Goal: Task Accomplishment & Management: Manage account settings

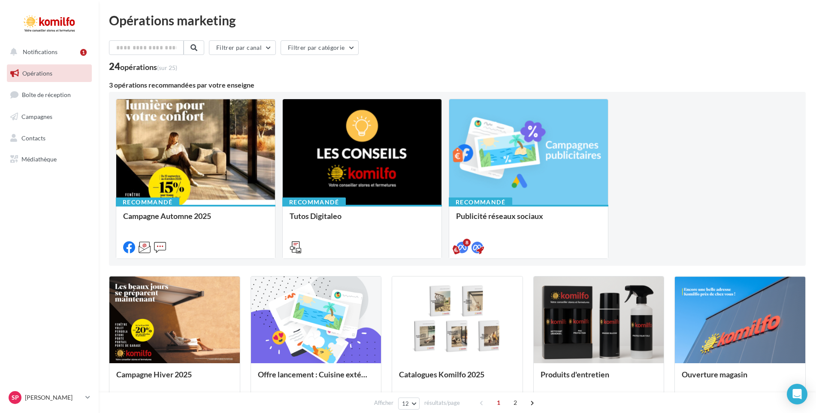
click at [33, 75] on span "Opérations" at bounding box center [37, 73] width 30 height 7
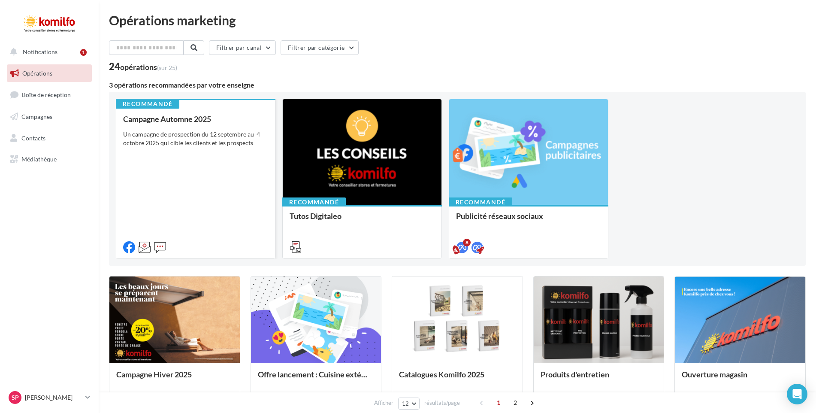
click at [190, 142] on div "Un campagne de prospection du 12 septembre au 4 octobre 2025 qui cible les clie…" at bounding box center [195, 138] width 145 height 17
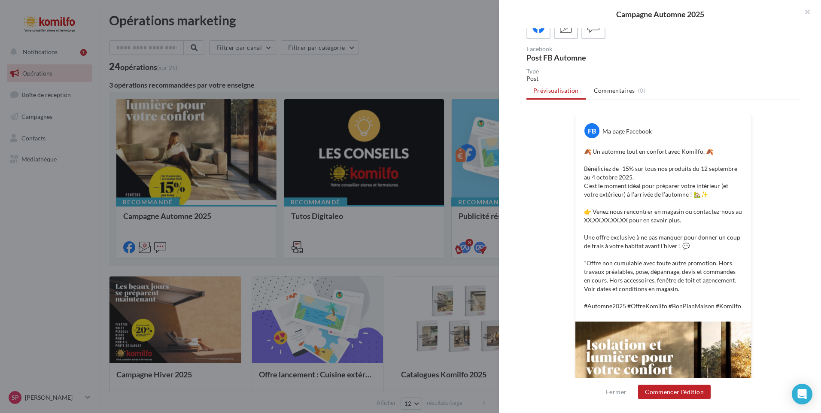
scroll to position [60, 0]
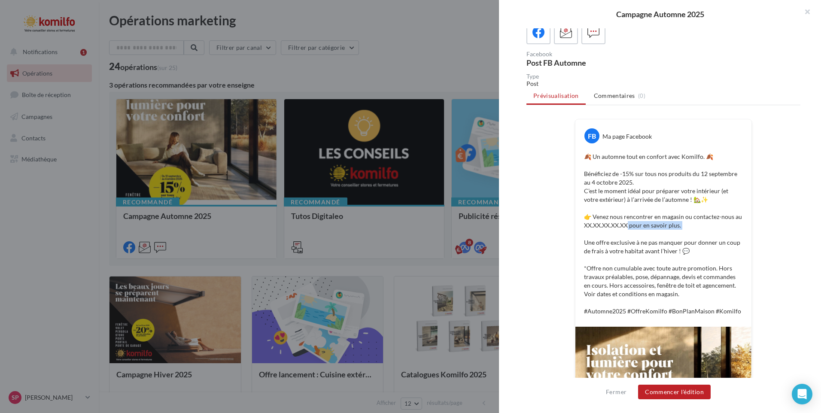
drag, startPoint x: 629, startPoint y: 223, endPoint x: 582, endPoint y: 230, distance: 47.2
click at [584, 230] on p "🍂 Un automne tout en confort avec Komilfo. 🍂 Bénéficiez de -15% sur tous nos pr…" at bounding box center [663, 233] width 159 height 163
drag, startPoint x: 582, startPoint y: 230, endPoint x: 602, endPoint y: 225, distance: 20.6
click at [602, 225] on p "🍂 Un automne tout en confort avec Komilfo. 🍂 Bénéficiez de -15% sur tous nos pr…" at bounding box center [663, 233] width 159 height 163
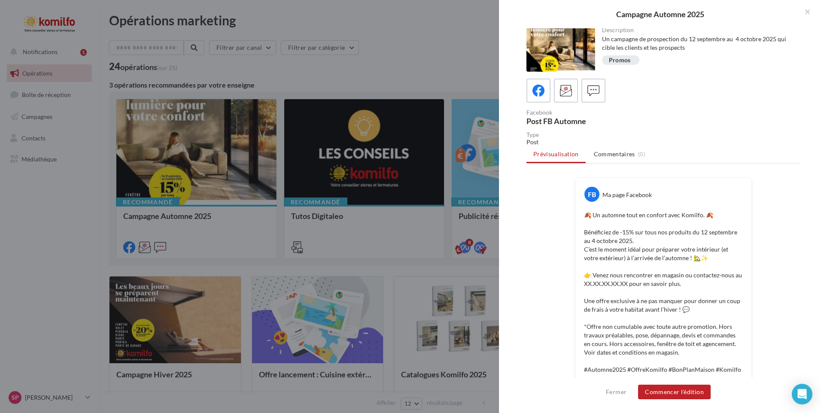
scroll to position [0, 0]
click at [566, 94] on icon at bounding box center [566, 92] width 12 height 12
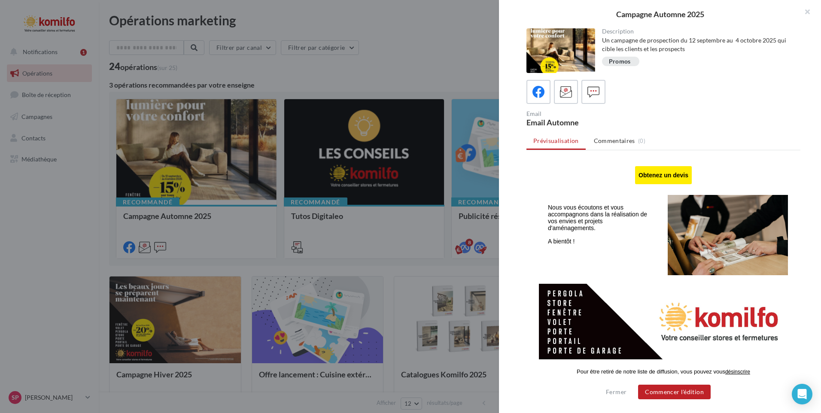
scroll to position [477, 0]
click at [681, 393] on button "Commencer l'édition" at bounding box center [674, 392] width 73 height 15
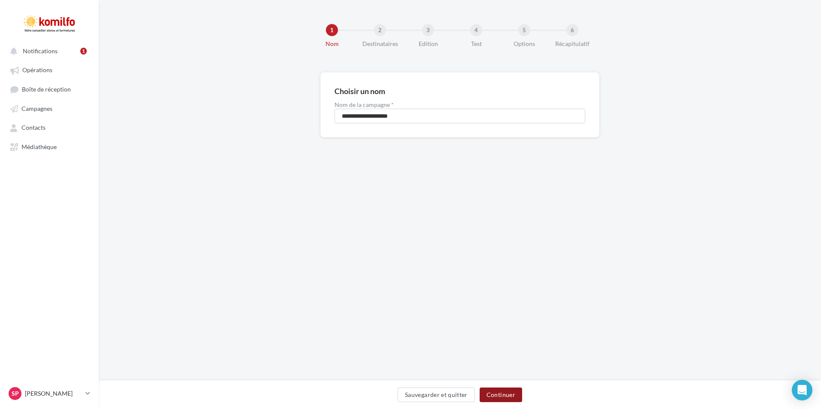
click at [508, 396] on button "Continuer" at bounding box center [500, 394] width 42 height 15
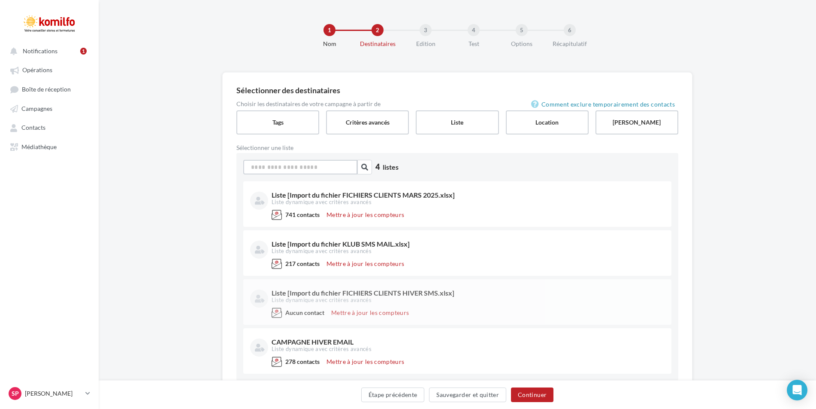
click at [295, 166] on input at bounding box center [300, 167] width 114 height 15
click at [447, 126] on label "Liste" at bounding box center [457, 122] width 85 height 24
click at [366, 168] on icon "button" at bounding box center [364, 167] width 7 height 7
click at [376, 36] on div "2 Destinataires" at bounding box center [399, 36] width 55 height 24
click at [65, 55] on button "Notifications 1" at bounding box center [47, 50] width 85 height 15
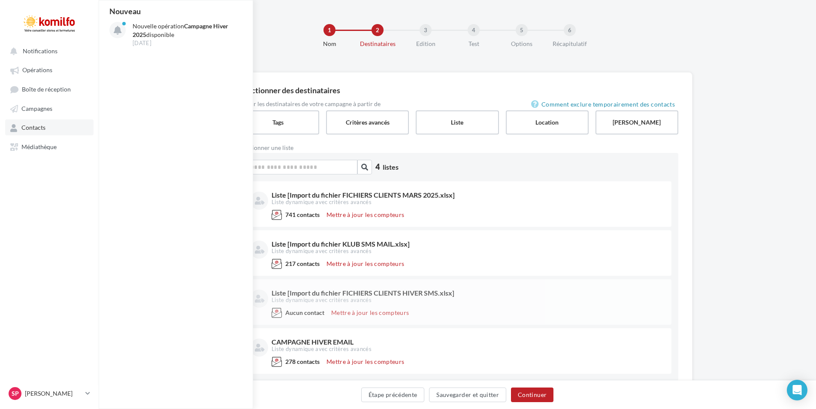
click at [36, 128] on span "Contacts" at bounding box center [33, 127] width 24 height 7
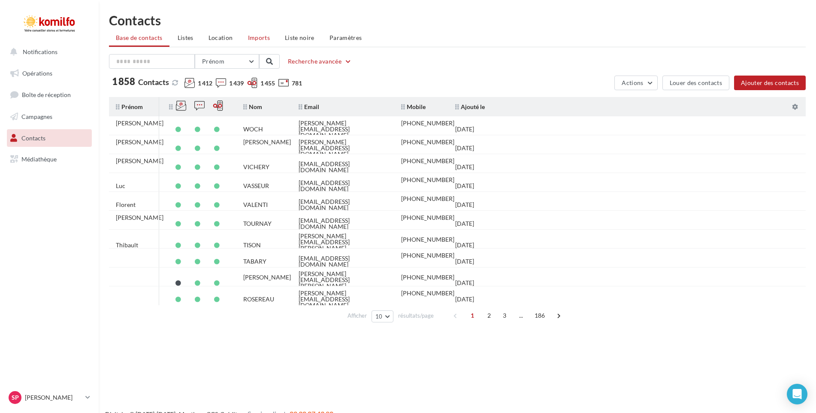
click at [261, 37] on span "Imports" at bounding box center [259, 37] width 22 height 7
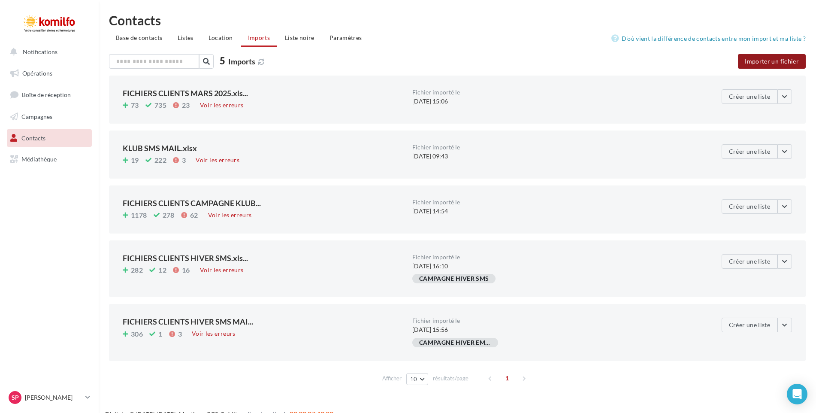
click at [783, 61] on button "Importer un fichier" at bounding box center [772, 61] width 68 height 15
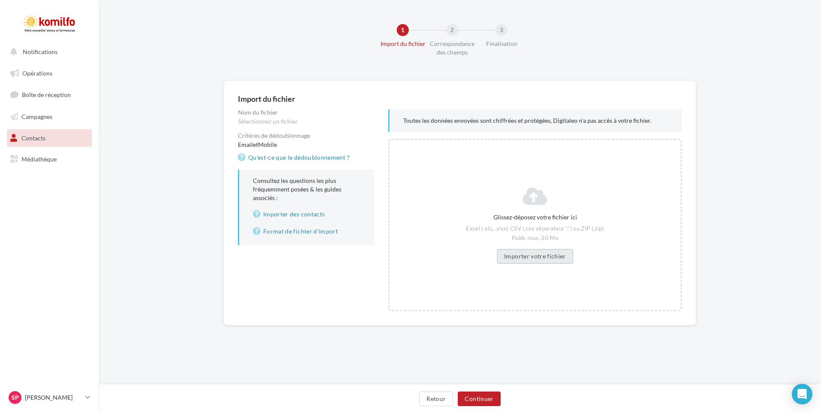
click at [537, 257] on button "Importer votre fichier" at bounding box center [535, 256] width 76 height 15
click at [491, 397] on button "Continuer" at bounding box center [479, 398] width 42 height 15
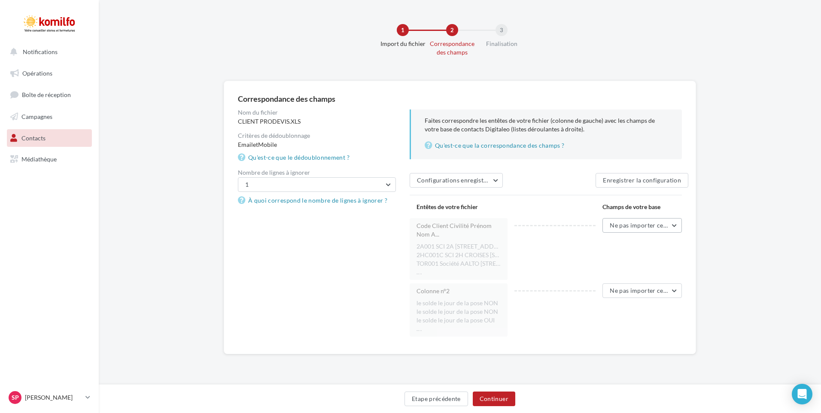
click at [675, 226] on button "Ne pas importer cette colonne" at bounding box center [641, 225] width 79 height 15
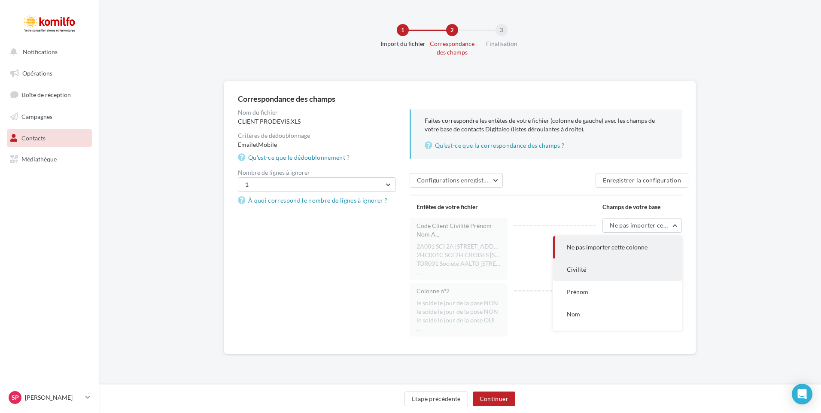
click at [593, 270] on button "Civilité" at bounding box center [617, 269] width 129 height 22
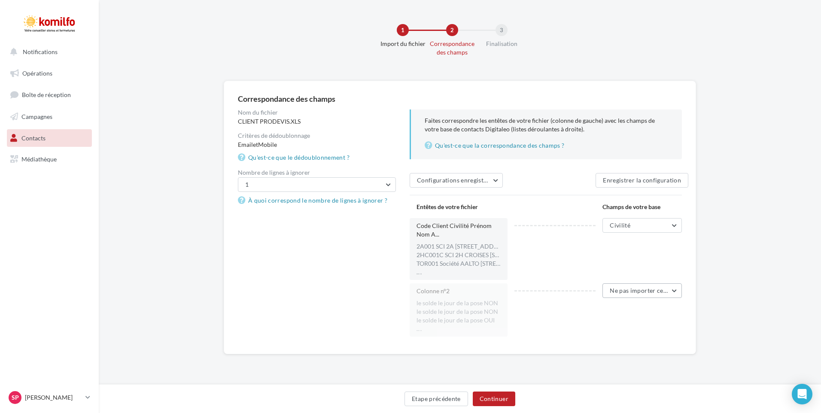
click at [678, 292] on span "Ne pas importer cette colonne" at bounding box center [652, 290] width 85 height 7
click at [693, 275] on div "Correspondance des champs Nom du fichier CLIENT PRODEVIS.XLS Critères de dédoub…" at bounding box center [460, 217] width 472 height 273
click at [495, 179] on button "Configurations enregistrées" at bounding box center [456, 180] width 93 height 15
click at [673, 226] on button "Ne pas importer cette colonne" at bounding box center [641, 225] width 79 height 15
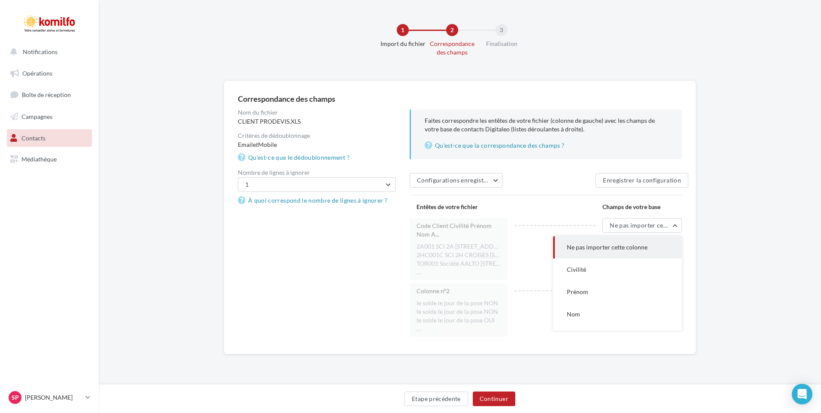
click at [539, 208] on div "Entêtes de votre fichier Champs de votre base" at bounding box center [549, 207] width 279 height 22
click at [675, 225] on button "Ne pas importer cette colonne" at bounding box center [641, 225] width 79 height 15
click at [589, 268] on button "Civilité" at bounding box center [617, 269] width 129 height 22
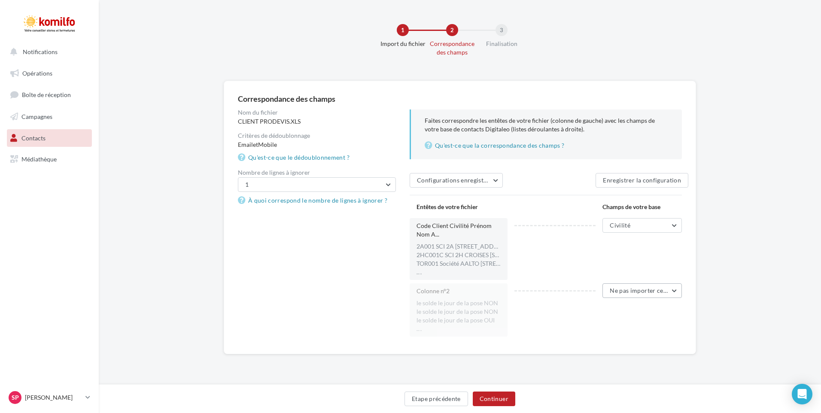
click at [674, 293] on button "Ne pas importer cette colonne" at bounding box center [641, 290] width 79 height 15
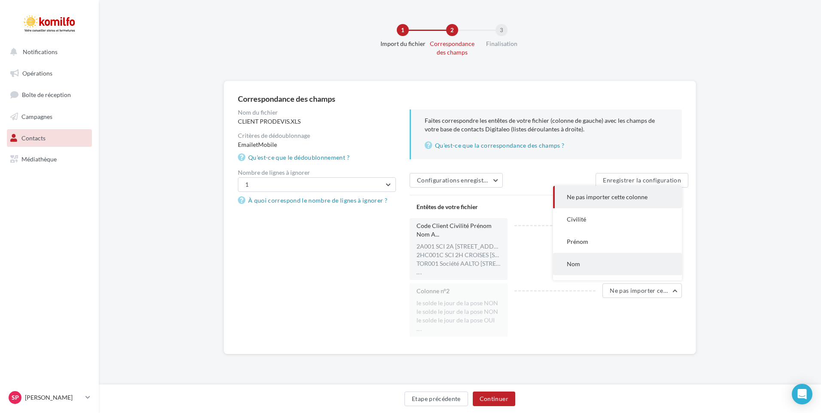
click at [577, 264] on span "Nom" at bounding box center [573, 263] width 13 height 7
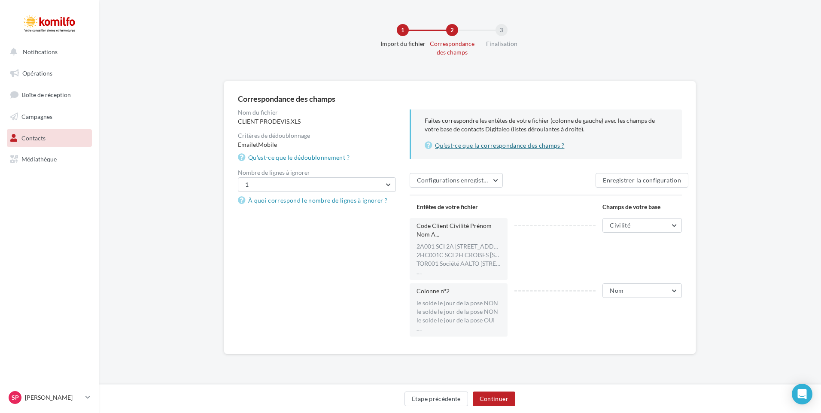
click at [507, 147] on link "Qu'est-ce que la correspondance des champs ?" at bounding box center [546, 145] width 243 height 10
click at [447, 401] on button "Etape précédente" at bounding box center [436, 398] width 64 height 15
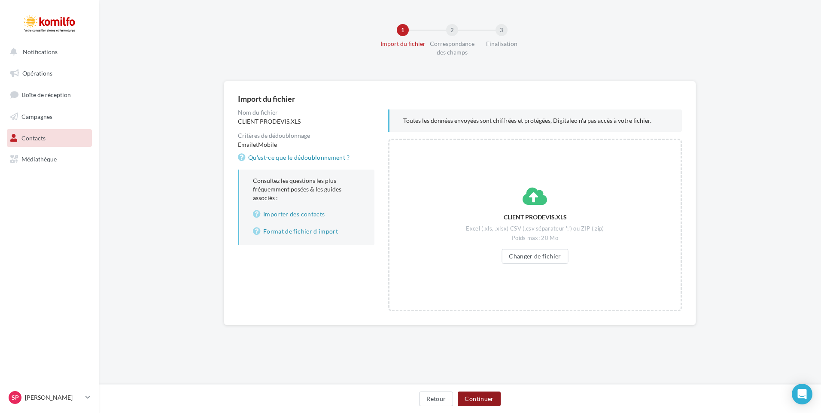
click at [485, 395] on button "Continuer" at bounding box center [479, 398] width 42 height 15
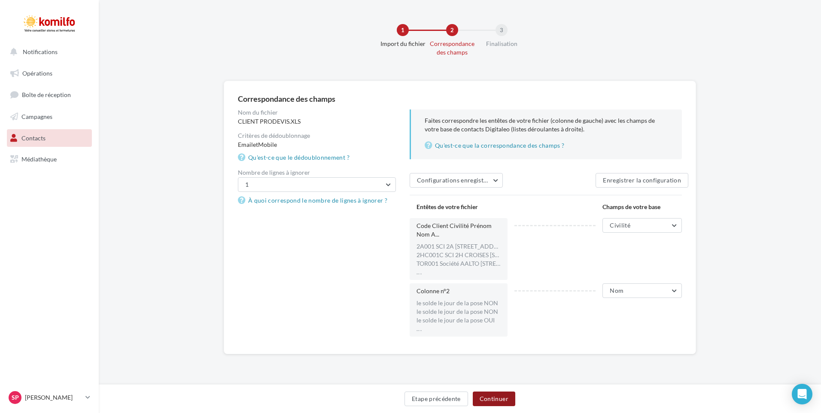
click at [508, 398] on button "Continuer" at bounding box center [494, 398] width 42 height 15
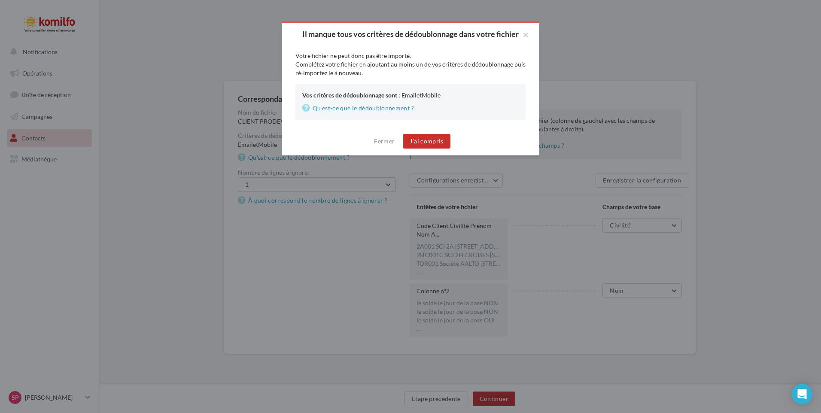
click at [427, 149] on button "J'ai compris" at bounding box center [426, 141] width 47 height 15
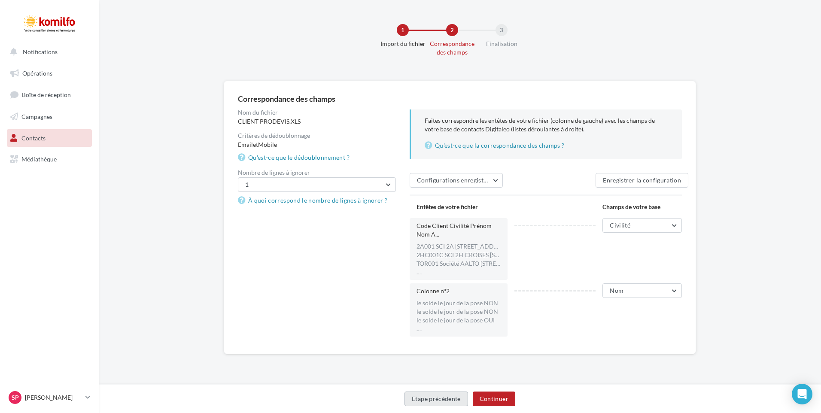
click at [429, 400] on button "Etape précédente" at bounding box center [436, 398] width 64 height 15
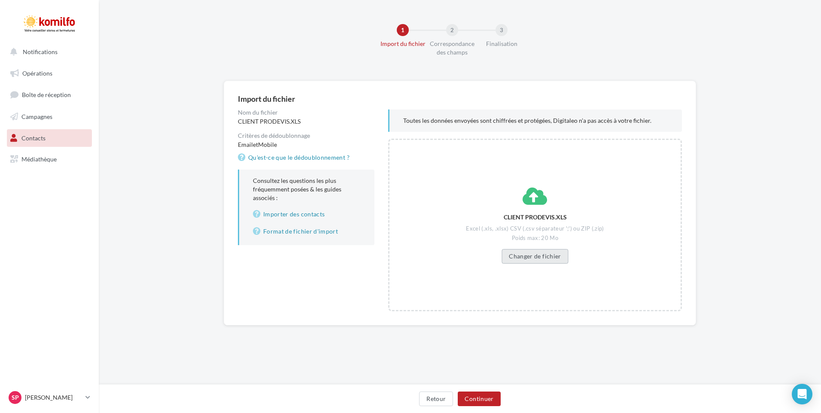
click at [526, 261] on button "Changer de fichier" at bounding box center [534, 256] width 67 height 15
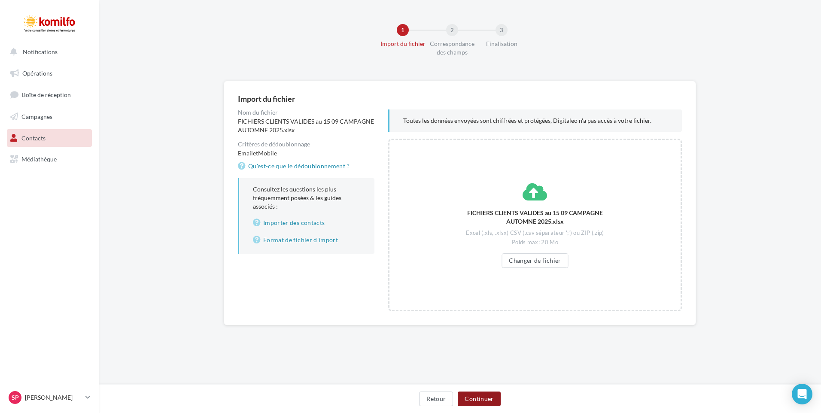
click at [477, 397] on button "Continuer" at bounding box center [479, 398] width 42 height 15
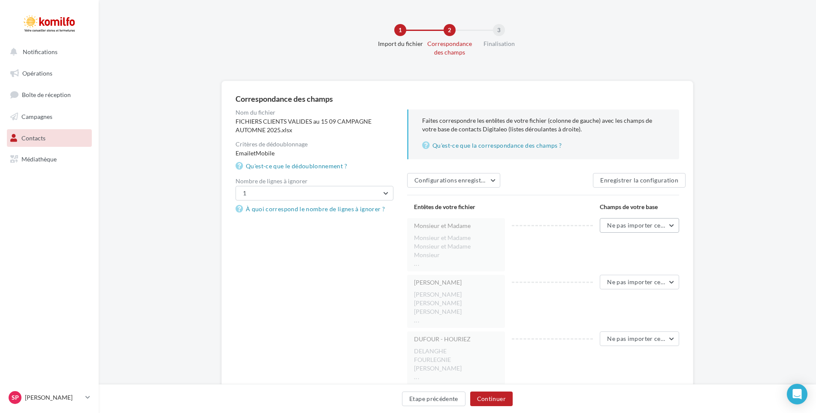
click at [678, 225] on span "Ne pas importer cette colonne" at bounding box center [649, 224] width 85 height 7
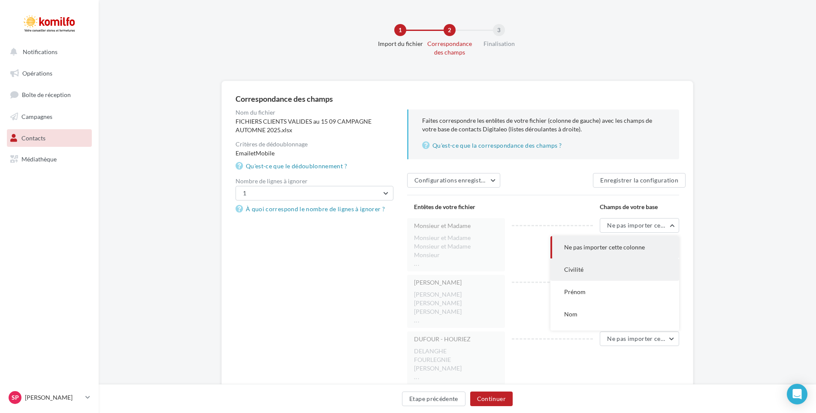
click at [613, 267] on button "Civilité" at bounding box center [615, 269] width 129 height 22
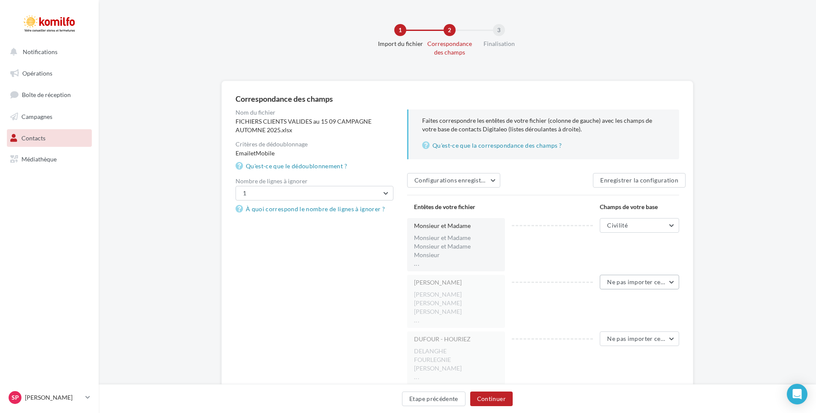
click at [672, 282] on button "Ne pas importer cette colonne" at bounding box center [639, 282] width 79 height 15
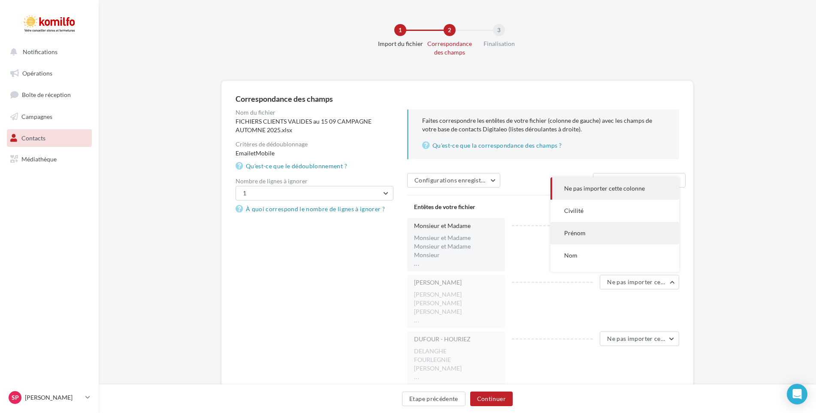
click at [588, 231] on button "Prénom" at bounding box center [615, 233] width 129 height 22
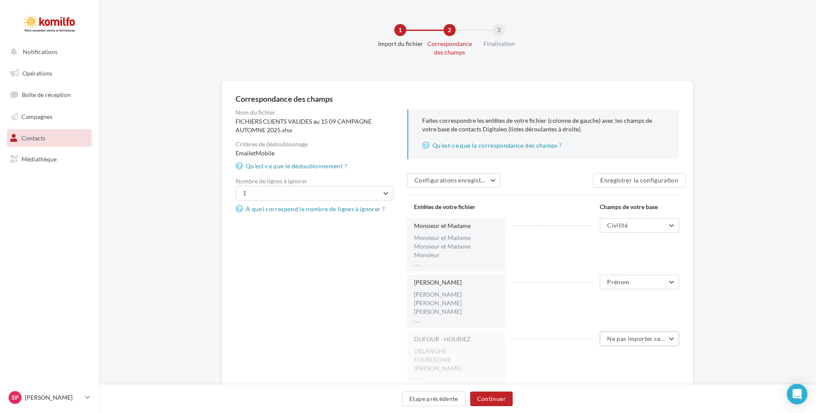
click at [679, 340] on span "Ne pas importer cette colonne" at bounding box center [649, 338] width 85 height 7
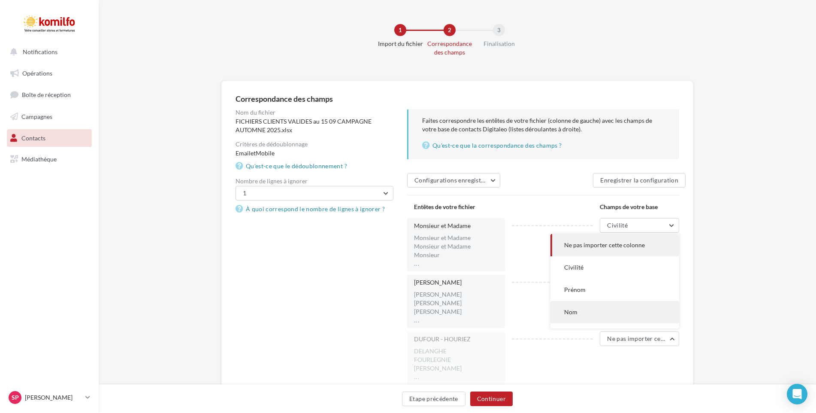
click at [579, 313] on button "Nom" at bounding box center [615, 312] width 129 height 22
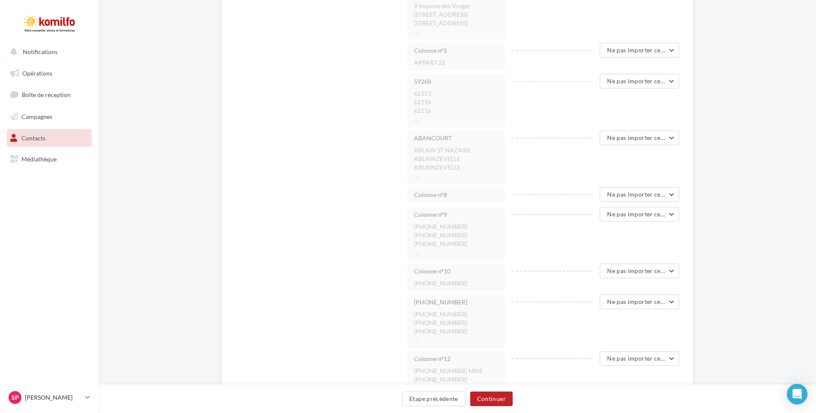
scroll to position [429, 0]
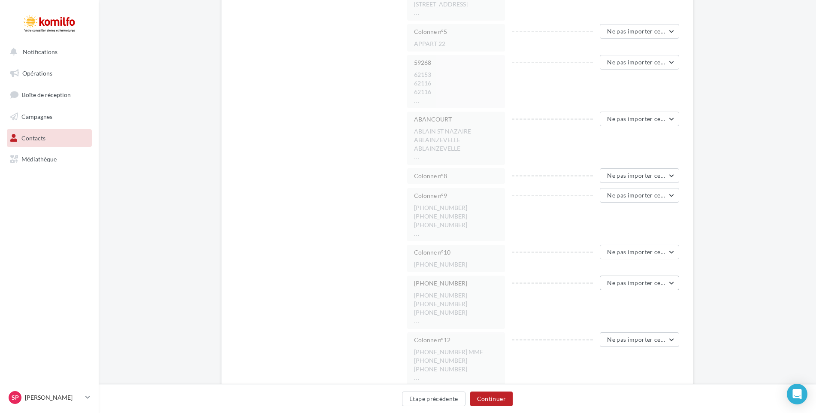
click at [673, 276] on button "Ne pas importer cette colonne" at bounding box center [639, 283] width 79 height 15
click at [581, 348] on button "Mobile" at bounding box center [615, 353] width 129 height 22
click at [671, 332] on button "Ne pas importer cette colonne" at bounding box center [639, 339] width 79 height 15
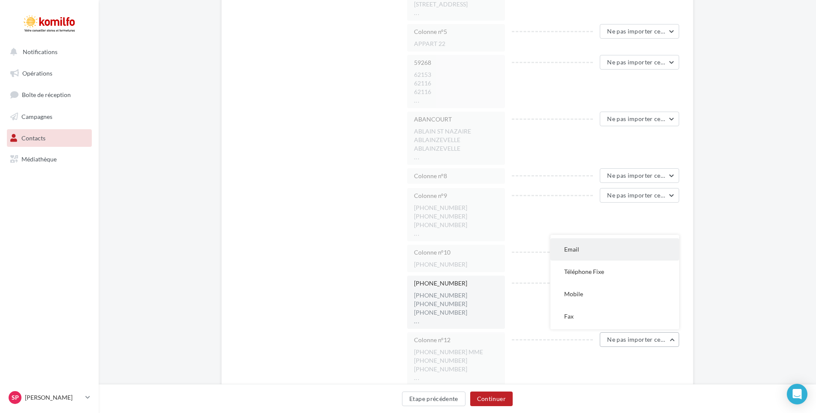
scroll to position [129, 0]
click at [574, 247] on span "Mobile" at bounding box center [573, 250] width 19 height 7
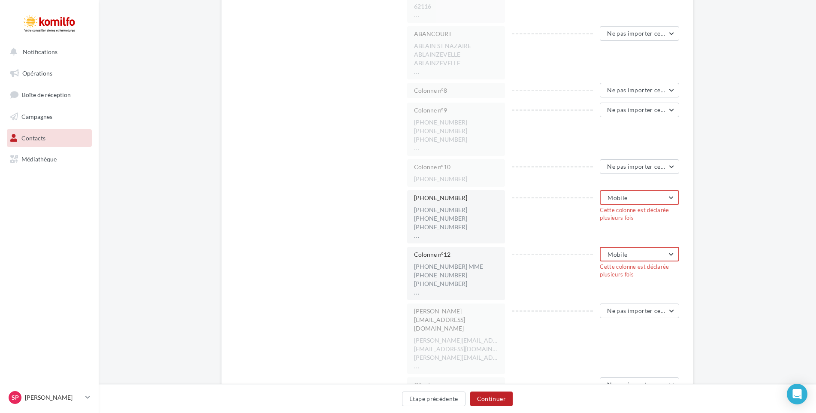
scroll to position [515, 0]
click at [675, 246] on button "Mobile" at bounding box center [639, 253] width 79 height 15
click at [642, 272] on button "Ne pas importer cette colonne" at bounding box center [615, 275] width 129 height 22
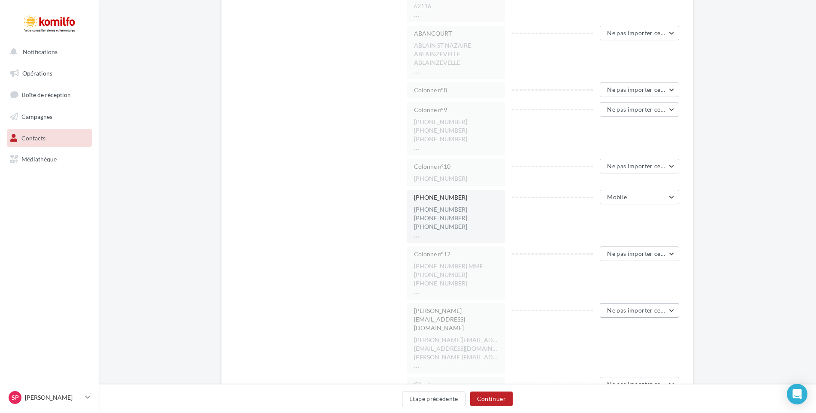
click at [674, 303] on button "Ne pas importer cette colonne" at bounding box center [639, 310] width 79 height 15
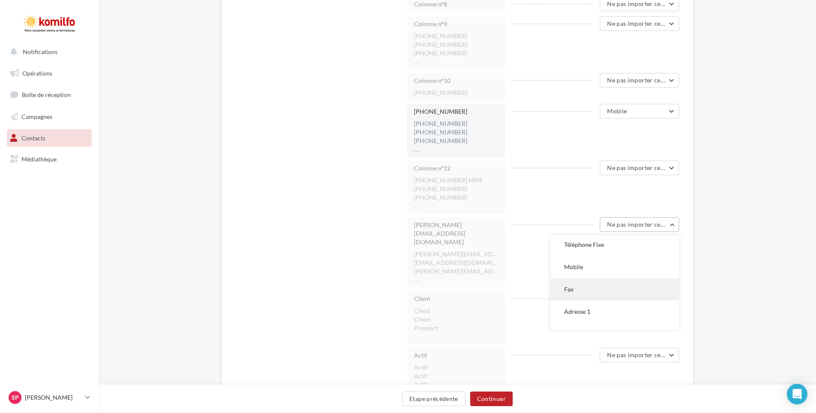
scroll to position [70, 0]
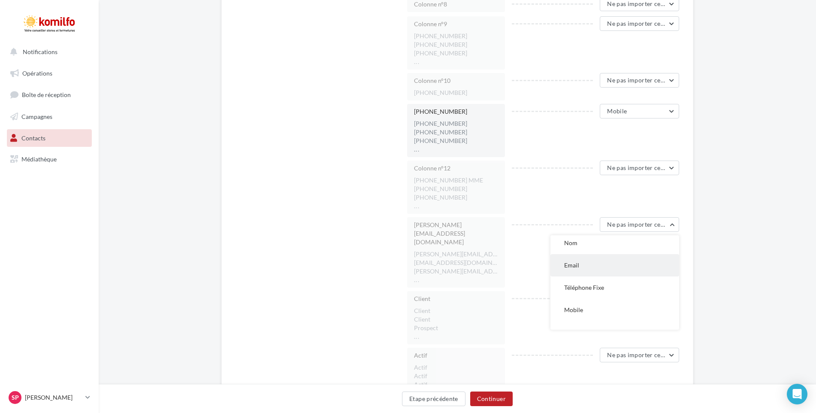
click at [609, 257] on button "Email" at bounding box center [615, 265] width 129 height 22
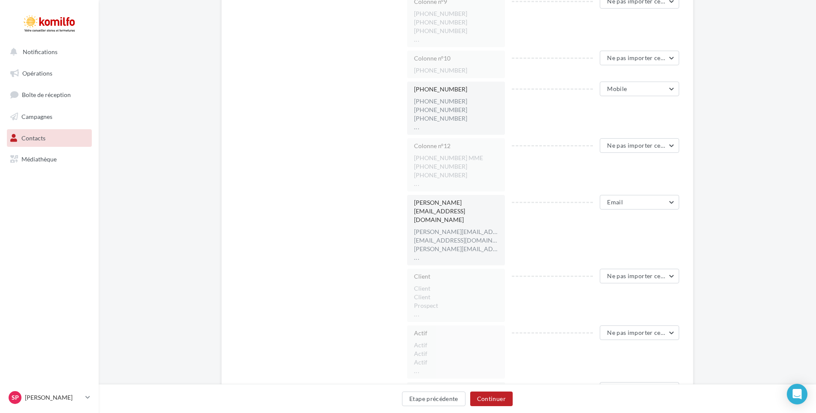
scroll to position [644, 0]
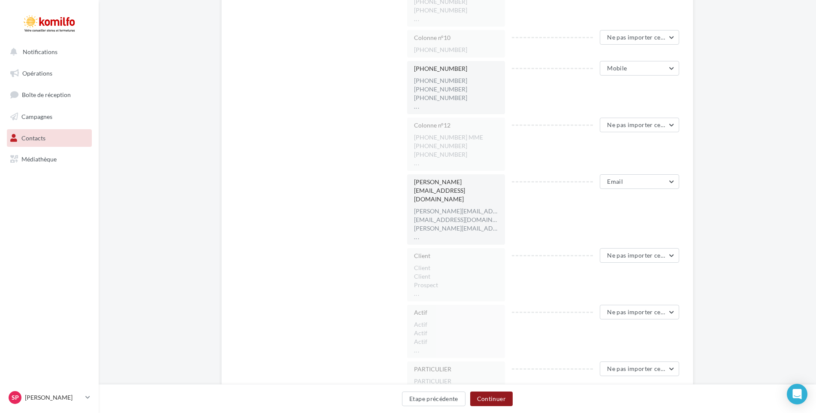
click at [491, 397] on button "Continuer" at bounding box center [491, 398] width 42 height 15
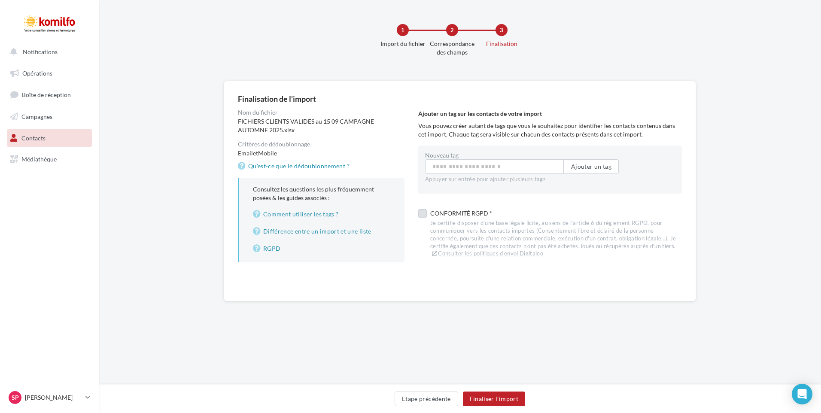
click at [422, 216] on label at bounding box center [422, 213] width 9 height 9
click at [503, 401] on button "Finaliser l'import" at bounding box center [494, 398] width 62 height 15
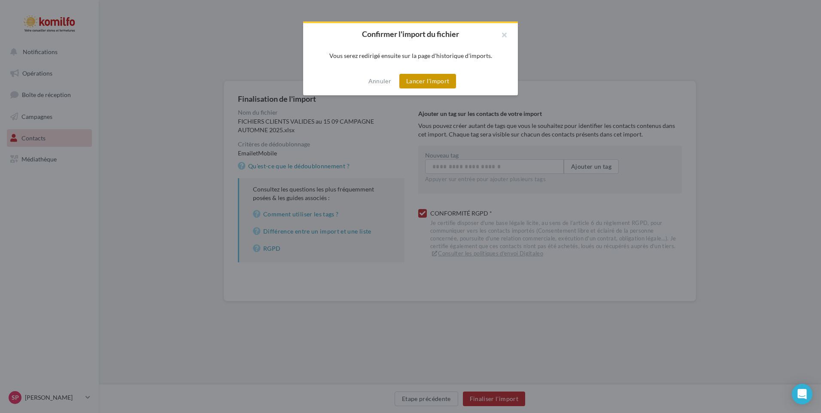
click at [440, 82] on button "Lancer l'import" at bounding box center [427, 81] width 57 height 15
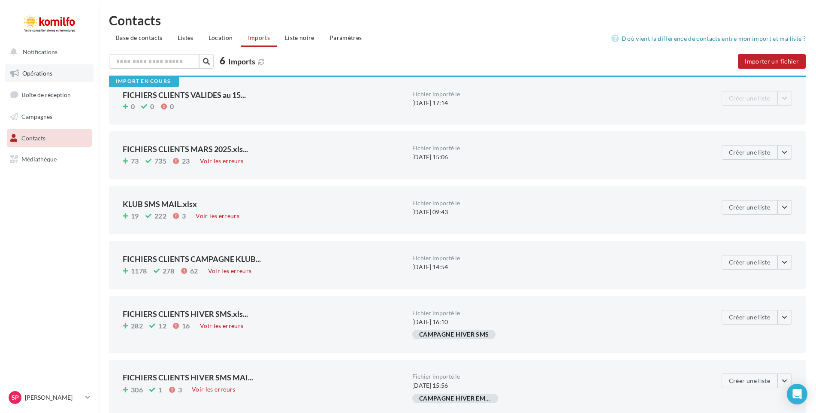
click at [26, 73] on span "Opérations" at bounding box center [37, 73] width 30 height 7
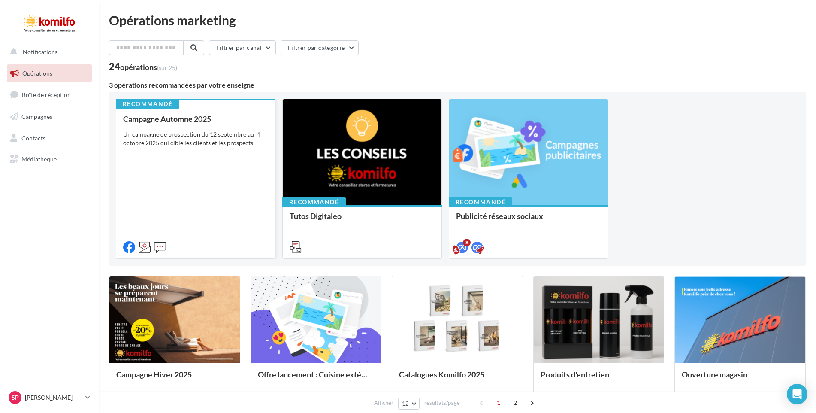
click at [212, 173] on div "Campagne Automne 2025 Un campagne de prospection du [DATE] au [DATE] qui cible …" at bounding box center [195, 183] width 145 height 136
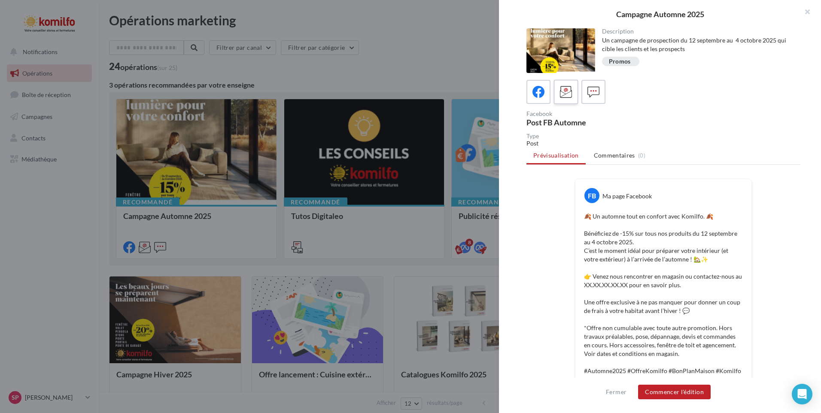
click at [572, 91] on div at bounding box center [566, 92] width 16 height 16
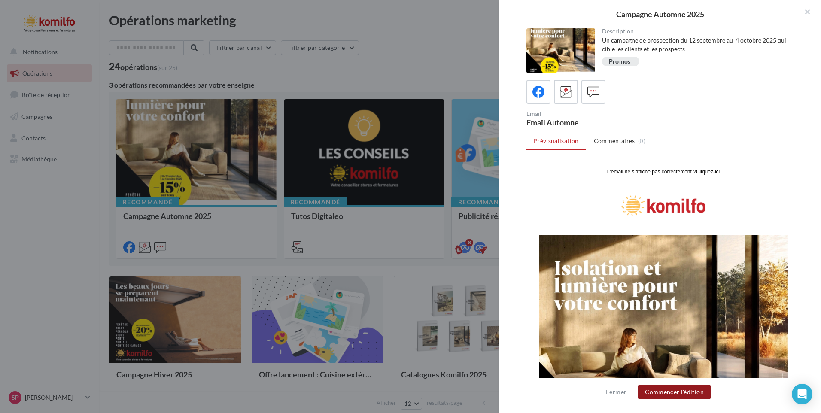
click at [701, 391] on button "Commencer l'édition" at bounding box center [674, 392] width 73 height 15
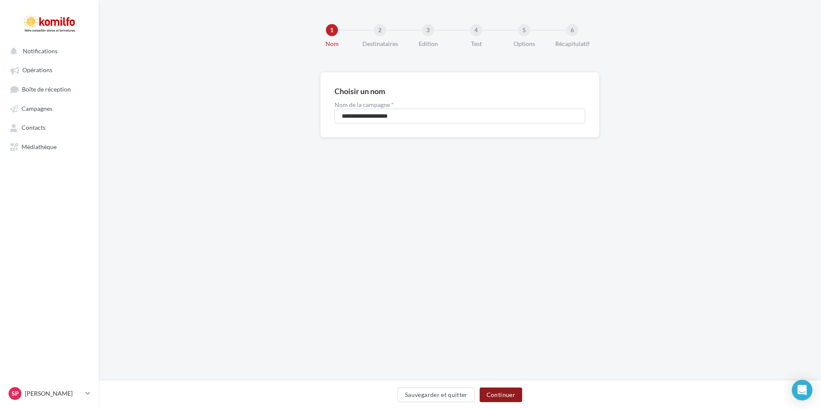
click at [499, 394] on button "Continuer" at bounding box center [500, 394] width 42 height 15
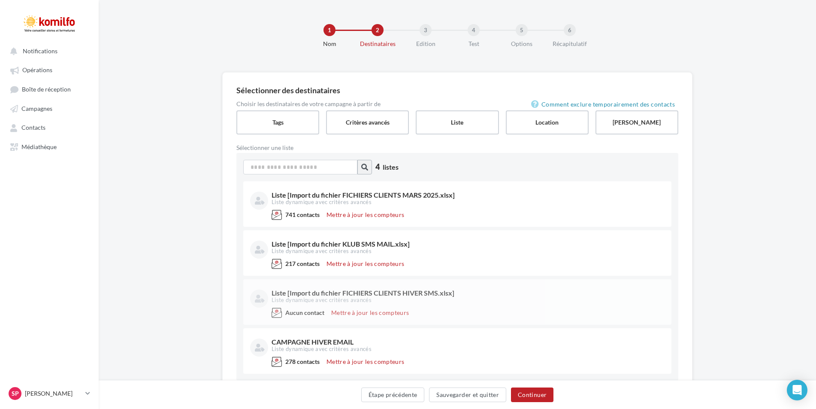
click at [365, 169] on icon "button" at bounding box center [364, 167] width 7 height 7
click at [452, 125] on label "Liste" at bounding box center [457, 122] width 85 height 24
click at [38, 130] on span "Contacts" at bounding box center [33, 127] width 24 height 7
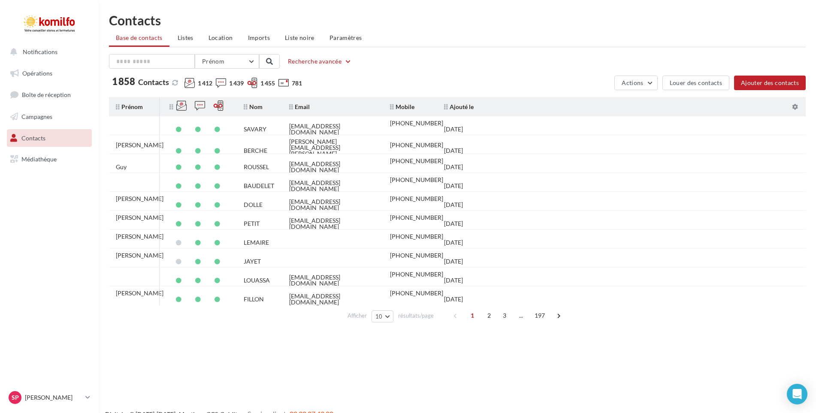
click at [188, 29] on div "Contacts Base de contacts Listes Location Imports Liste noire Paramètres" at bounding box center [457, 30] width 697 height 33
click at [191, 37] on span "Listes" at bounding box center [186, 37] width 16 height 7
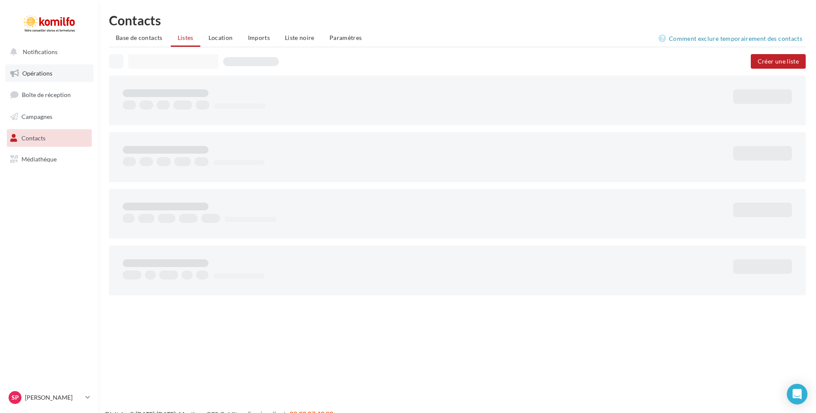
click at [46, 71] on span "Opérations" at bounding box center [37, 73] width 30 height 7
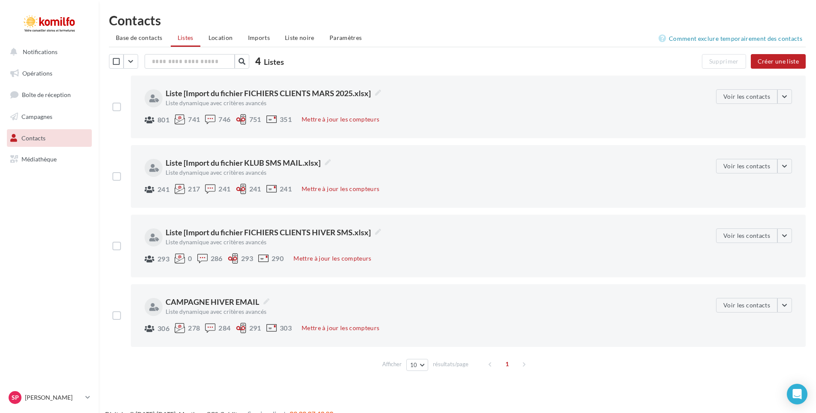
scroll to position [11, 0]
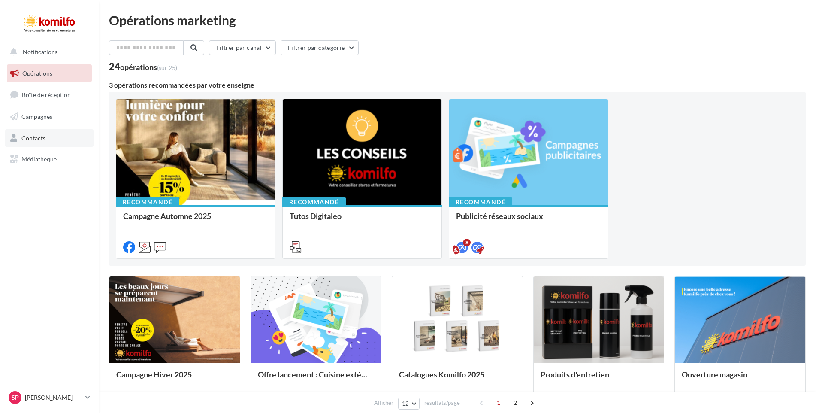
click at [27, 139] on span "Contacts" at bounding box center [33, 137] width 24 height 7
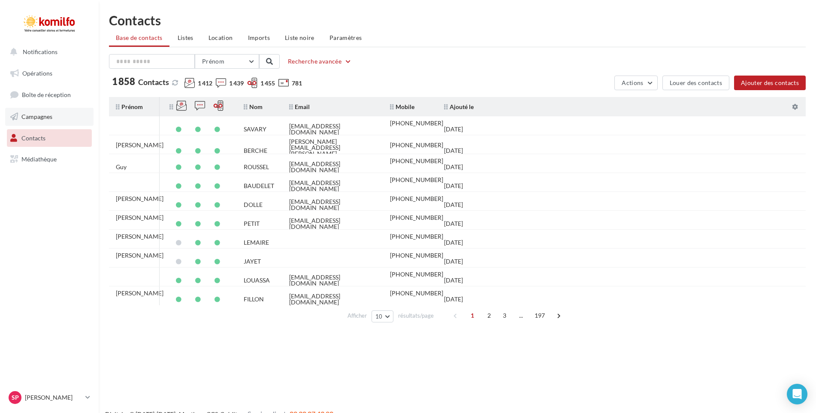
click at [47, 121] on link "Campagnes" at bounding box center [49, 117] width 88 height 18
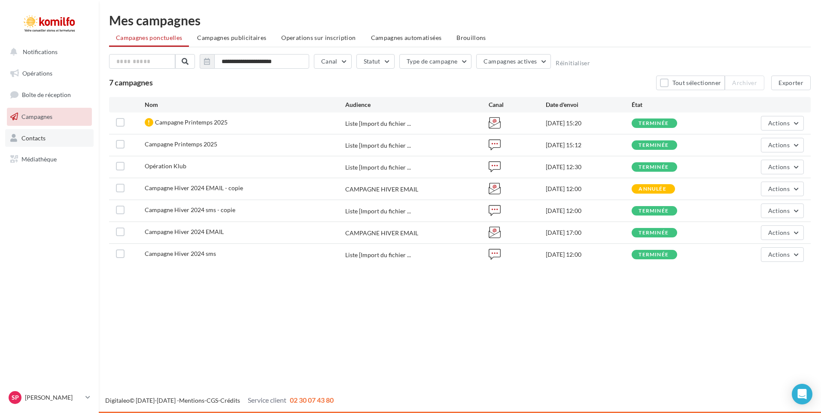
click at [39, 143] on link "Contacts" at bounding box center [49, 138] width 88 height 18
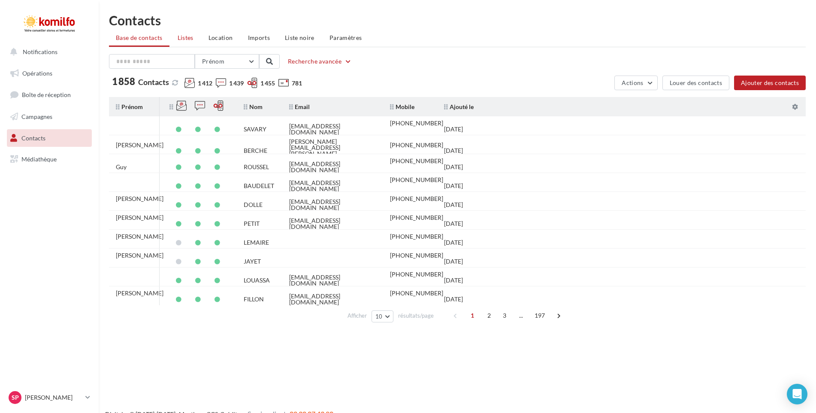
click at [191, 39] on span "Listes" at bounding box center [186, 37] width 16 height 7
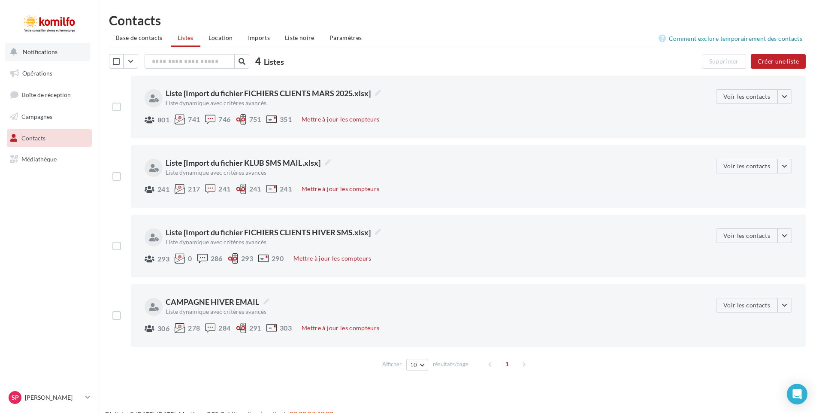
click span "Notifications"
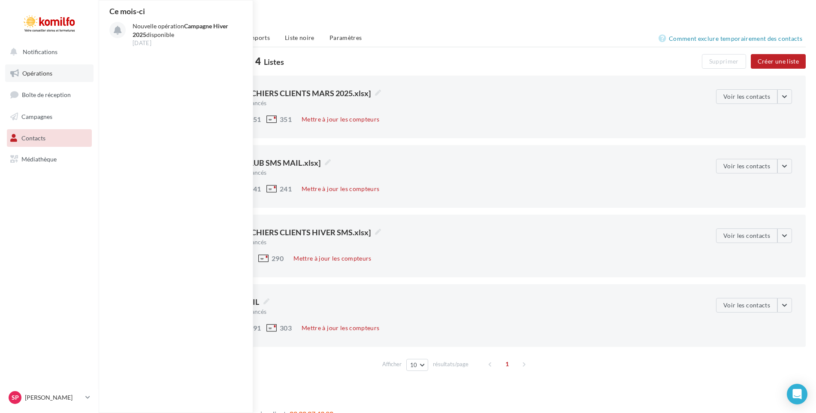
click span "Opérations"
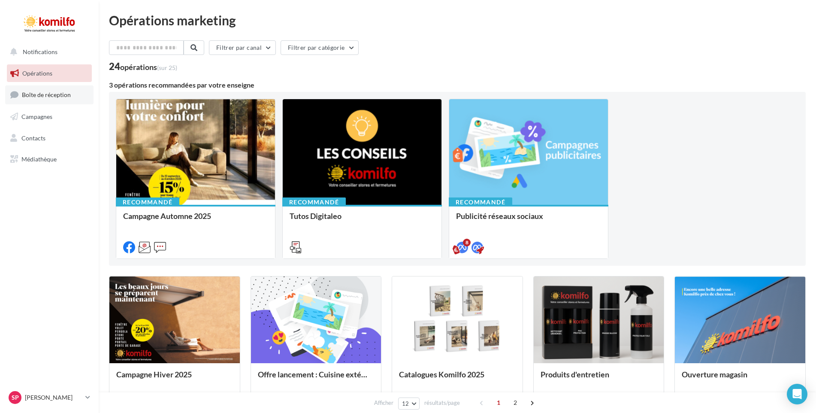
click at [54, 100] on link "Boîte de réception" at bounding box center [49, 94] width 88 height 18
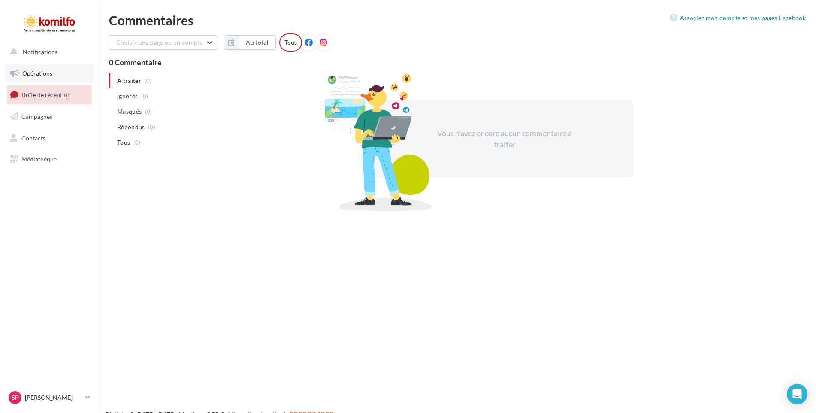
click at [49, 75] on span "Opérations" at bounding box center [37, 73] width 30 height 7
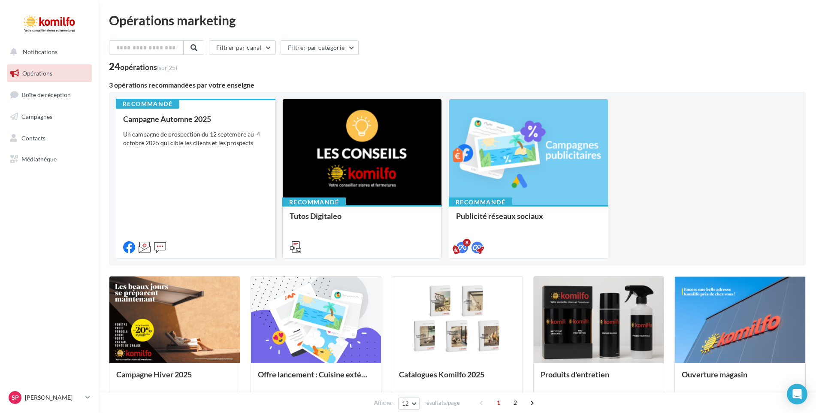
click at [188, 130] on div "Campagne Automne 2025 Un campagne de prospection du 12 septembre au 4 octobre 2…" at bounding box center [195, 183] width 145 height 136
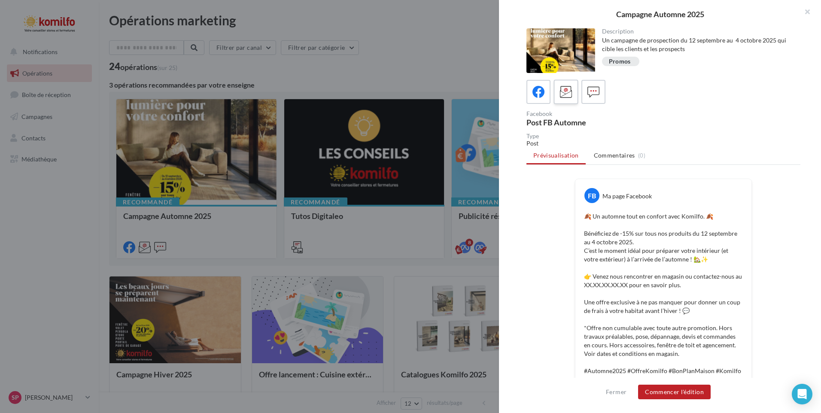
click at [567, 88] on icon at bounding box center [566, 92] width 12 height 12
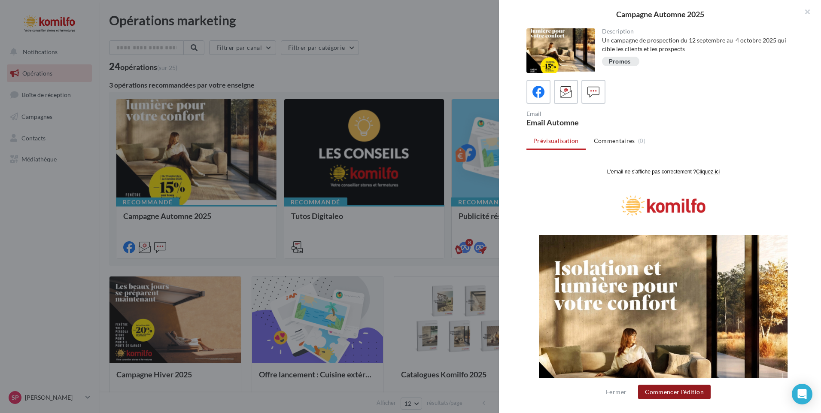
click at [682, 389] on button "Commencer l'édition" at bounding box center [674, 392] width 73 height 15
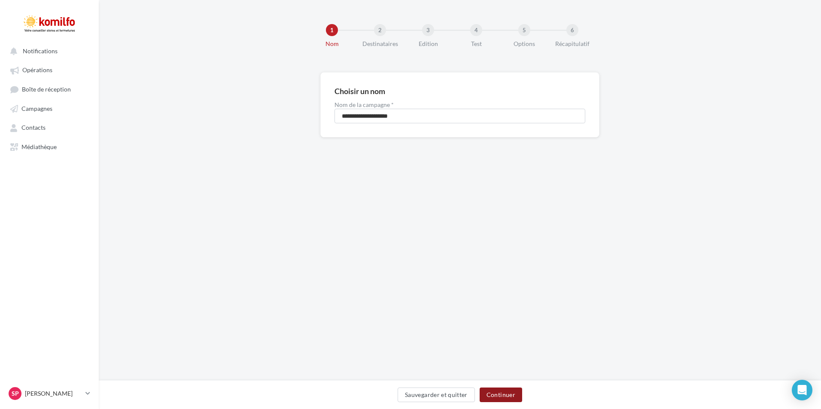
click at [506, 396] on button "Continuer" at bounding box center [500, 394] width 42 height 15
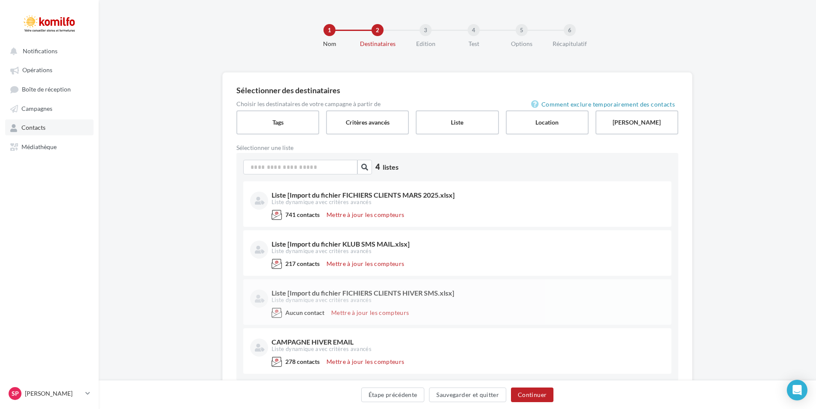
click at [40, 128] on span "Contacts" at bounding box center [33, 127] width 24 height 7
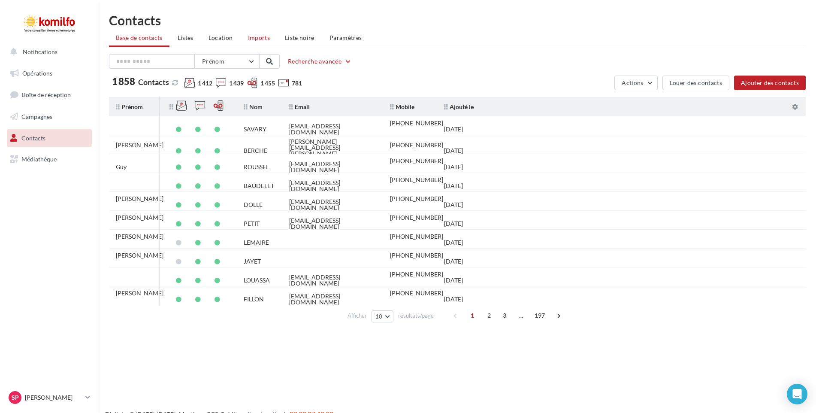
click at [259, 36] on span "Imports" at bounding box center [259, 37] width 22 height 7
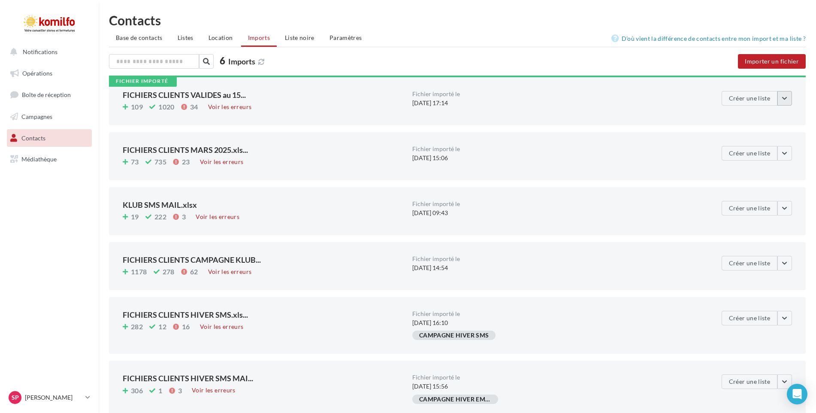
click at [787, 98] on button "button" at bounding box center [785, 98] width 15 height 15
click at [767, 144] on button "Télécharger le fichier" at bounding box center [769, 141] width 95 height 22
click at [788, 100] on button "button" at bounding box center [785, 98] width 15 height 15
click at [274, 111] on div "109 1020 34 Voir les erreurs" at bounding box center [264, 107] width 283 height 11
click at [238, 108] on div "Voir les erreurs" at bounding box center [230, 106] width 51 height 9
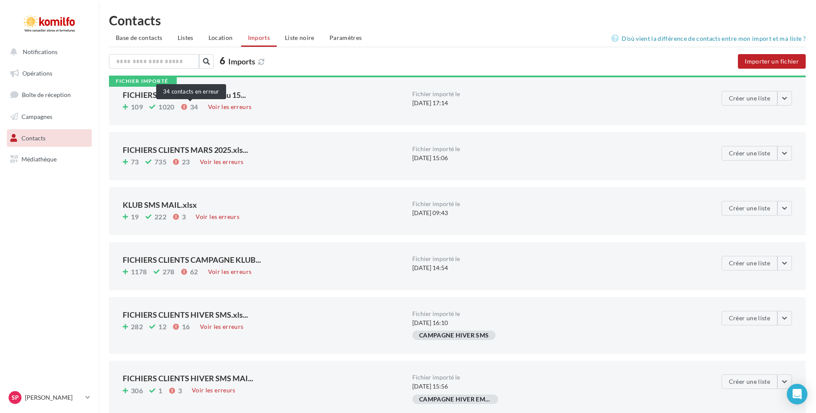
click at [184, 107] on icon at bounding box center [184, 107] width 6 height 0
click at [185, 107] on icon at bounding box center [184, 107] width 6 height 0
click at [192, 106] on span "34" at bounding box center [194, 106] width 8 height 7
click at [221, 107] on div "Voir les erreurs" at bounding box center [230, 106] width 51 height 9
click at [501, 31] on ul "Base de contacts Listes Location Imports Liste noire Paramètres" at bounding box center [457, 38] width 697 height 17
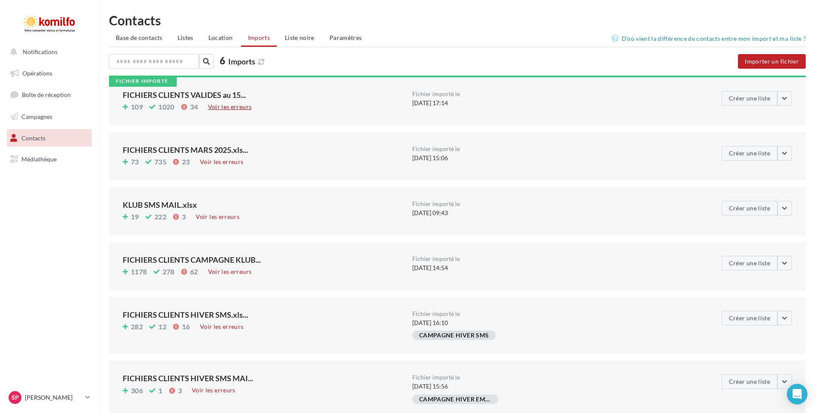
click at [240, 108] on div "Voir les erreurs" at bounding box center [230, 106] width 51 height 9
click at [27, 79] on link "Opérations" at bounding box center [49, 73] width 88 height 18
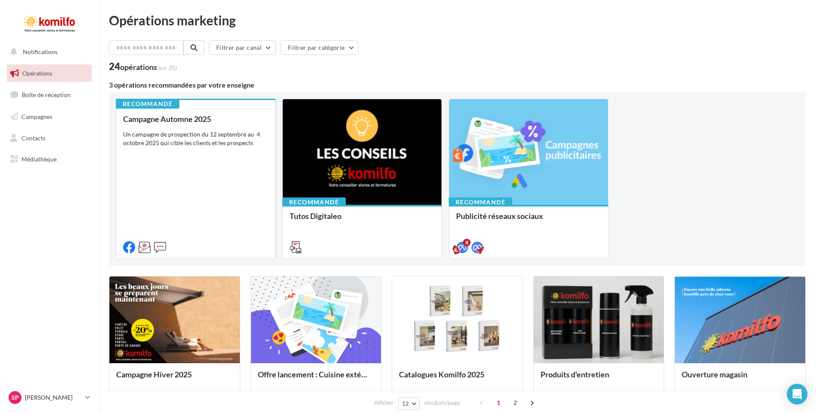
click at [212, 136] on div "Un campagne de prospection du 12 septembre au 4 octobre 2025 qui cible les clie…" at bounding box center [195, 138] width 145 height 17
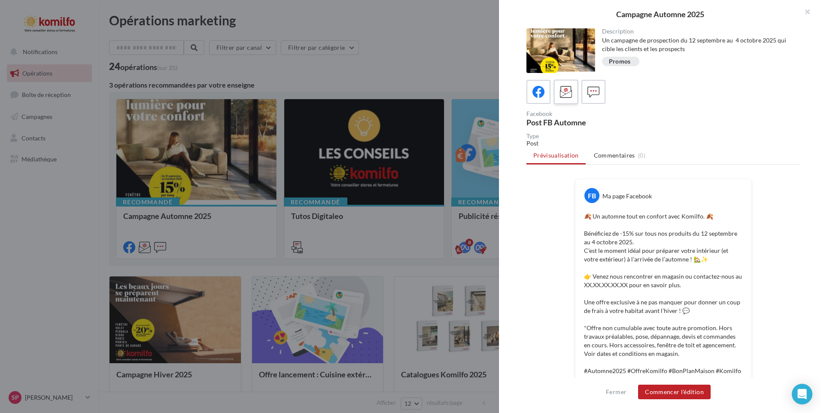
click at [569, 95] on icon at bounding box center [566, 92] width 12 height 12
click at [691, 389] on button "Commencer l'édition" at bounding box center [674, 392] width 73 height 15
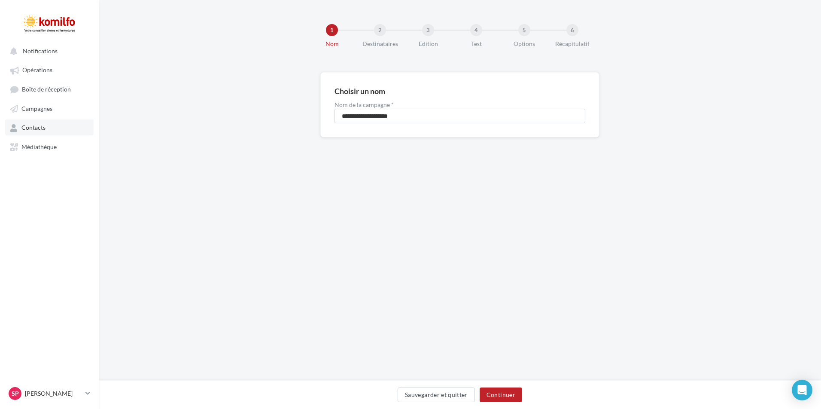
click at [36, 126] on span "Contacts" at bounding box center [33, 127] width 24 height 7
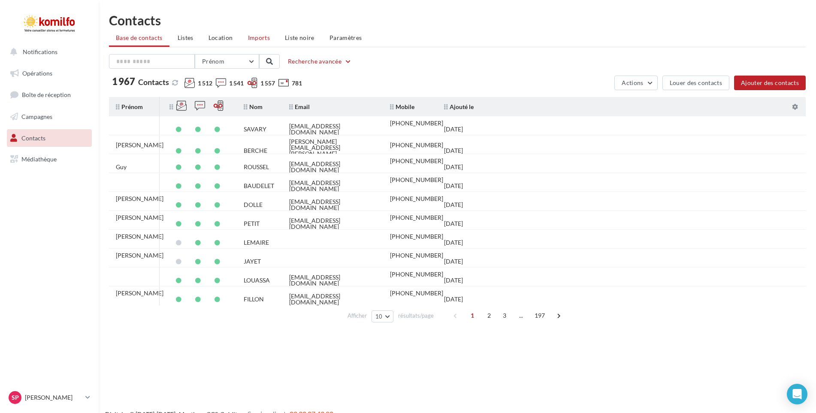
click at [252, 39] on span "Imports" at bounding box center [259, 37] width 22 height 7
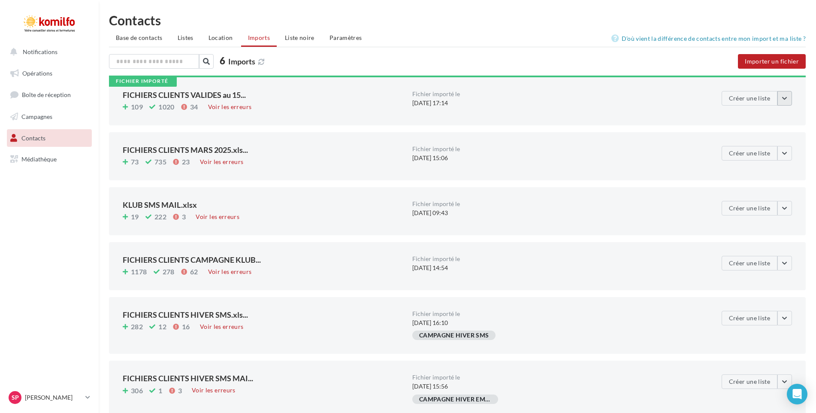
click at [786, 99] on button "button" at bounding box center [785, 98] width 15 height 15
click at [762, 100] on button "Créer une liste" at bounding box center [750, 98] width 56 height 15
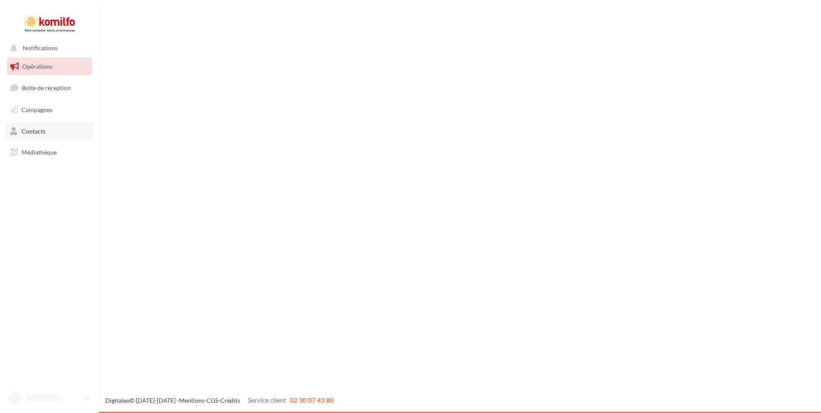
click at [30, 133] on link "Contacts" at bounding box center [49, 131] width 88 height 18
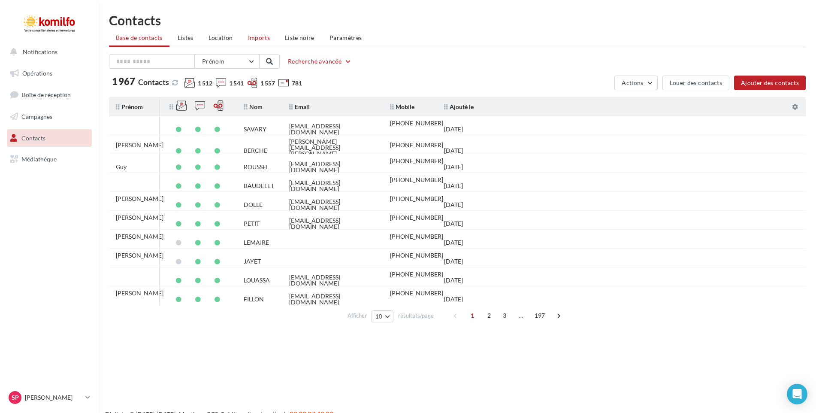
click at [260, 38] on span "Imports" at bounding box center [259, 37] width 22 height 7
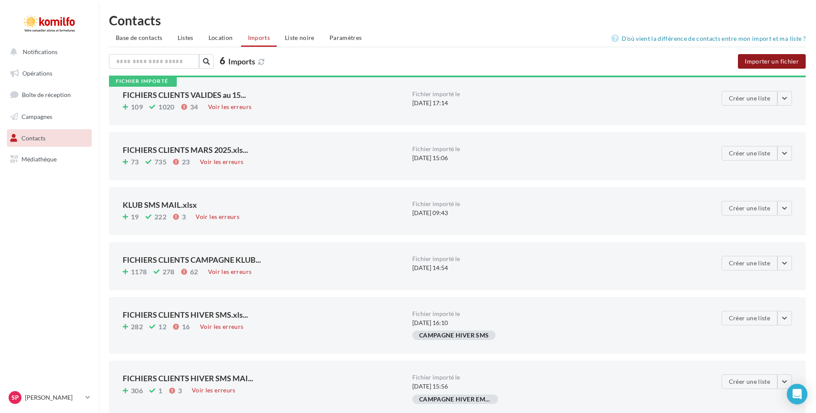
click at [766, 59] on button "Importer un fichier" at bounding box center [772, 61] width 68 height 15
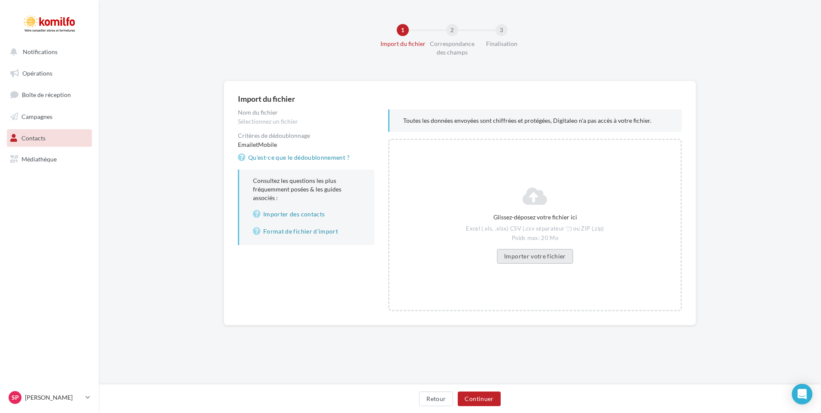
click at [543, 259] on button "Importer votre fichier" at bounding box center [535, 256] width 76 height 15
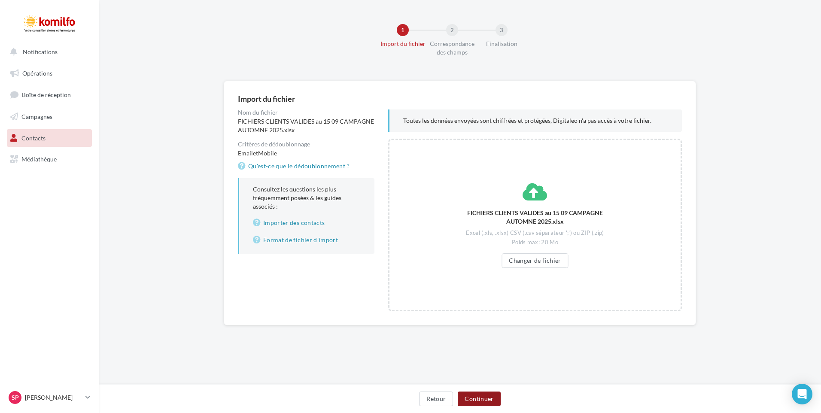
click at [482, 400] on button "Continuer" at bounding box center [479, 398] width 42 height 15
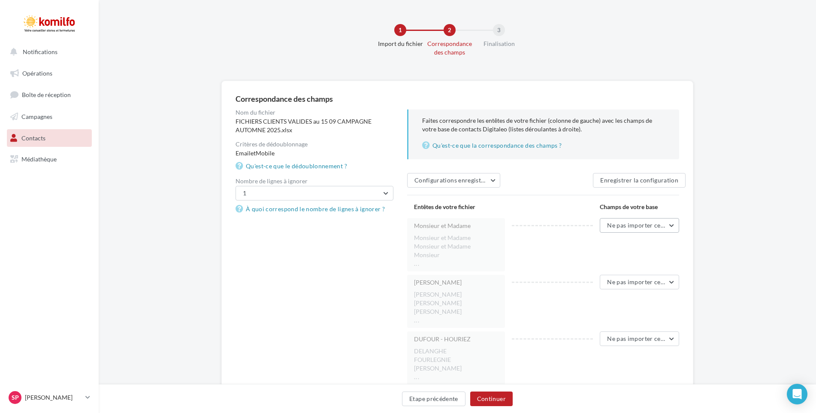
click at [674, 225] on button "Ne pas importer cette colonne" at bounding box center [639, 225] width 79 height 15
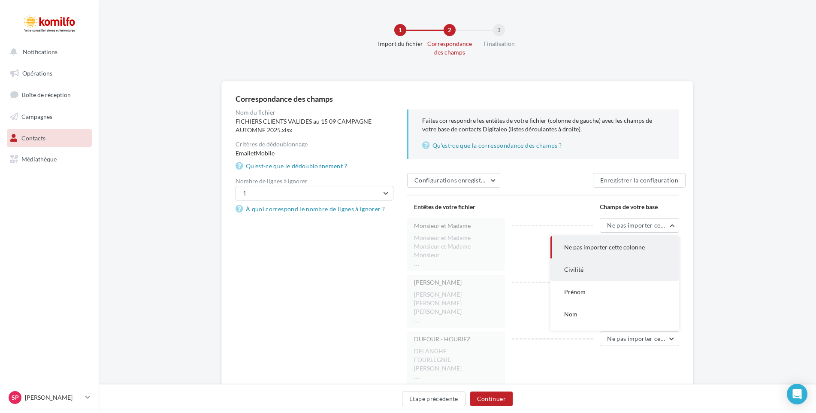
click at [608, 270] on button "Civilité" at bounding box center [615, 269] width 129 height 22
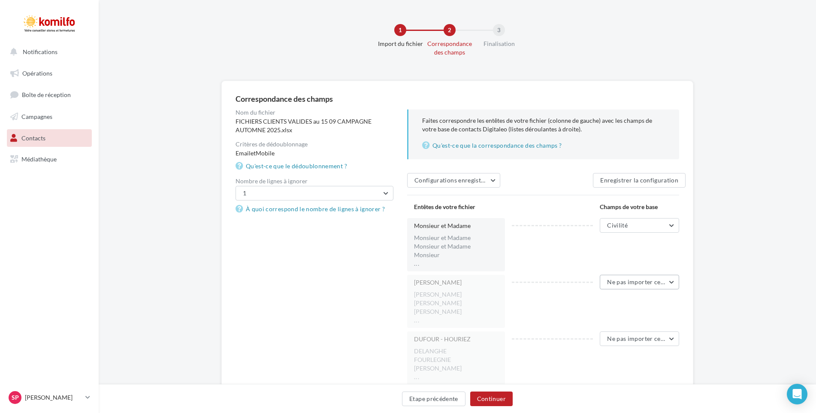
click at [672, 284] on button "Ne pas importer cette colonne" at bounding box center [639, 282] width 79 height 15
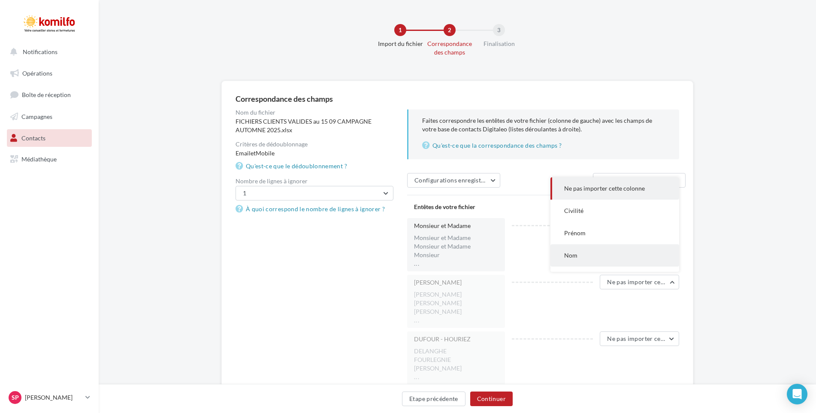
click at [569, 261] on button "Nom" at bounding box center [615, 255] width 129 height 22
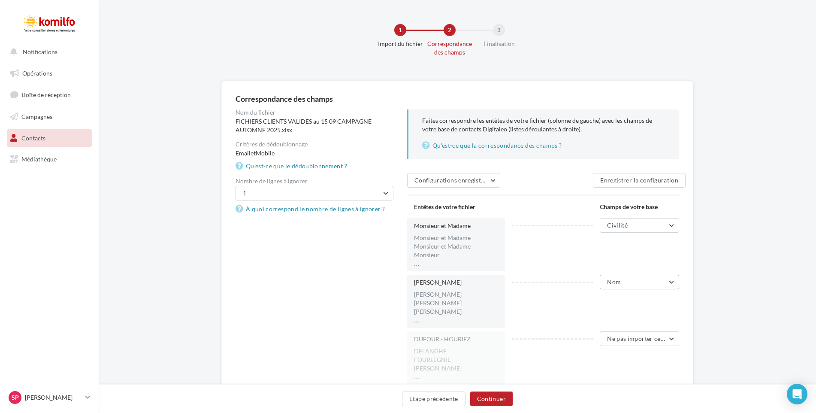
click at [670, 281] on button "Nom" at bounding box center [639, 282] width 79 height 15
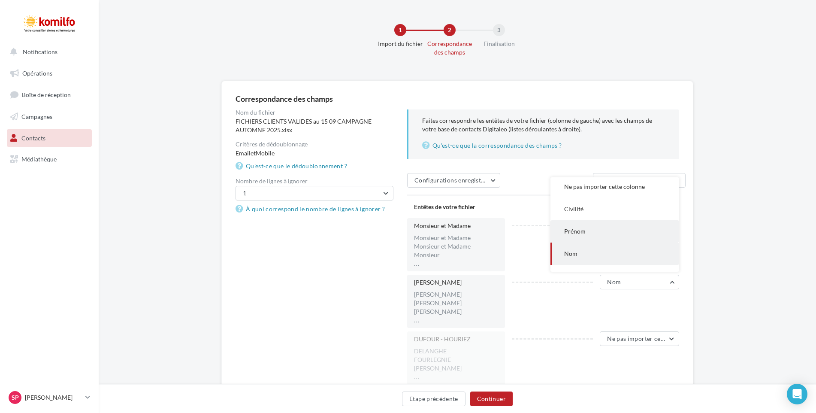
click at [576, 233] on span "Prénom" at bounding box center [574, 231] width 21 height 7
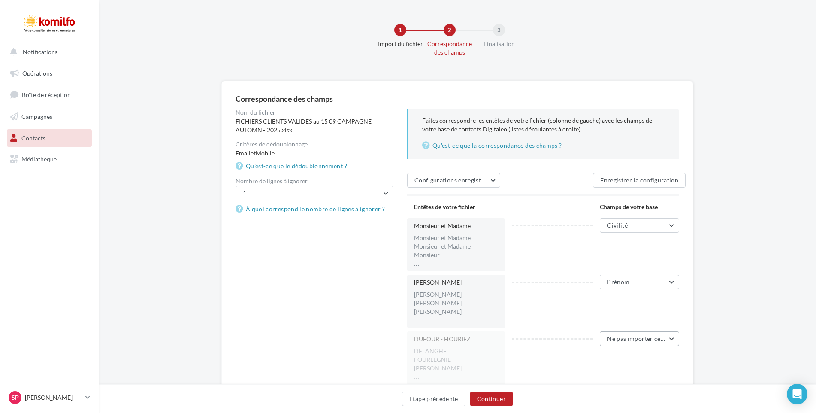
click at [674, 337] on button "Ne pas importer cette colonne" at bounding box center [639, 338] width 79 height 15
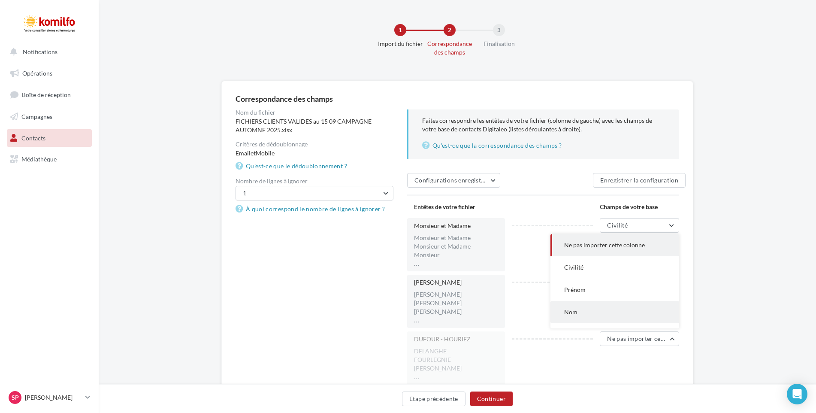
click at [572, 313] on span "Nom" at bounding box center [570, 311] width 13 height 7
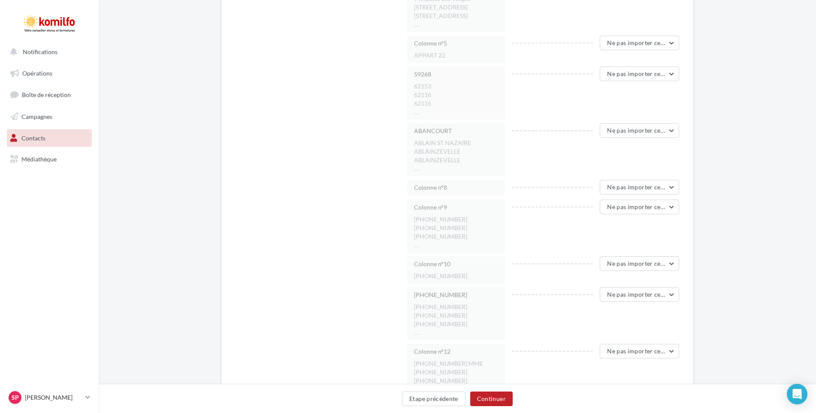
scroll to position [429, 0]
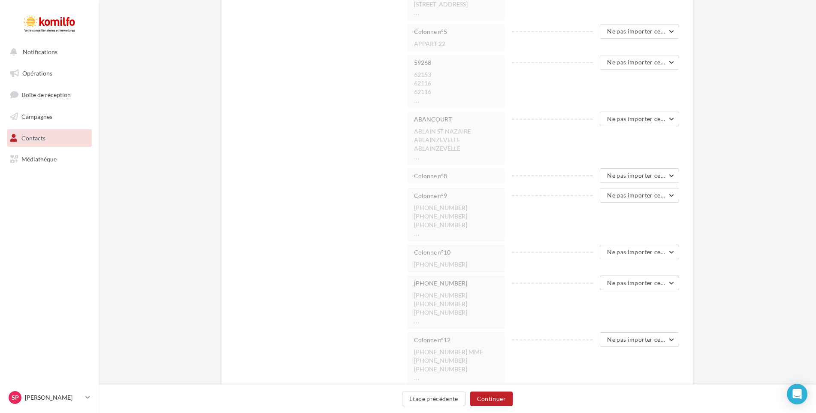
click at [671, 276] on button "Ne pas importer cette colonne" at bounding box center [639, 283] width 79 height 15
click at [570, 305] on button "Mobile" at bounding box center [615, 310] width 129 height 22
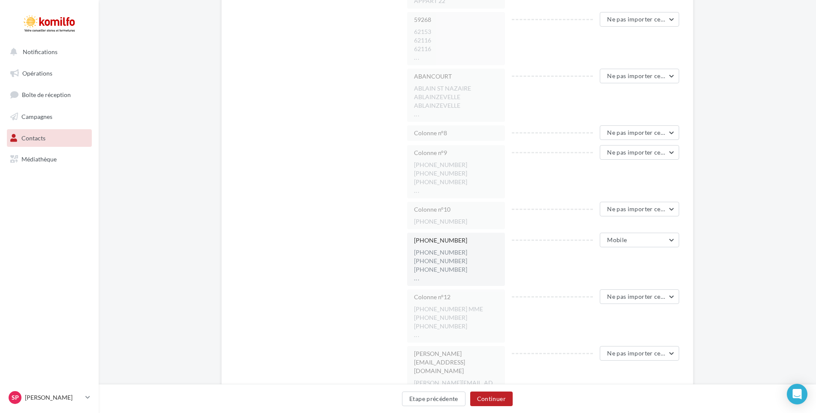
scroll to position [515, 0]
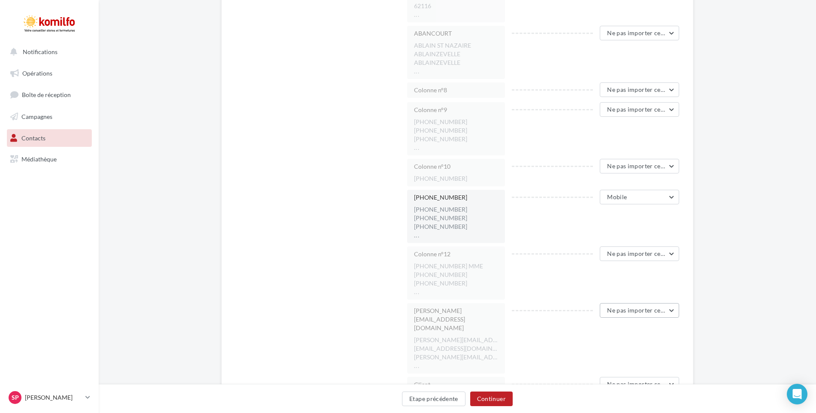
click at [671, 303] on button "Ne pas importer cette colonne" at bounding box center [639, 310] width 79 height 15
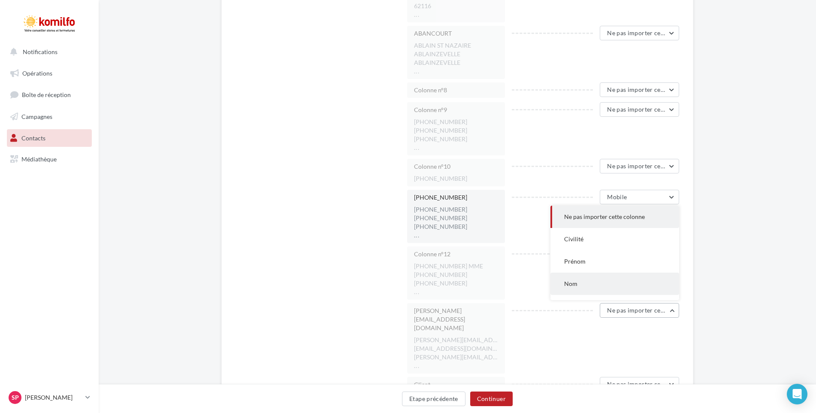
scroll to position [43, 0]
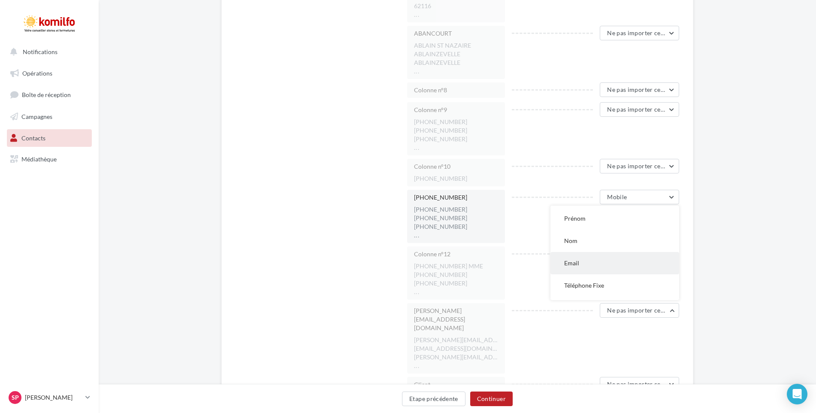
click at [581, 257] on button "Email" at bounding box center [615, 263] width 129 height 22
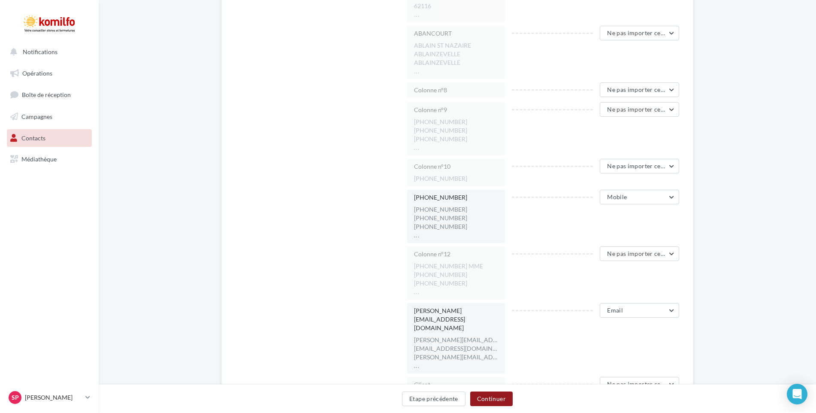
click at [495, 398] on button "Continuer" at bounding box center [491, 398] width 42 height 15
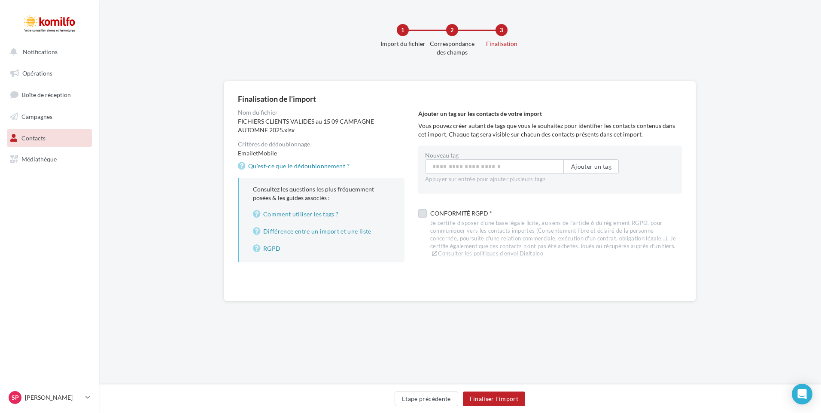
click at [424, 212] on label at bounding box center [422, 213] width 9 height 9
click at [507, 400] on button "Finaliser l'import" at bounding box center [494, 398] width 62 height 15
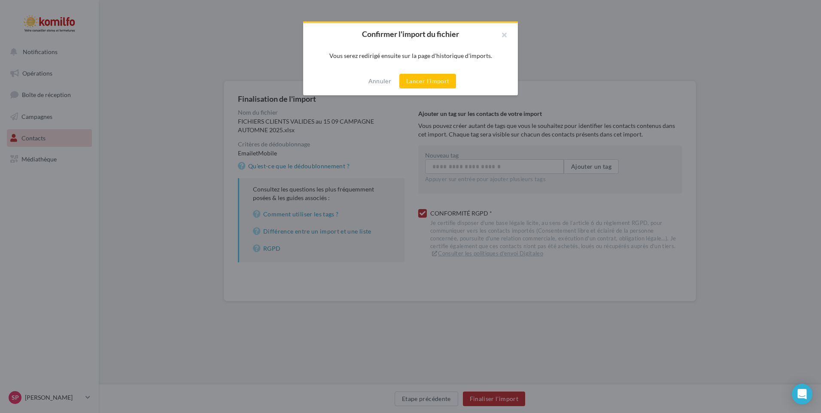
click at [434, 78] on button "Lancer l'import" at bounding box center [427, 81] width 57 height 15
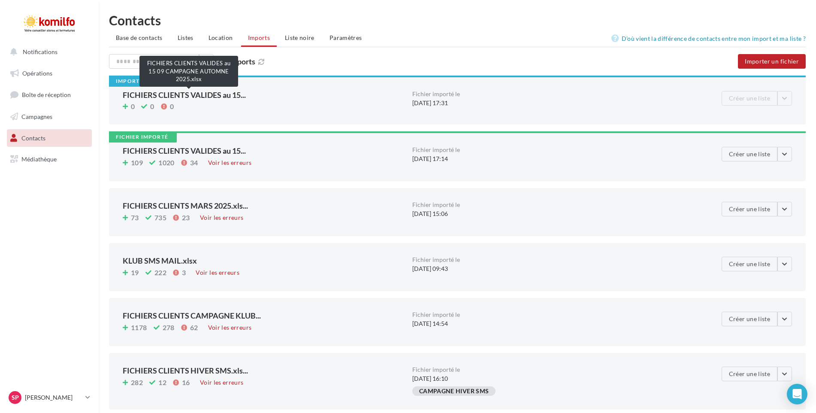
click at [199, 93] on span "FICHIERS CLIENTS VALIDES au 15..." at bounding box center [184, 95] width 123 height 8
click at [379, 109] on div "0 0 0" at bounding box center [264, 106] width 283 height 9
click at [195, 92] on span "FICHIERS CLIENTS VALIDES au 15..." at bounding box center [184, 95] width 123 height 8
click at [252, 164] on div "109 1020 34 Voir les erreurs" at bounding box center [264, 163] width 283 height 11
drag, startPoint x: 182, startPoint y: 152, endPoint x: 423, endPoint y: 171, distance: 242.0
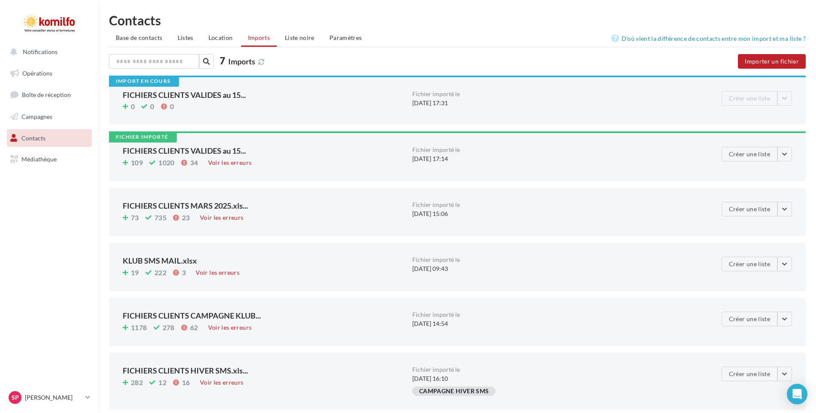
click at [423, 171] on div "Fichier importé FICHIERS CLIENTS VALIDES au 15... 109 1020 34 Voir les erreurs …" at bounding box center [457, 156] width 697 height 50
click at [27, 209] on nav "Notifications Opérations Boîte de réception Campagnes Contacts Mes cibles Média…" at bounding box center [49, 206] width 99 height 413
click at [46, 123] on link "Campagnes" at bounding box center [49, 117] width 88 height 18
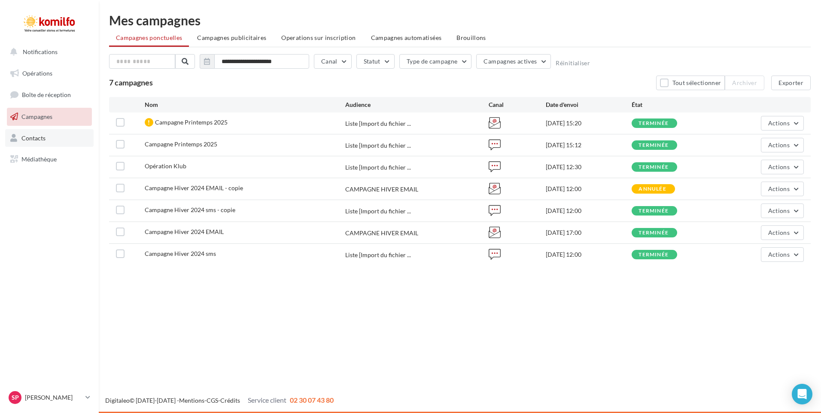
click at [35, 142] on link "Contacts" at bounding box center [49, 138] width 88 height 18
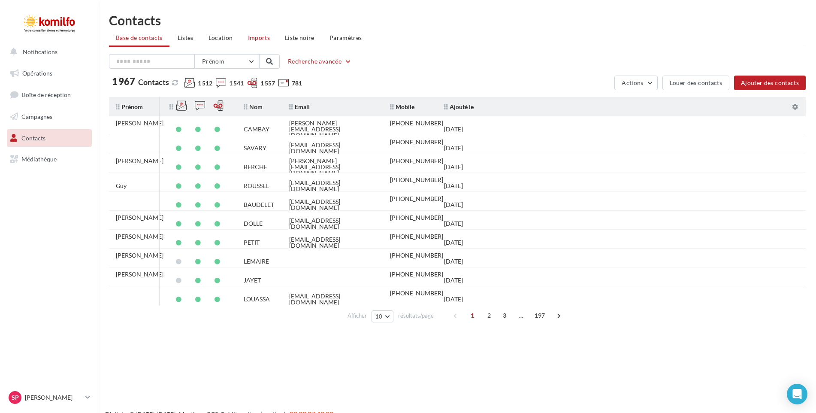
click at [251, 36] on span "Imports" at bounding box center [259, 37] width 22 height 7
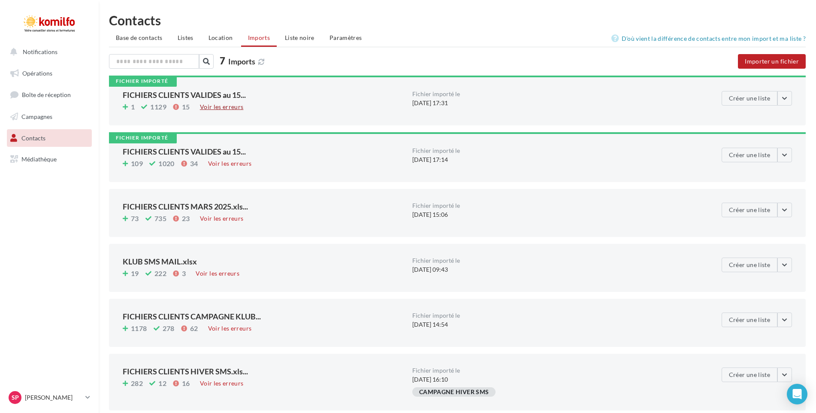
click at [224, 110] on div "Voir les erreurs" at bounding box center [222, 106] width 51 height 9
click at [767, 95] on button "Créer une liste" at bounding box center [750, 98] width 56 height 15
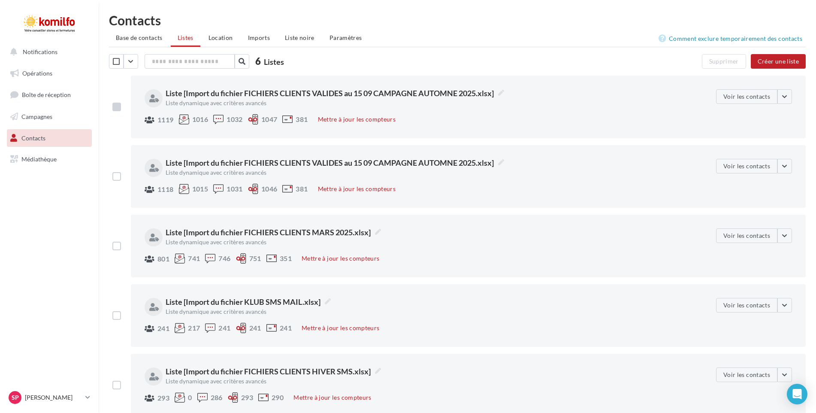
click at [118, 106] on label at bounding box center [116, 107] width 9 height 9
click at [372, 118] on button "Mettre à jour les compteurs" at bounding box center [357, 119] width 85 height 10
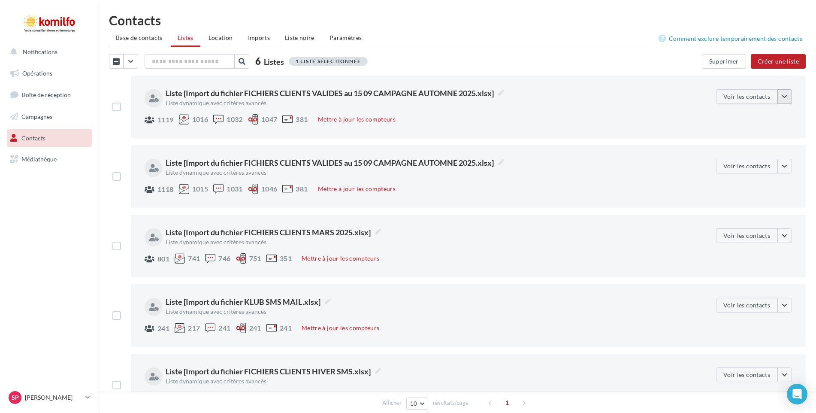
click at [787, 97] on button "button" at bounding box center [785, 96] width 15 height 15
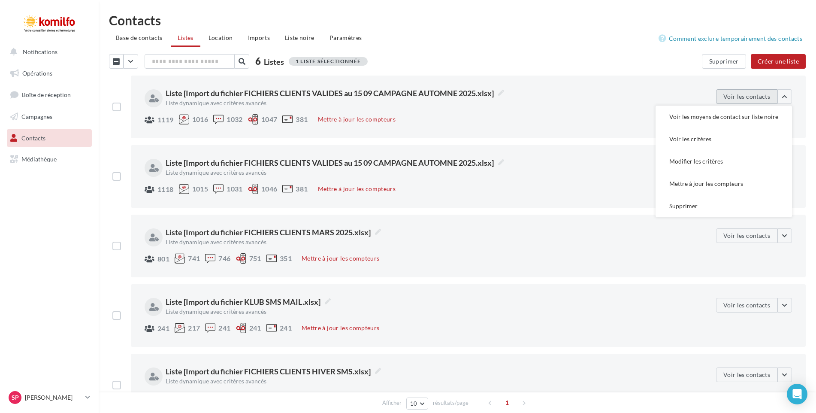
click at [748, 100] on button "Voir les contacts" at bounding box center [746, 96] width 61 height 15
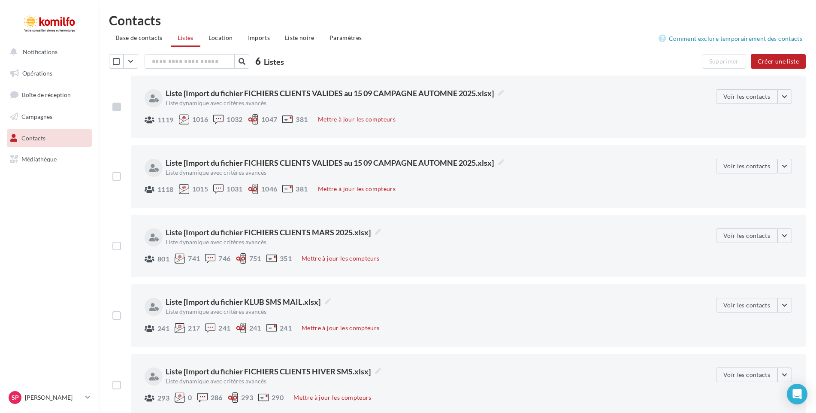
click at [113, 107] on label at bounding box center [116, 107] width 9 height 9
click at [786, 61] on button "Créer une liste" at bounding box center [778, 61] width 55 height 15
click at [120, 108] on label at bounding box center [116, 107] width 9 height 9
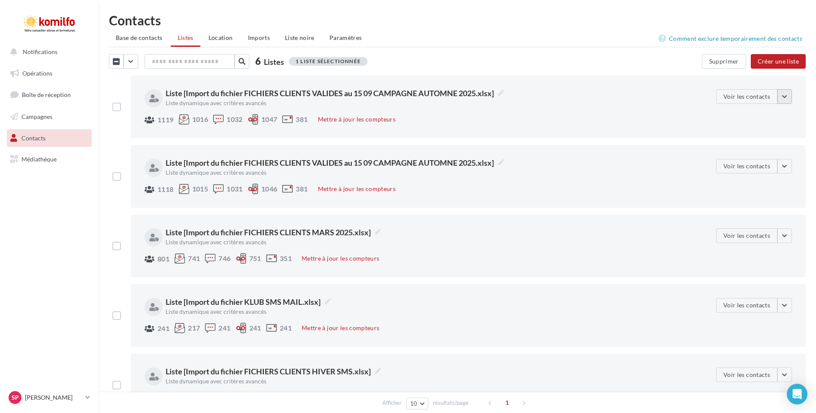
click at [787, 98] on button "button" at bounding box center [785, 96] width 15 height 15
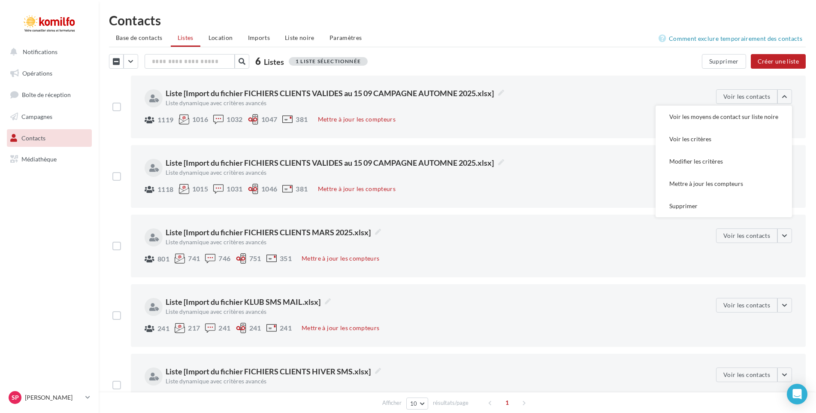
click at [525, 116] on div "1119 1016 1032 1047 381 Mettre à jour les compteurs" at bounding box center [427, 120] width 565 height 12
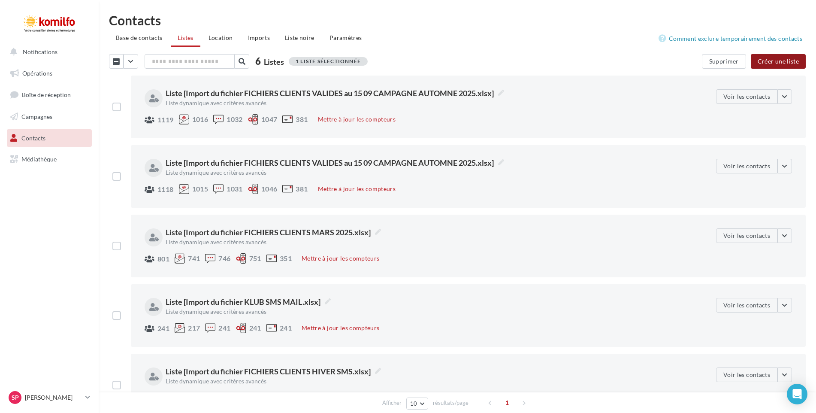
click at [763, 58] on button "Créer une liste" at bounding box center [778, 61] width 55 height 15
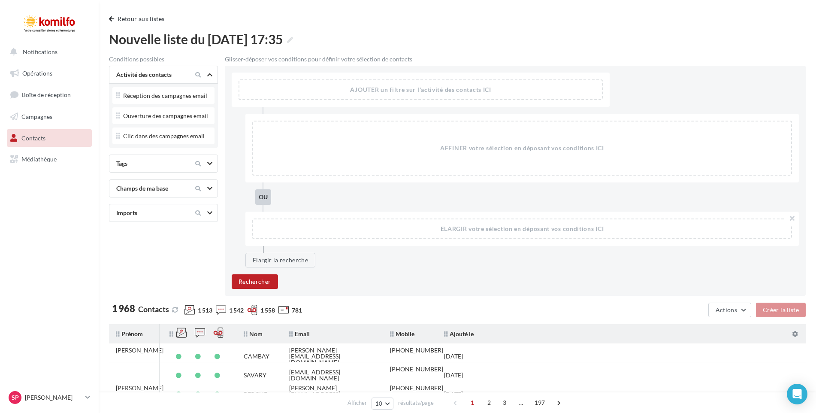
click at [390, 91] on div "AJOUTER un filtre sur l'activité des contacts ICI" at bounding box center [421, 89] width 363 height 19
click at [464, 90] on div "AJOUTER un filtre sur l'activité des contacts ICI" at bounding box center [421, 89] width 363 height 19
click at [349, 82] on div "AJOUTER un filtre sur l'activité des contacts ICI" at bounding box center [421, 89] width 363 height 19
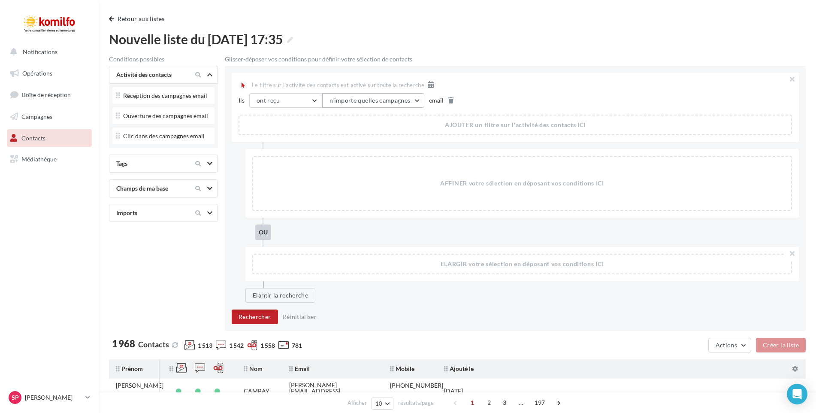
click at [419, 100] on button "n'importe quelles campagnes" at bounding box center [373, 100] width 102 height 15
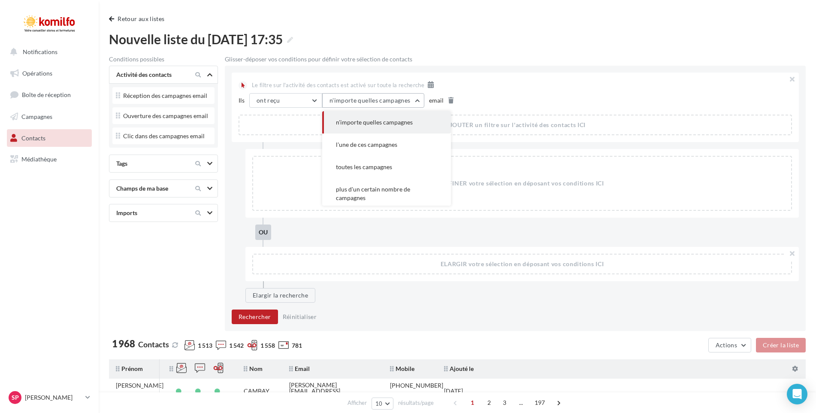
click at [419, 100] on button "n'importe quelles campagnes" at bounding box center [373, 100] width 102 height 15
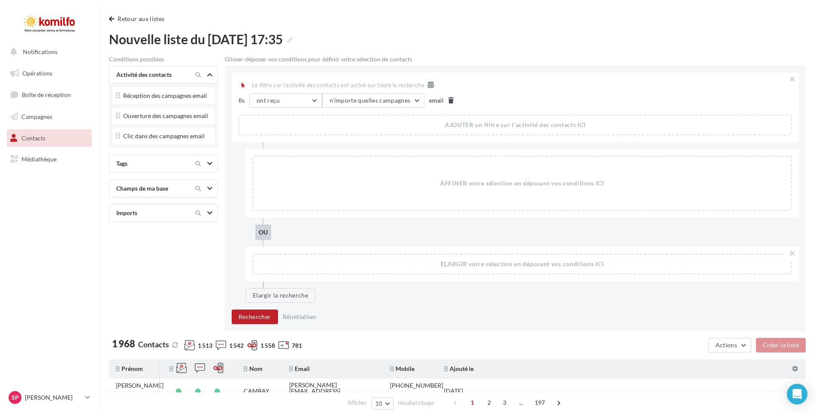
click at [450, 102] on icon at bounding box center [451, 100] width 5 height 6
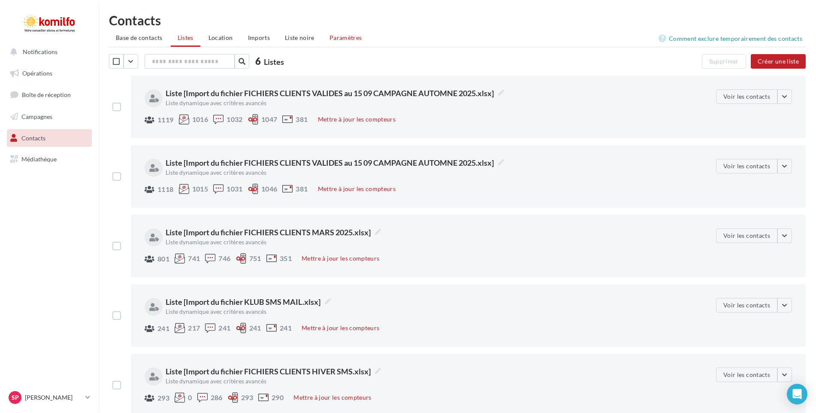
click at [338, 38] on span "Paramètres" at bounding box center [346, 37] width 33 height 7
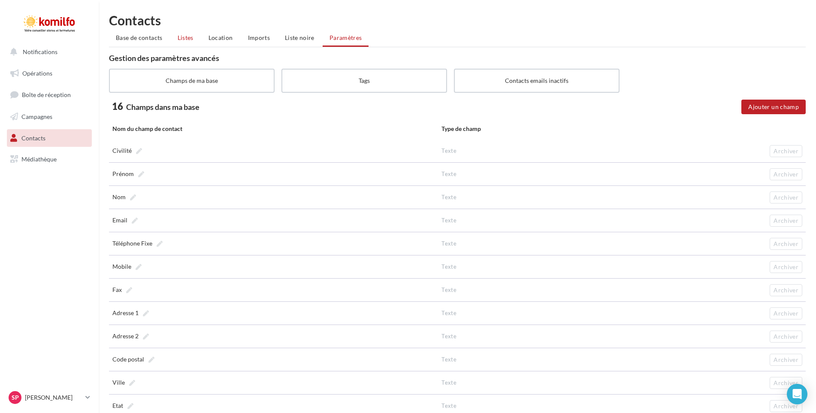
click at [186, 42] on li "Listes" at bounding box center [186, 37] width 30 height 15
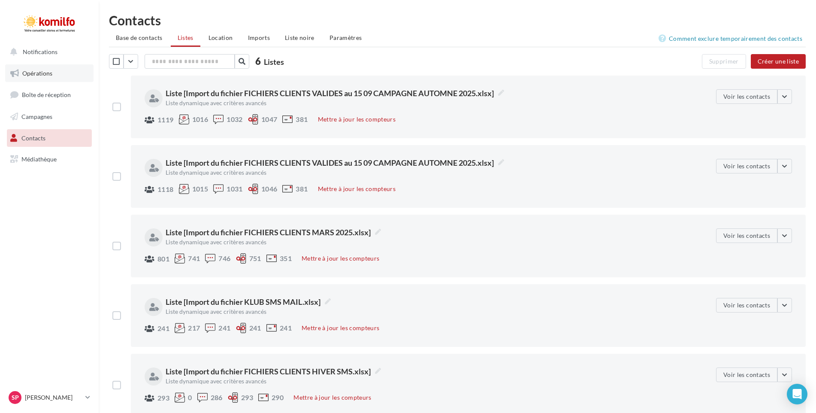
click at [36, 76] on span "Opérations" at bounding box center [37, 73] width 30 height 7
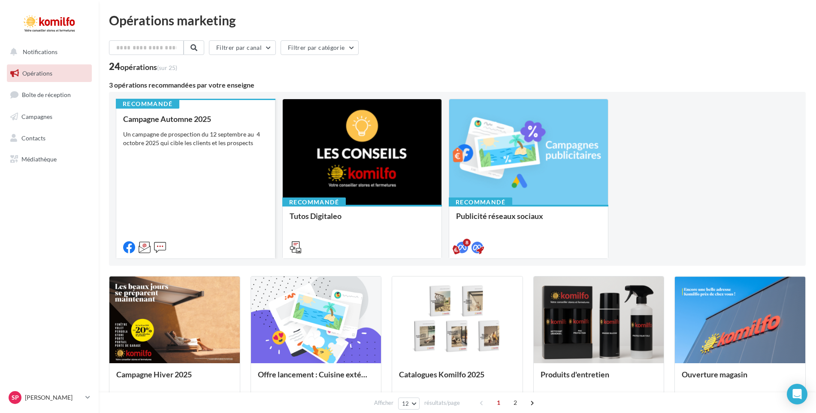
click at [221, 156] on div "Campagne Automne 2025 Un campagne de prospection du [DATE] au [DATE] qui cible …" at bounding box center [195, 183] width 145 height 136
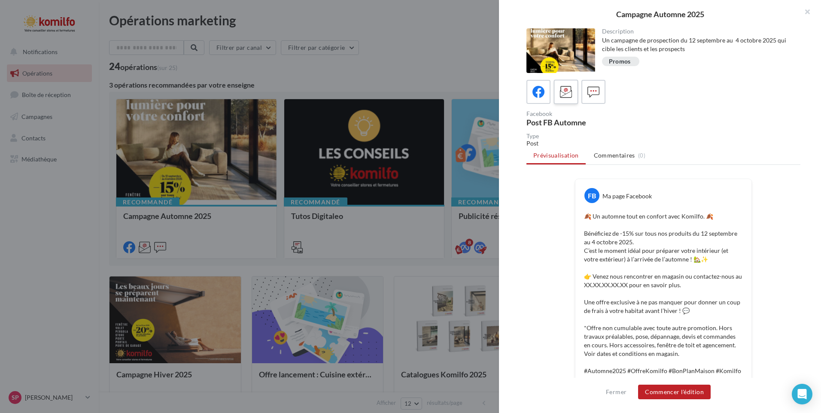
click at [570, 96] on icon at bounding box center [566, 92] width 12 height 12
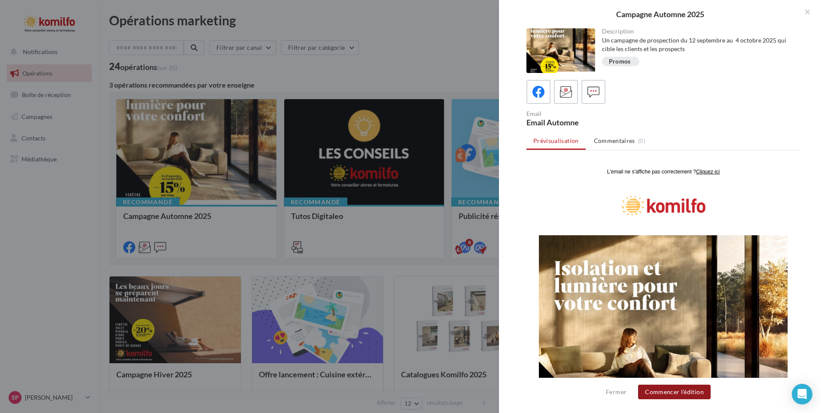
click at [675, 393] on button "Commencer l'édition" at bounding box center [674, 392] width 73 height 15
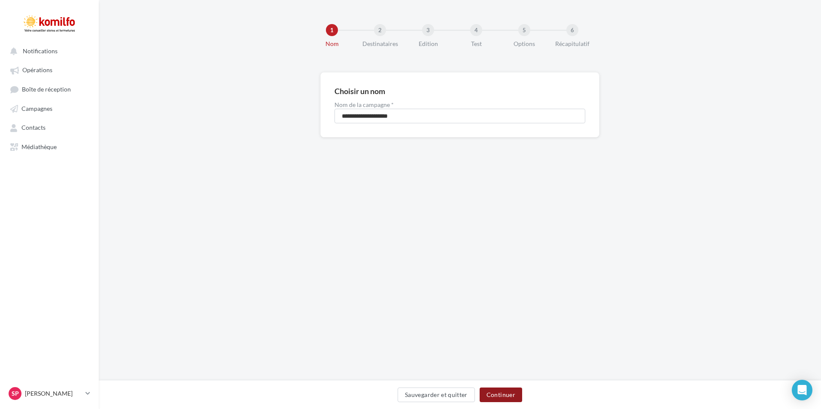
click at [513, 396] on button "Continuer" at bounding box center [500, 394] width 42 height 15
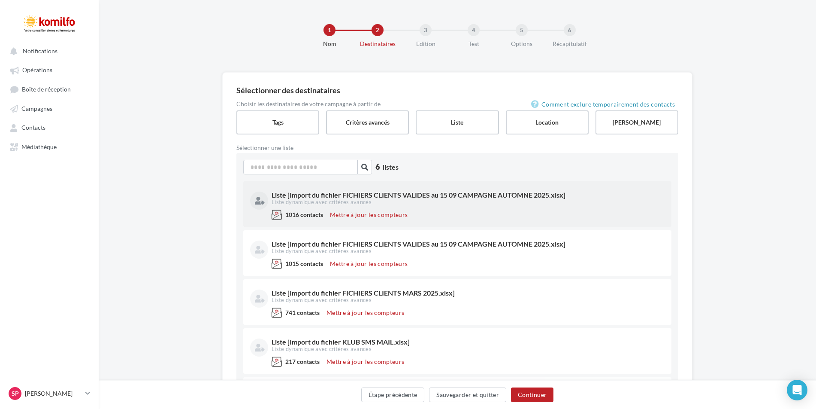
click at [300, 198] on div "Liste [Import du fichier FICHIERS CLIENTS VALIDES au 15 09 CAMPAGNE AUTOMNE 202…" at bounding box center [467, 194] width 391 height 7
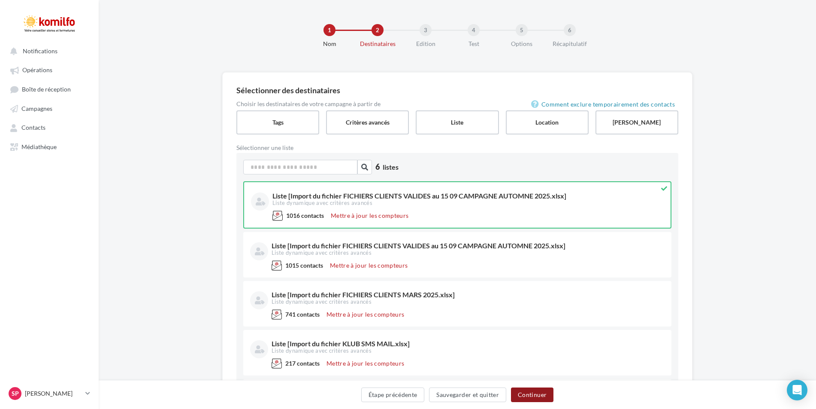
click at [537, 391] on button "Continuer" at bounding box center [532, 394] width 42 height 15
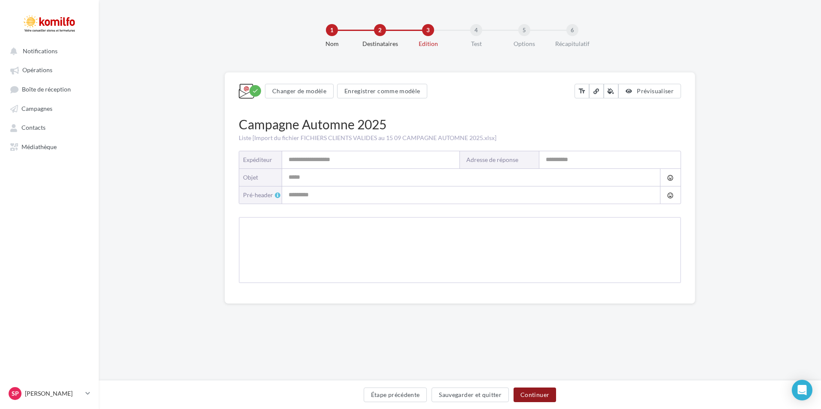
type input "*******"
type input "**********"
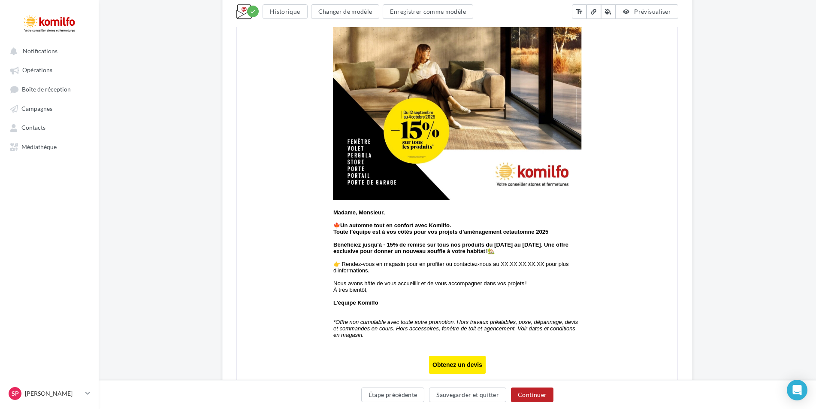
scroll to position [343, 0]
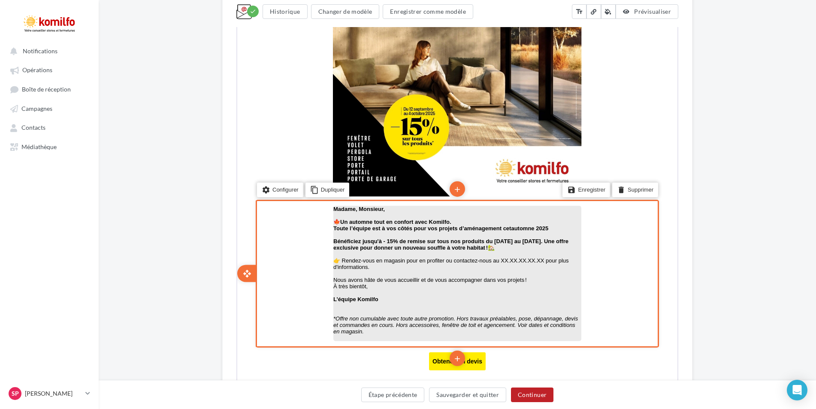
click at [529, 266] on p "👉 Rendez-vous en magasin pour en profiter ou contactez-nous au XX.XX.XX.XX.XX p…" at bounding box center [457, 262] width 248 height 13
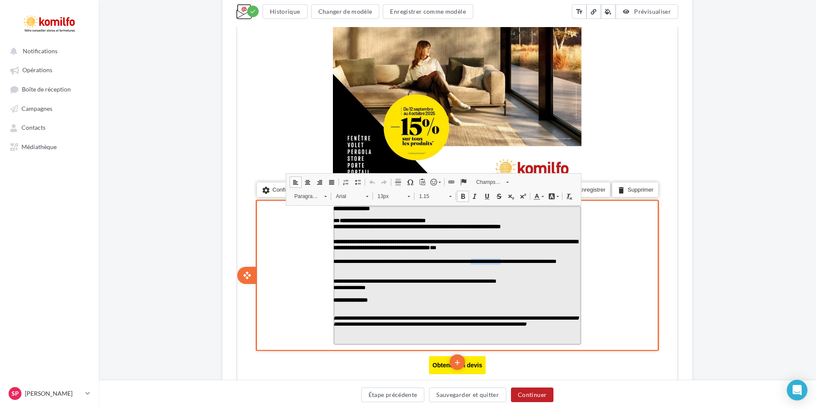
drag, startPoint x: 544, startPoint y: 261, endPoint x: 502, endPoint y: 261, distance: 42.1
click at [502, 261] on p "**********" at bounding box center [457, 265] width 248 height 14
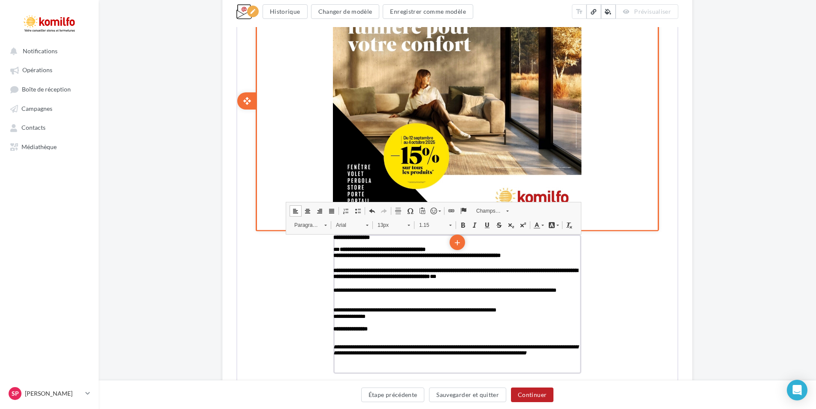
scroll to position [358, 0]
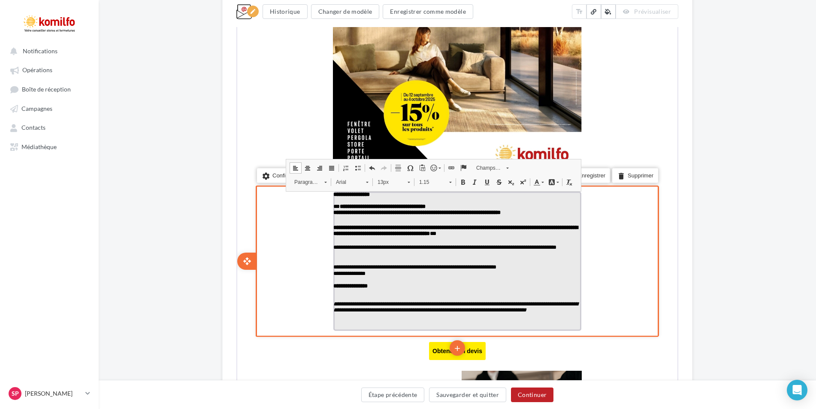
click at [379, 255] on p "**********" at bounding box center [457, 250] width 248 height 14
click at [478, 257] on p "**********" at bounding box center [457, 250] width 248 height 14
click at [479, 255] on p "**********" at bounding box center [457, 250] width 248 height 14
drag, startPoint x: 485, startPoint y: 256, endPoint x: 479, endPoint y: 256, distance: 6.0
click at [479, 256] on p "**********" at bounding box center [457, 250] width 248 height 14
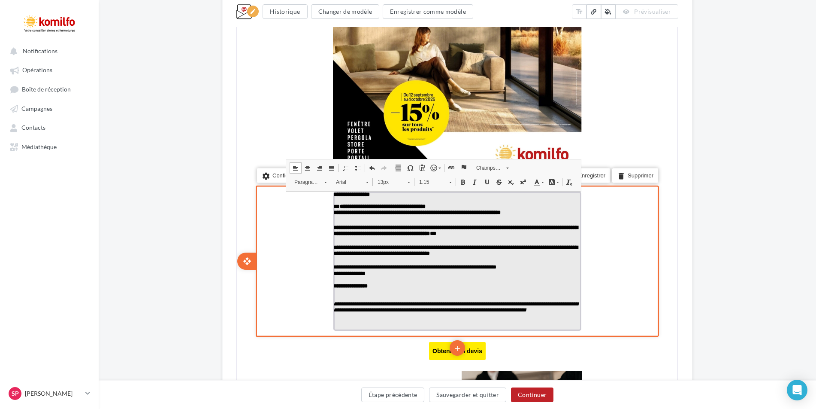
click at [525, 256] on p "**********" at bounding box center [457, 250] width 248 height 14
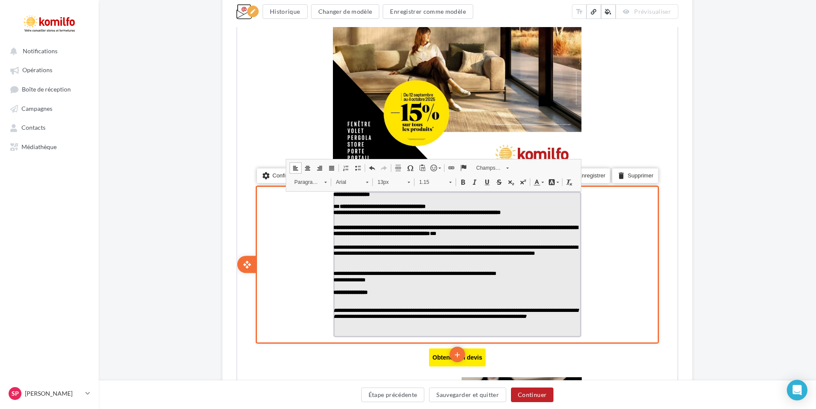
click at [371, 255] on p "**********" at bounding box center [457, 253] width 248 height 20
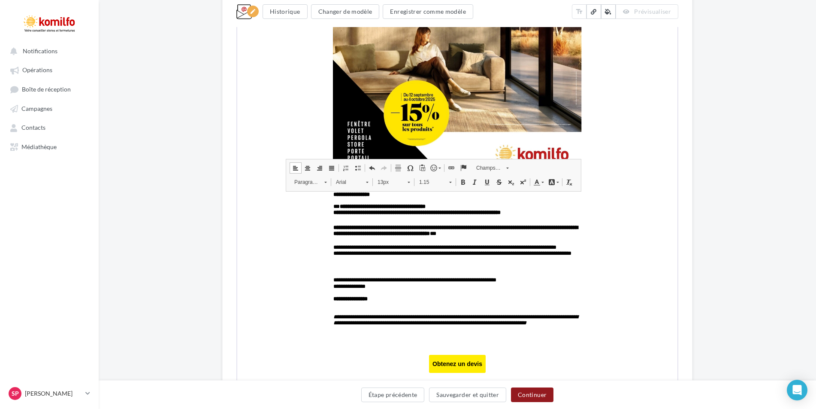
click at [539, 390] on button "Continuer" at bounding box center [532, 394] width 42 height 15
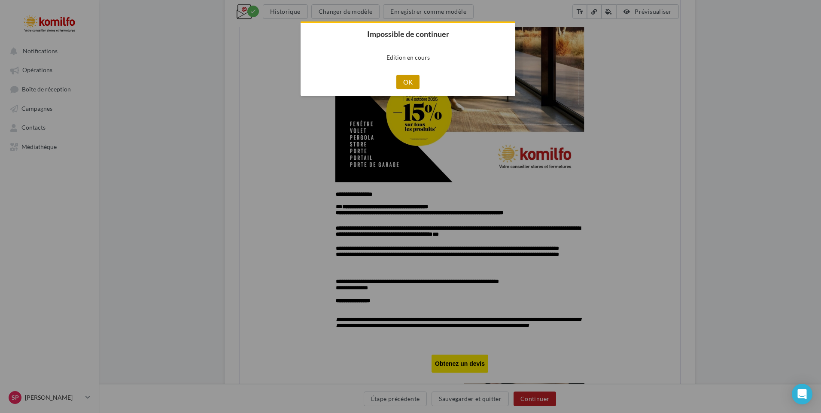
click at [410, 84] on button "OK" at bounding box center [408, 82] width 24 height 15
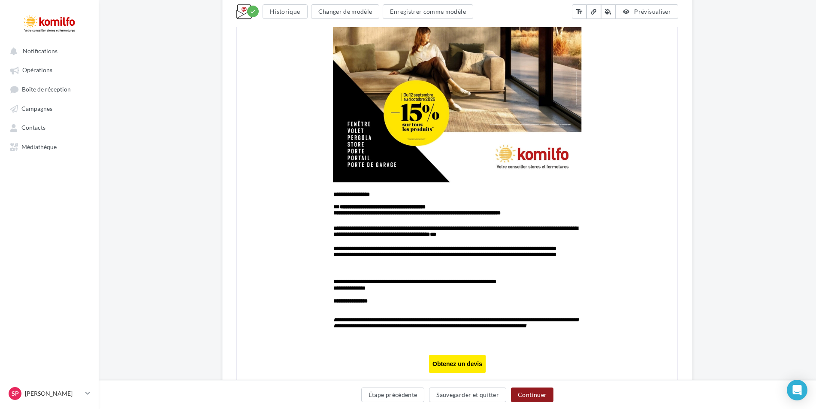
click at [531, 393] on button "Continuer" at bounding box center [532, 394] width 42 height 15
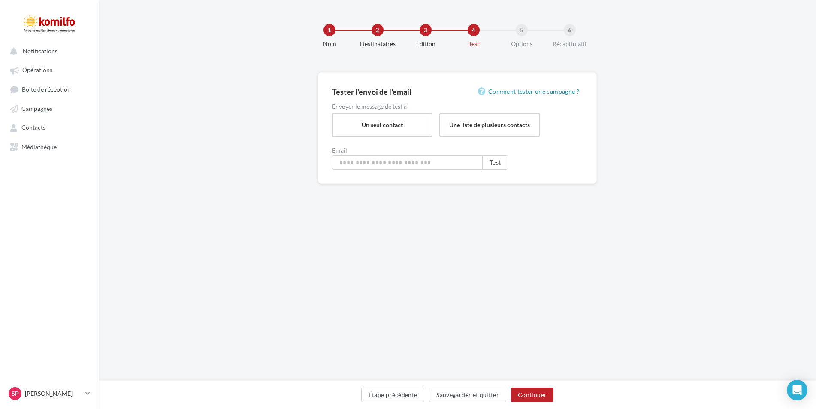
type input "**********"
click at [536, 396] on button "Continuer" at bounding box center [534, 394] width 42 height 15
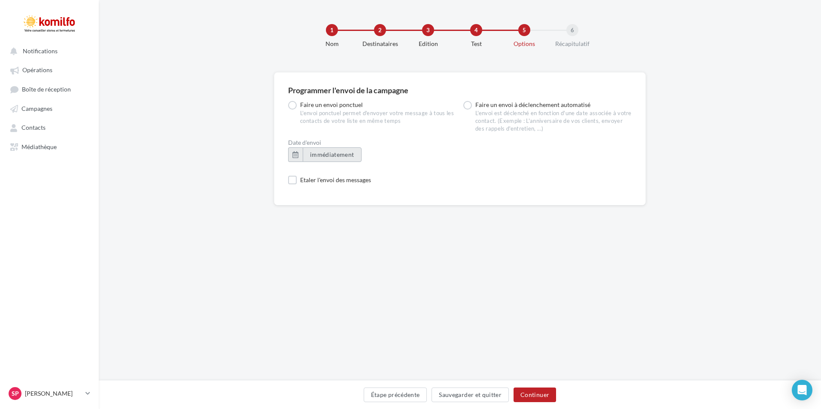
click at [308, 155] on button "immédiatement" at bounding box center [332, 154] width 59 height 15
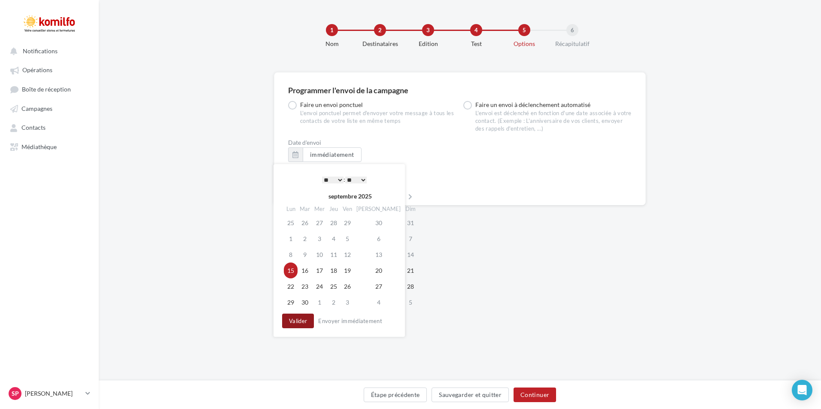
click at [297, 320] on button "Valider" at bounding box center [298, 320] width 32 height 15
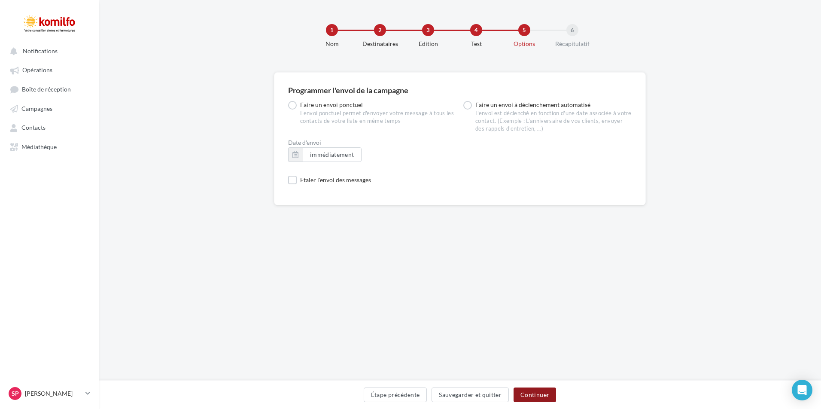
click at [537, 398] on button "Continuer" at bounding box center [534, 394] width 42 height 15
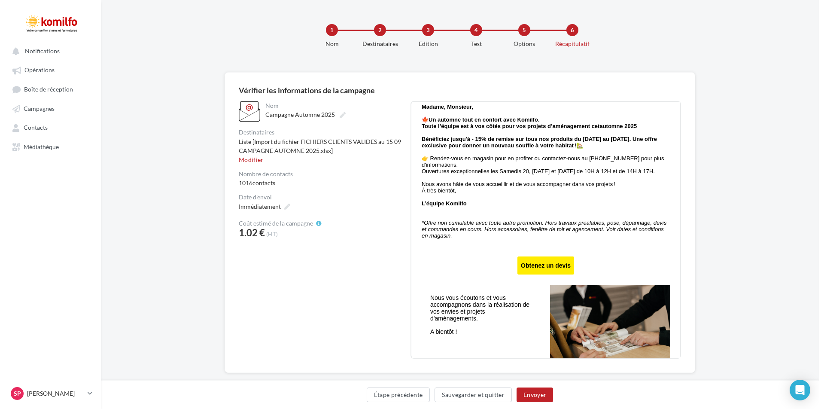
scroll to position [343, 0]
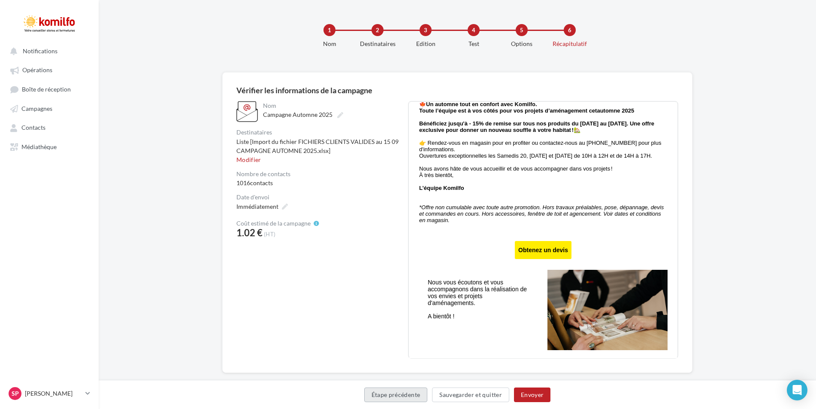
click at [377, 396] on button "Étape précédente" at bounding box center [396, 394] width 64 height 15
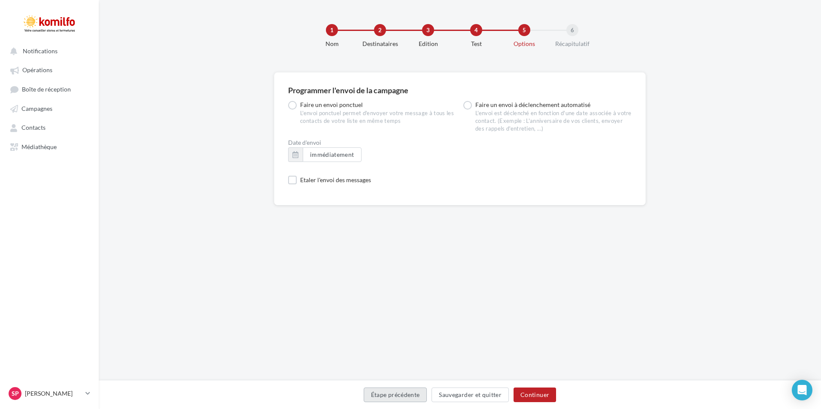
click at [384, 397] on button "Étape précédente" at bounding box center [396, 394] width 64 height 15
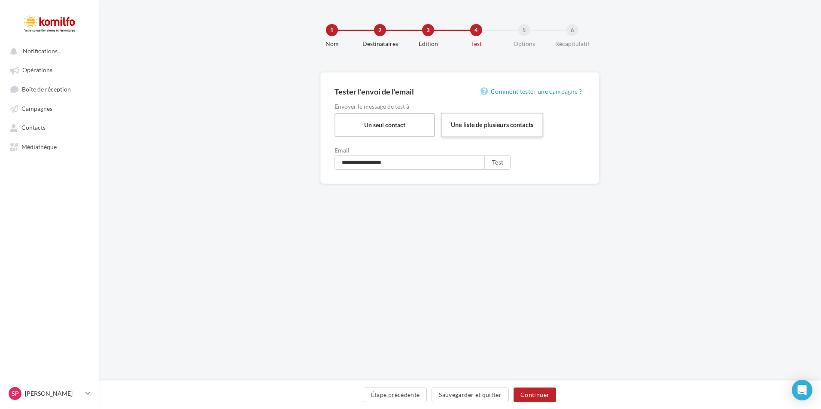
click at [494, 128] on label "Une liste de plusieurs contacts" at bounding box center [492, 124] width 103 height 24
click at [477, 163] on span "Sélectionner une liste existante" at bounding box center [409, 162] width 150 height 15
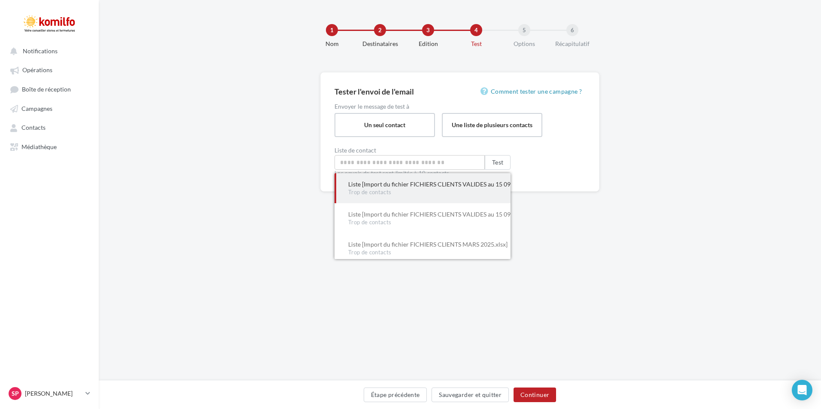
click at [451, 188] on div "Trop de contacts" at bounding box center [422, 192] width 149 height 8
click at [354, 186] on div "Liste [Import du fichier FICHIERS CLIENTS VALIDES au 15 09 CAMPAGNE AUTOMNE 202…" at bounding box center [422, 184] width 149 height 9
click at [563, 169] on form "Liste de contact Sélectionner une liste existante Liste [Import du fichier FICH…" at bounding box center [459, 162] width 251 height 30
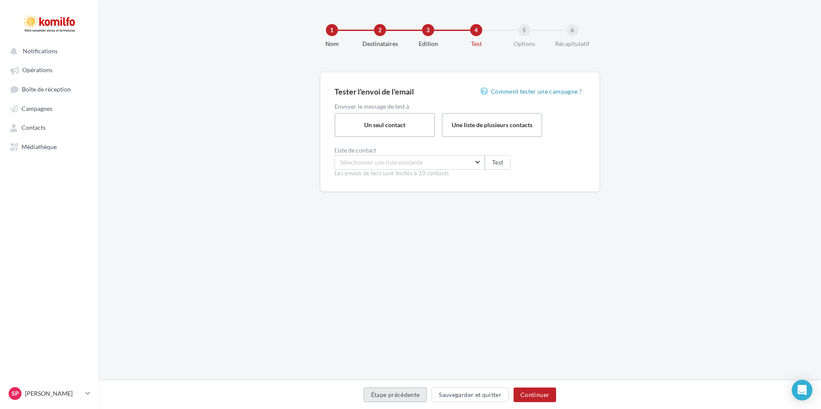
click at [405, 399] on button "Étape précédente" at bounding box center [396, 394] width 64 height 15
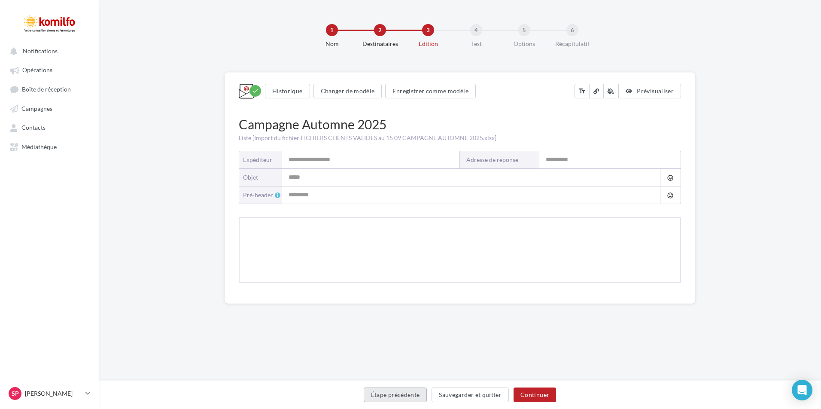
type input "*******"
type input "**********"
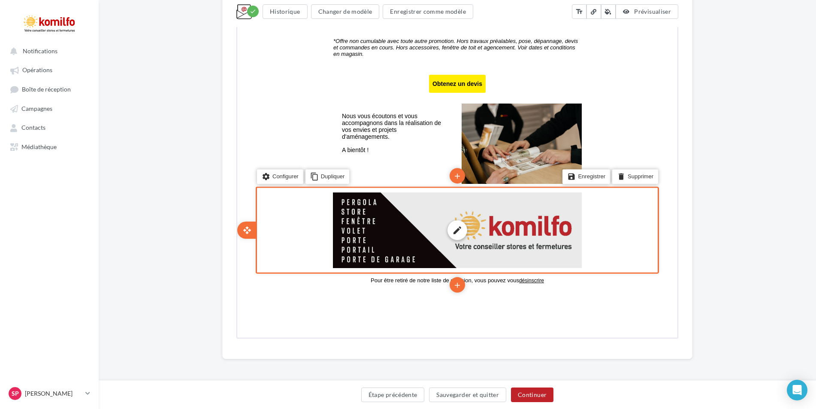
scroll to position [628, 0]
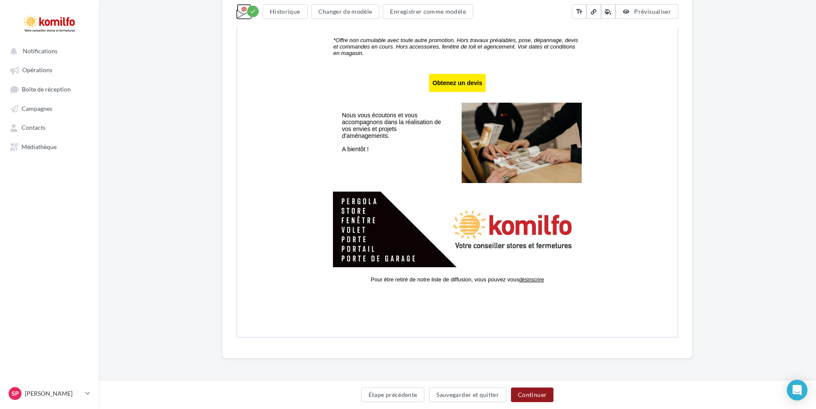
click at [535, 391] on button "Continuer" at bounding box center [532, 394] width 42 height 15
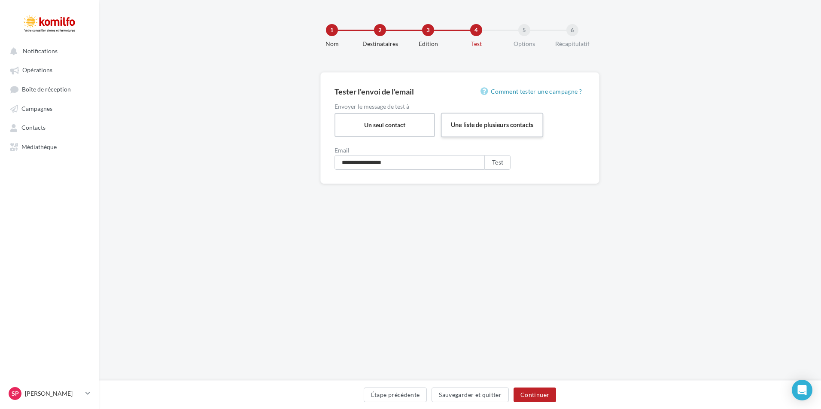
click at [485, 118] on label "Une liste de plusieurs contacts" at bounding box center [492, 124] width 103 height 24
click at [496, 163] on button "Test" at bounding box center [498, 162] width 26 height 15
click at [406, 395] on button "Étape précédente" at bounding box center [396, 394] width 64 height 15
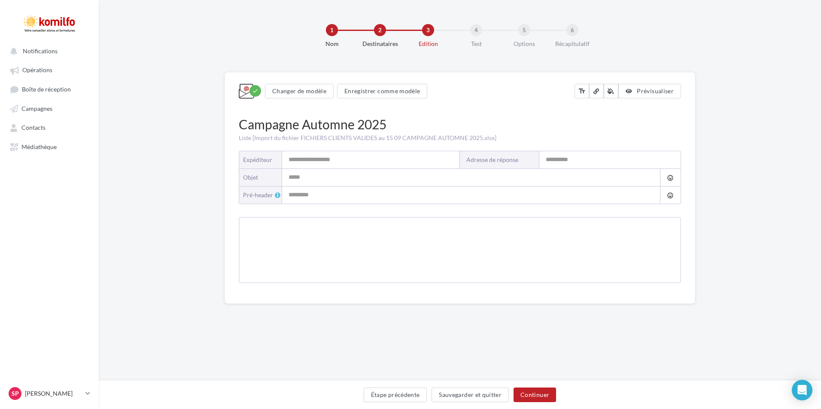
type input "*******"
type input "**********"
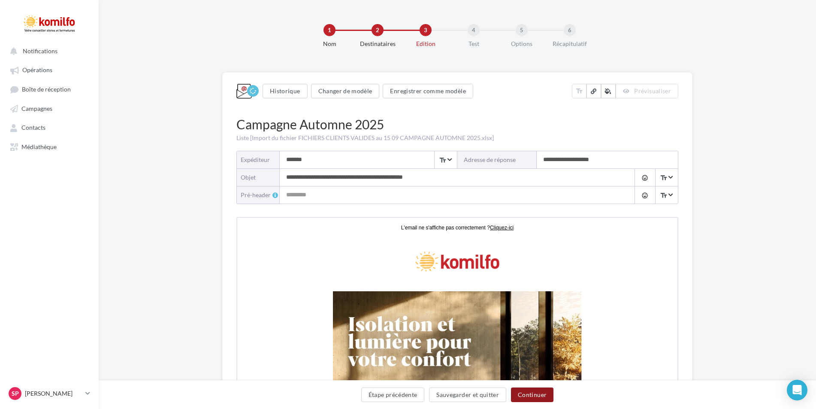
click at [535, 393] on button "Continuer" at bounding box center [532, 394] width 42 height 15
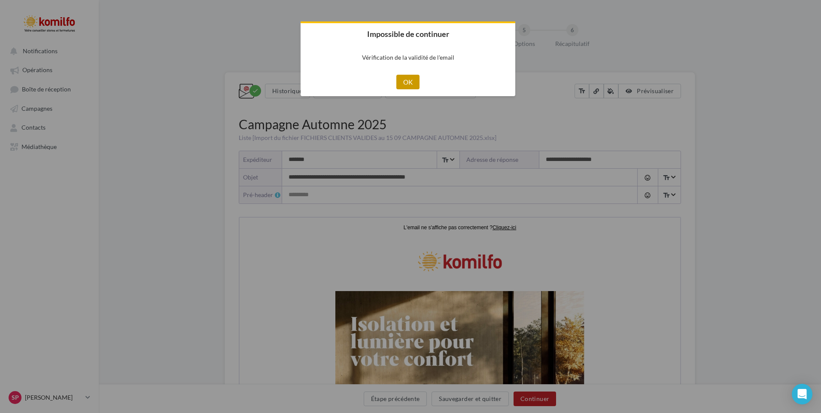
click at [406, 81] on button "OK" at bounding box center [408, 82] width 24 height 15
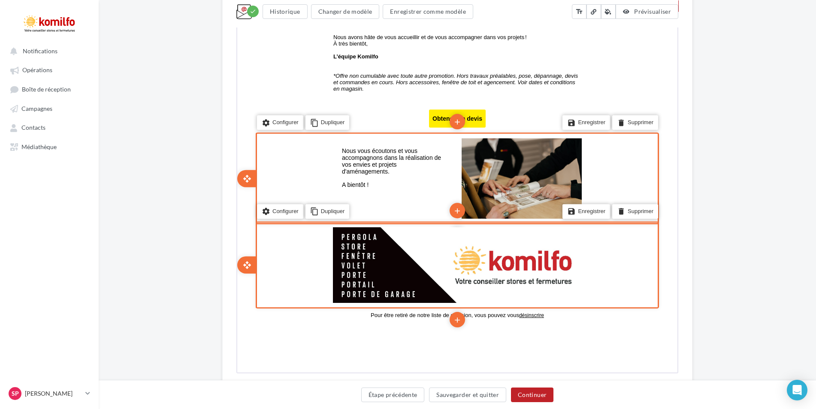
scroll to position [628, 0]
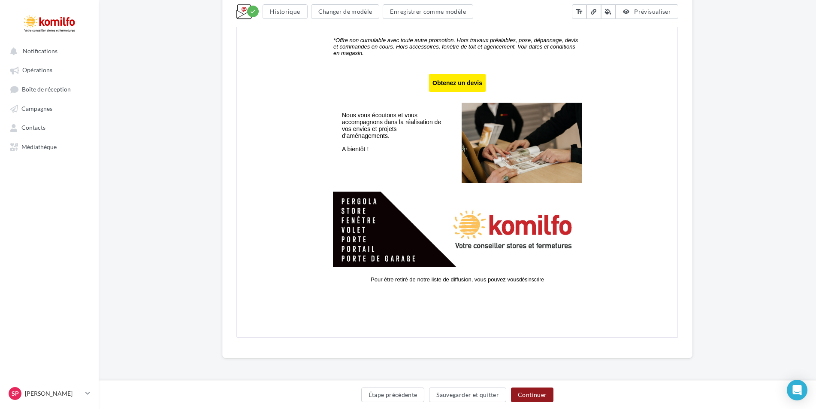
click at [533, 395] on button "Continuer" at bounding box center [532, 394] width 42 height 15
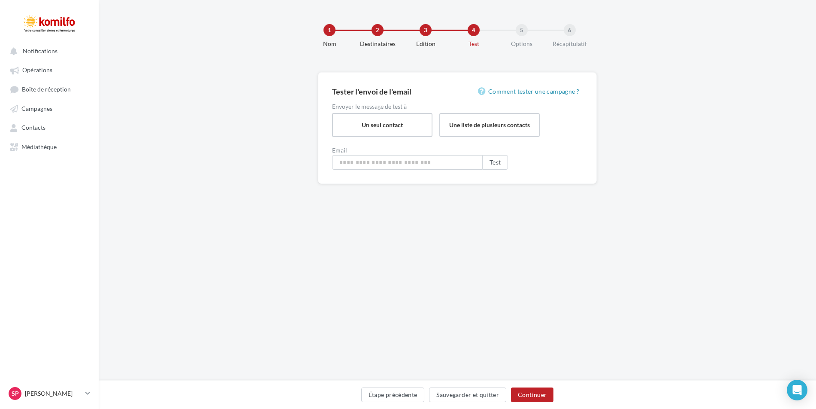
type input "**********"
click at [464, 122] on label "Une liste de plusieurs contacts" at bounding box center [492, 124] width 103 height 24
click at [476, 162] on span "Sélectionner une liste existante" at bounding box center [409, 162] width 150 height 15
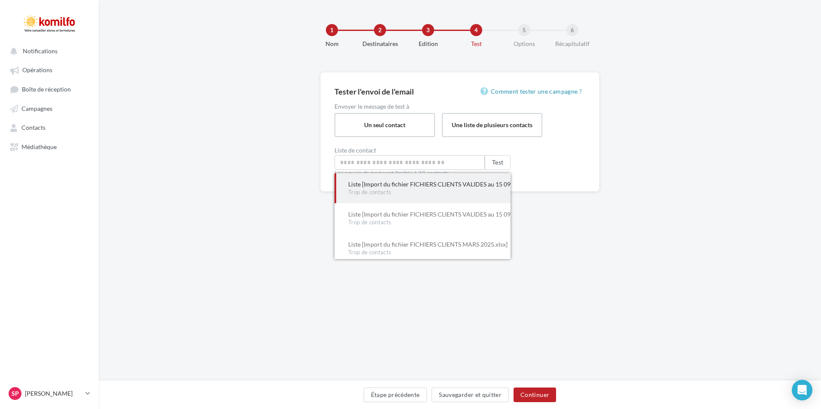
click at [415, 187] on div "Liste [Import du fichier FICHIERS CLIENTS VALIDES au 15 09 CAMPAGNE AUTOMNE 202…" at bounding box center [422, 184] width 149 height 9
click at [429, 189] on div "Trop de contacts" at bounding box center [422, 192] width 149 height 8
click at [383, 189] on span "Trop de contacts" at bounding box center [369, 191] width 43 height 7
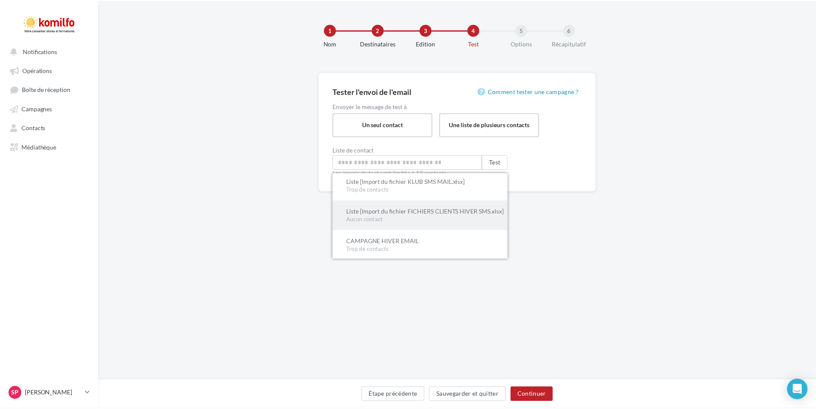
scroll to position [94, 0]
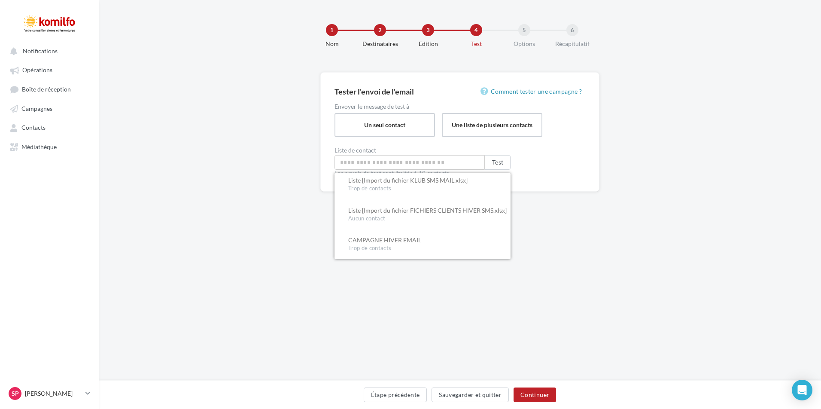
click at [592, 236] on div "1 Nom 2 Destinataires 3 Edition 4 Test 5 Options 6 Récapitulatif Tester l'envoi…" at bounding box center [460, 190] width 722 height 380
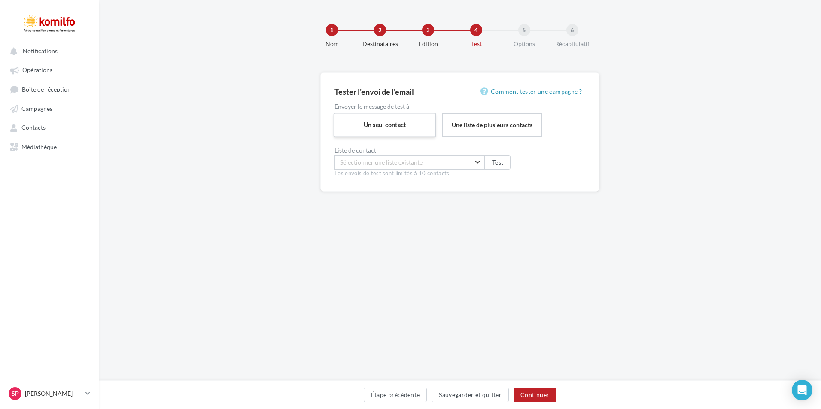
click at [351, 123] on label "Un seul contact" at bounding box center [385, 124] width 103 height 24
click at [538, 397] on button "Continuer" at bounding box center [534, 394] width 42 height 15
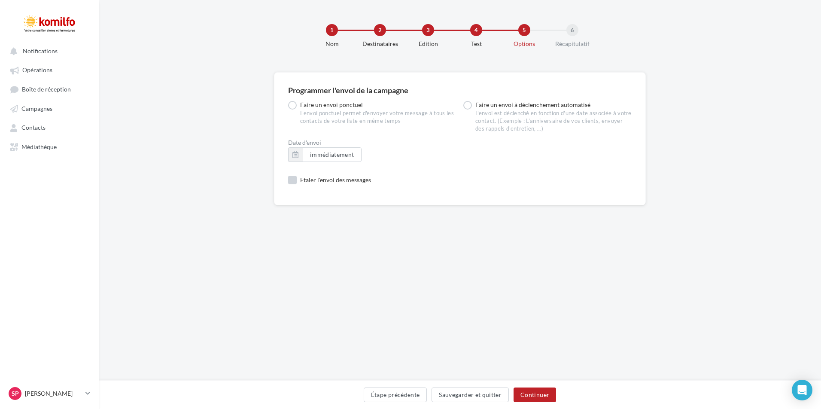
click at [293, 181] on label "Etaler l'envoi des messages" at bounding box center [329, 180] width 83 height 9
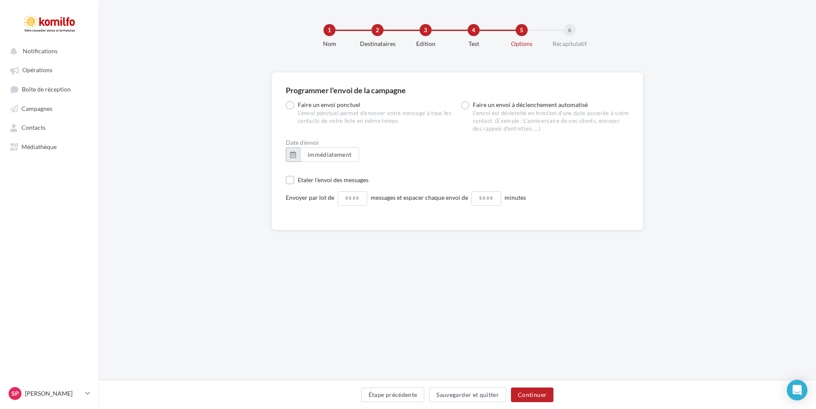
click at [299, 155] on button "button" at bounding box center [293, 154] width 15 height 15
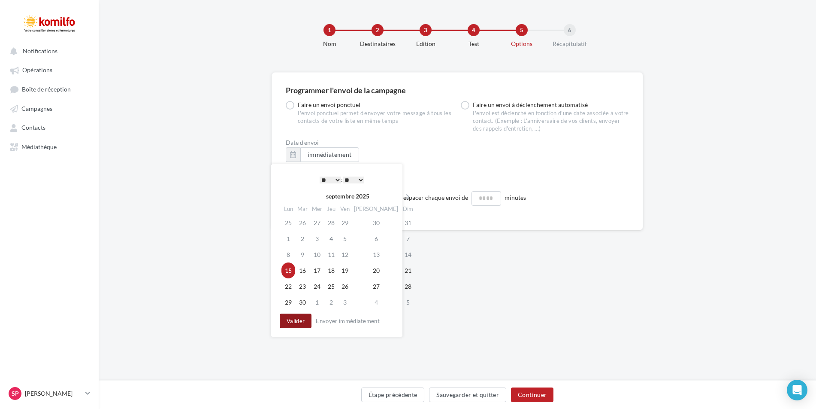
click at [294, 322] on button "Valider" at bounding box center [296, 320] width 32 height 15
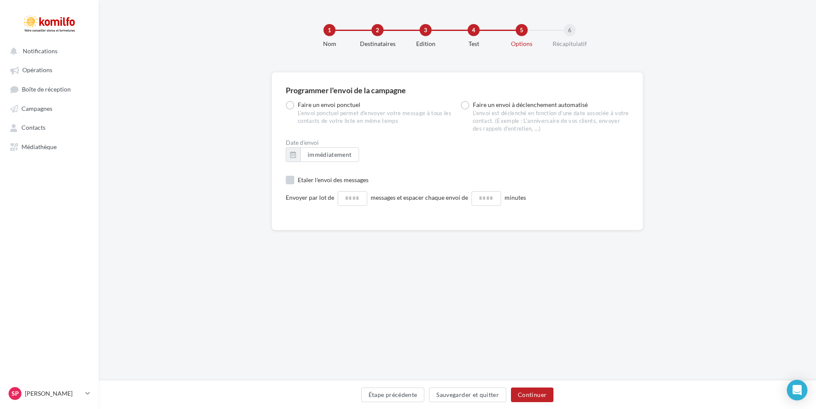
click at [292, 177] on label "Etaler l'envoi des messages" at bounding box center [327, 180] width 83 height 9
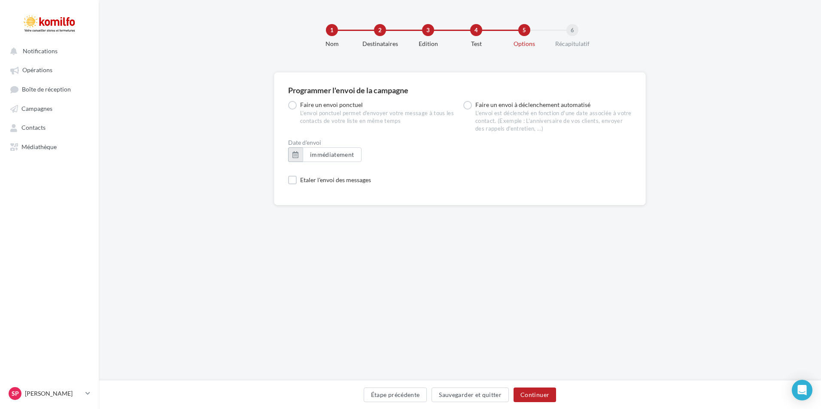
click at [297, 156] on button "button" at bounding box center [295, 154] width 15 height 15
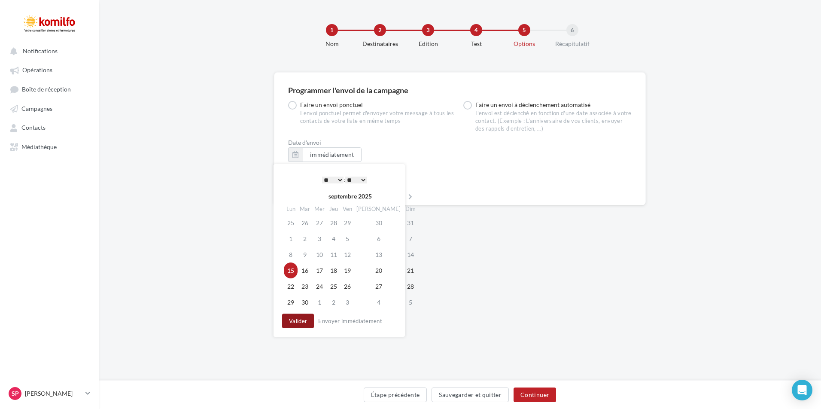
click at [302, 319] on button "Valider" at bounding box center [298, 320] width 32 height 15
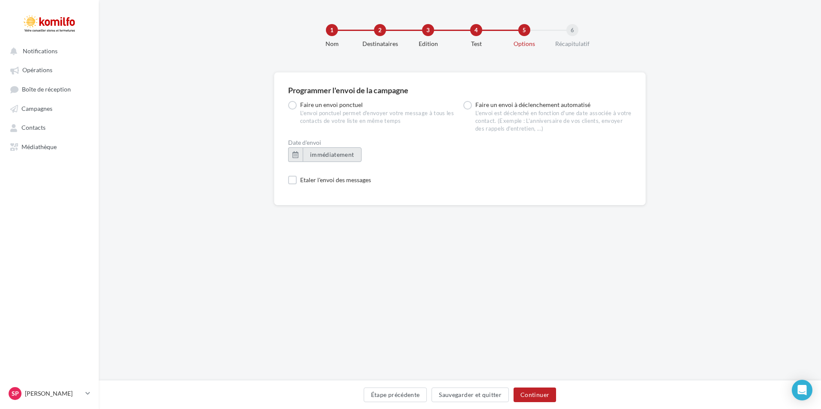
click at [338, 159] on button "immédiatement" at bounding box center [332, 154] width 59 height 15
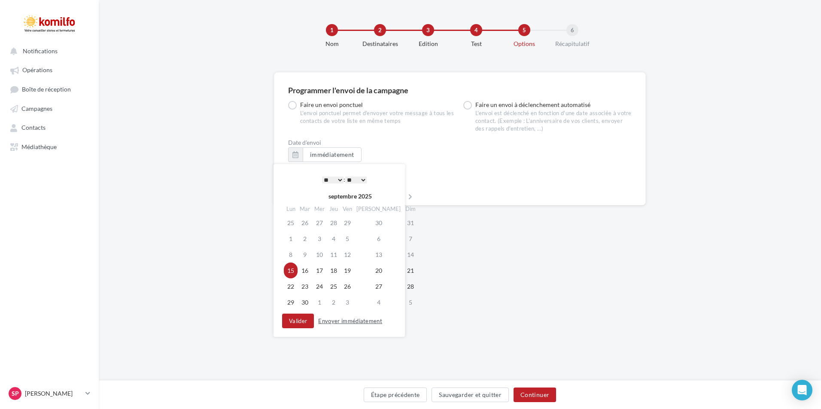
click at [349, 319] on button "Envoyer immédiatement" at bounding box center [350, 321] width 71 height 10
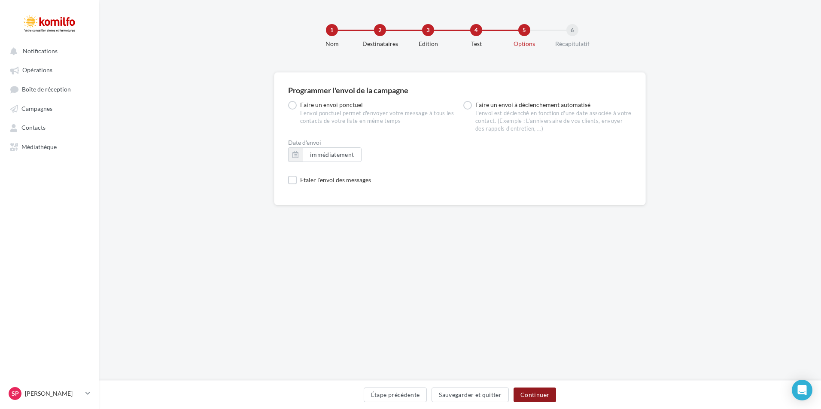
click at [544, 391] on button "Continuer" at bounding box center [534, 394] width 42 height 15
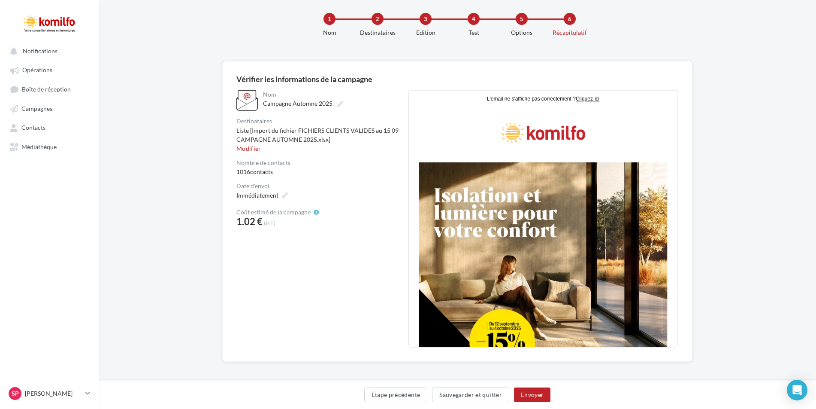
scroll to position [15, 0]
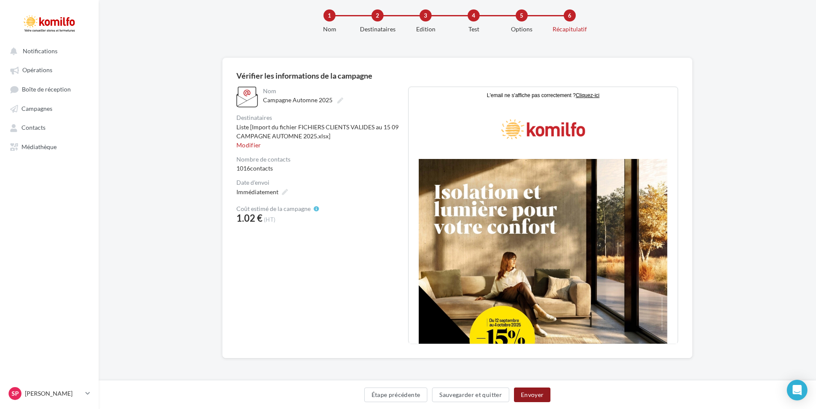
click at [537, 394] on button "Envoyer" at bounding box center [532, 394] width 36 height 15
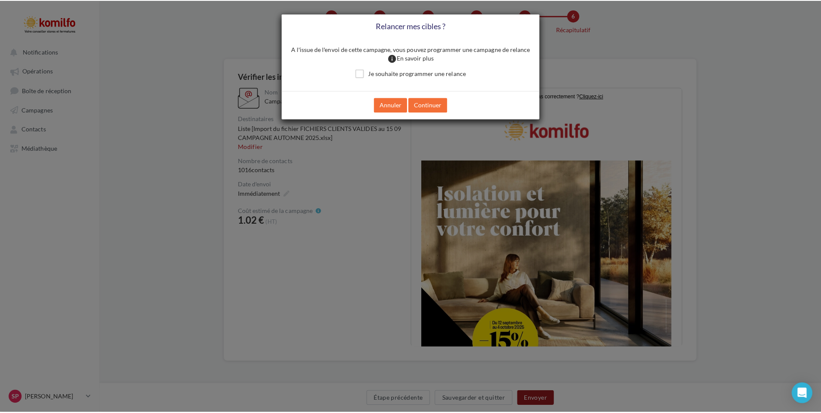
scroll to position [10, 0]
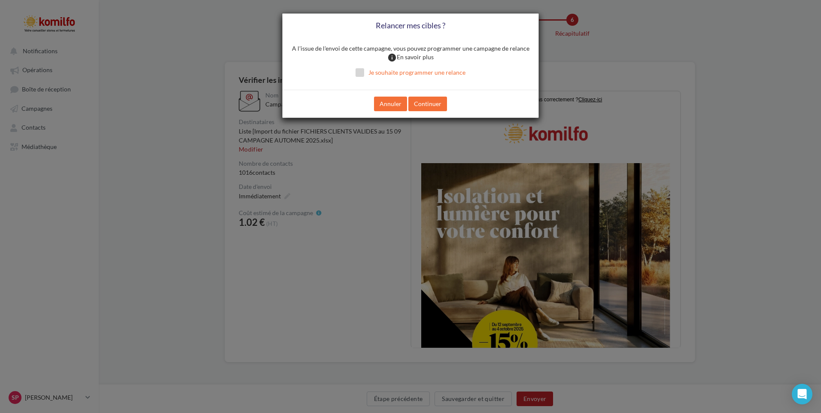
click at [362, 73] on label "Je souhaite programmer une relance" at bounding box center [410, 72] width 110 height 9
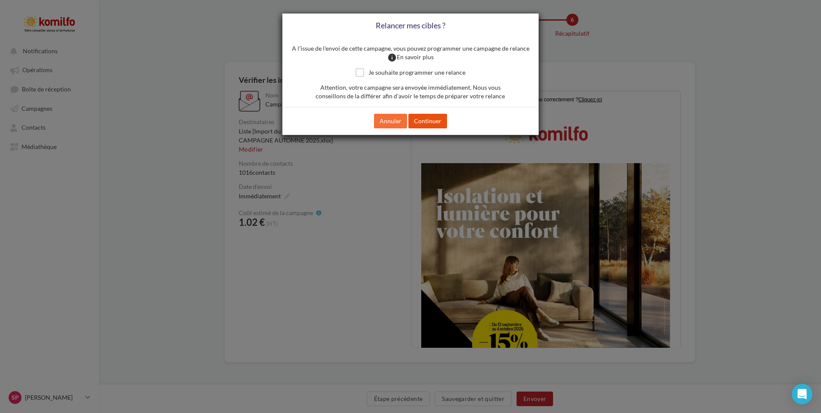
click at [431, 122] on button "Continuer" at bounding box center [427, 121] width 39 height 15
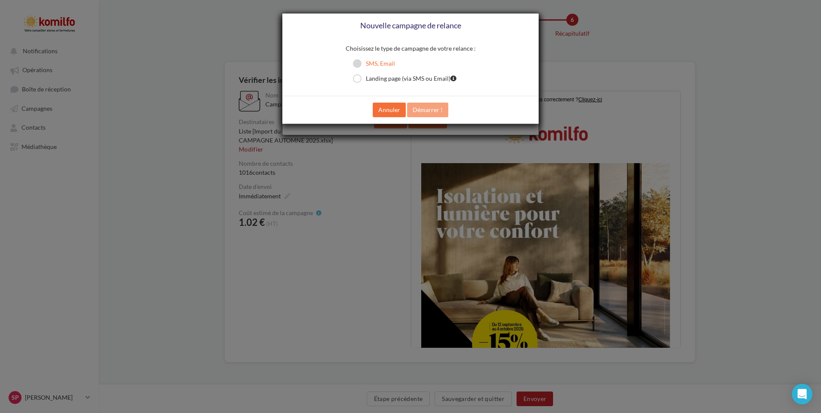
click at [357, 65] on label "SMS, Email" at bounding box center [374, 63] width 42 height 9
click at [382, 109] on button "Annuler" at bounding box center [389, 110] width 33 height 15
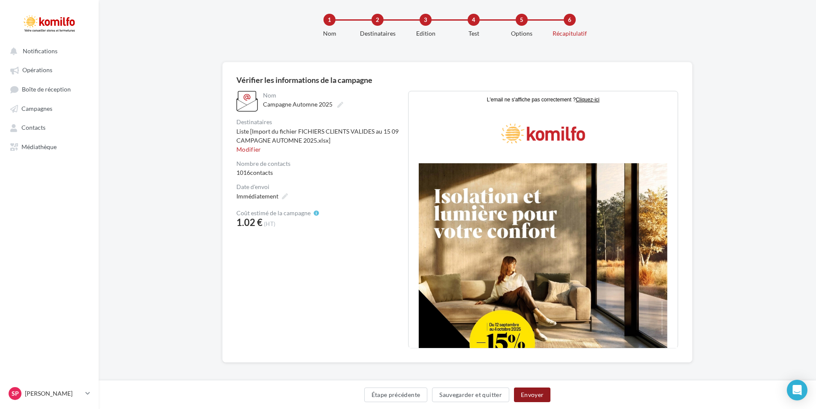
click at [538, 392] on button "Envoyer" at bounding box center [532, 394] width 36 height 15
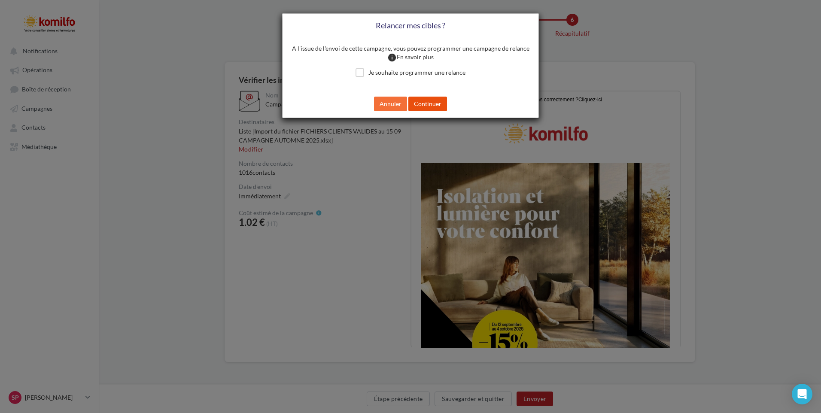
click at [439, 105] on button "Continuer" at bounding box center [427, 104] width 39 height 15
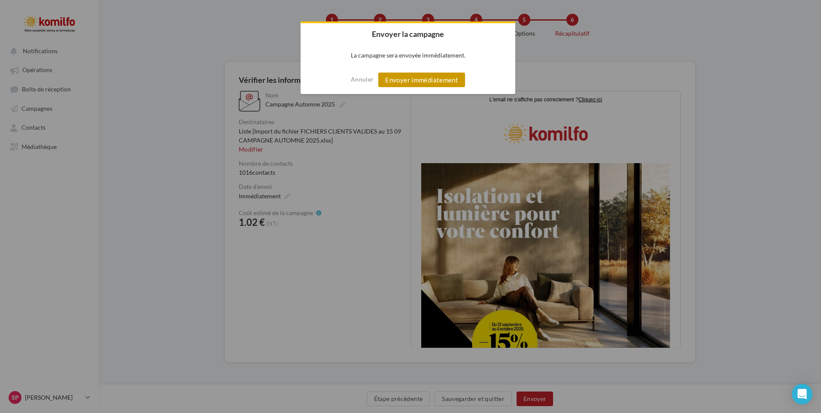
click at [425, 79] on button "Envoyer immédiatement" at bounding box center [421, 80] width 87 height 15
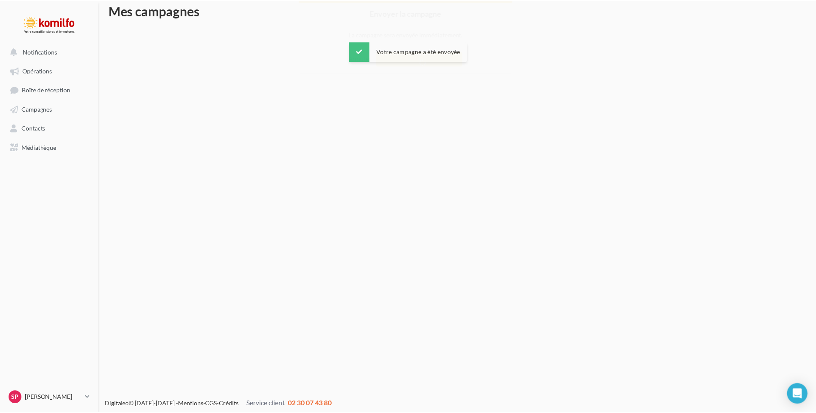
scroll to position [14, 0]
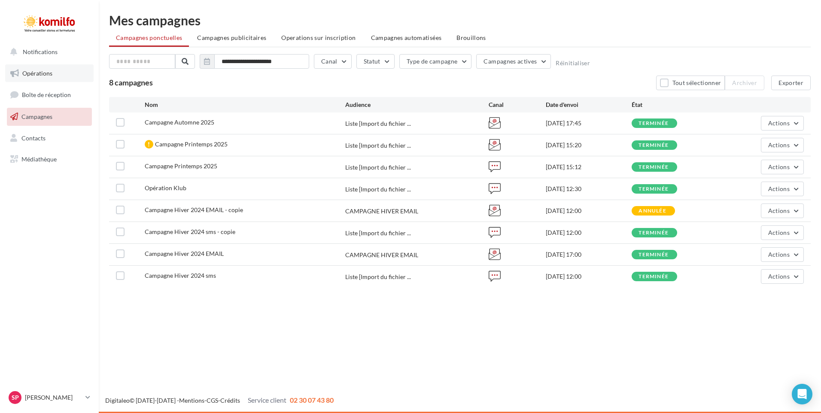
click at [45, 77] on link "Opérations" at bounding box center [49, 73] width 88 height 18
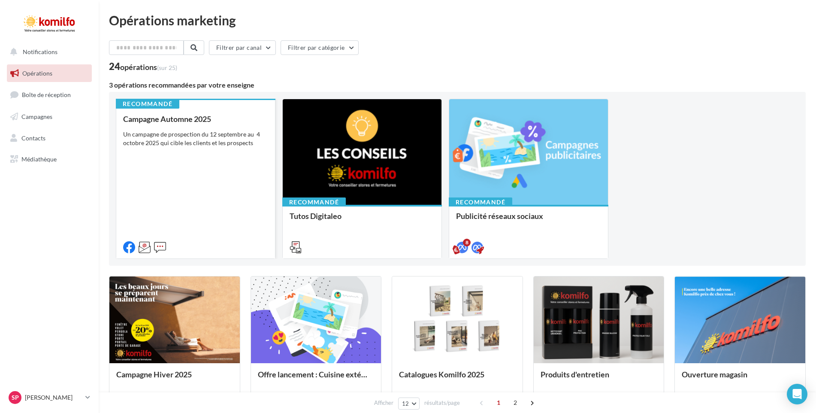
click at [218, 134] on div "Un campagne de prospection du 12 septembre au 4 octobre 2025 qui cible les clie…" at bounding box center [195, 138] width 145 height 17
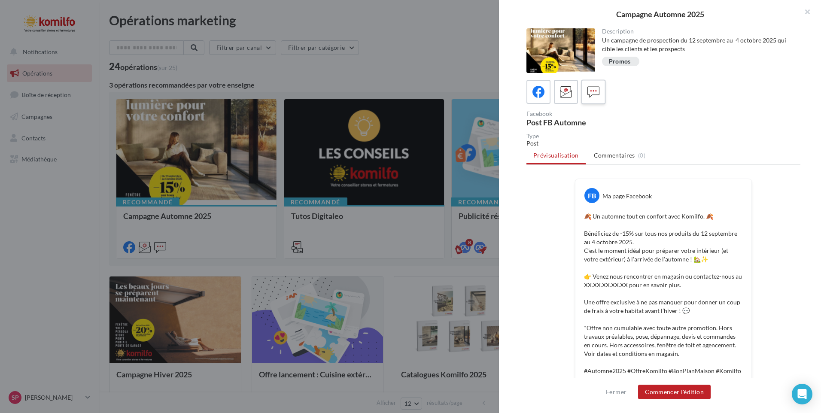
click at [602, 94] on label at bounding box center [593, 91] width 24 height 24
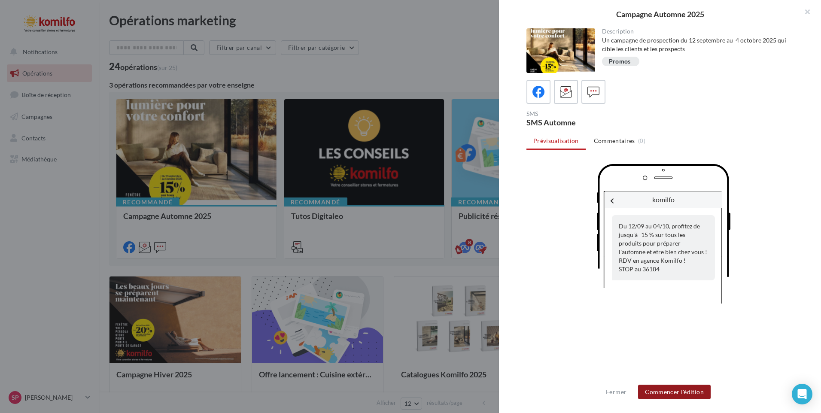
click at [680, 393] on button "Commencer l'édition" at bounding box center [674, 392] width 73 height 15
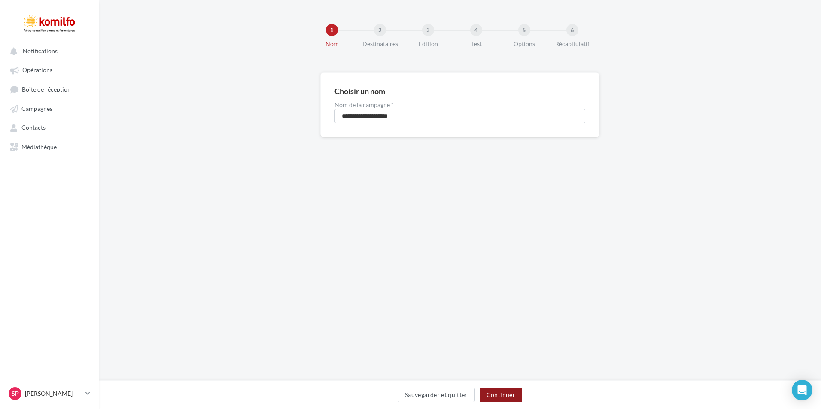
click at [500, 395] on button "Continuer" at bounding box center [500, 394] width 42 height 15
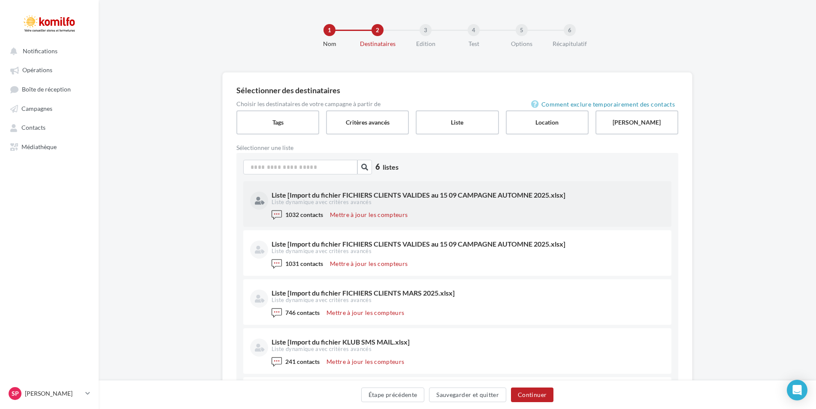
click at [301, 198] on div "Liste [Import du fichier FICHIERS CLIENTS VALIDES au 15 09 CAMPAGNE AUTOMNE 202…" at bounding box center [467, 194] width 391 height 7
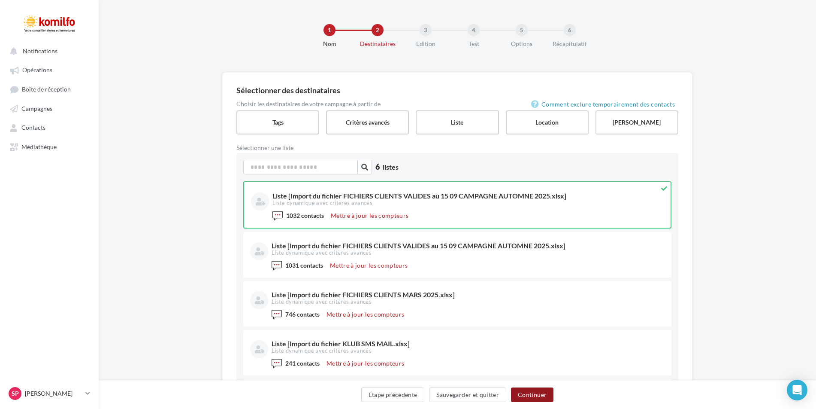
click at [539, 397] on button "Continuer" at bounding box center [532, 394] width 42 height 15
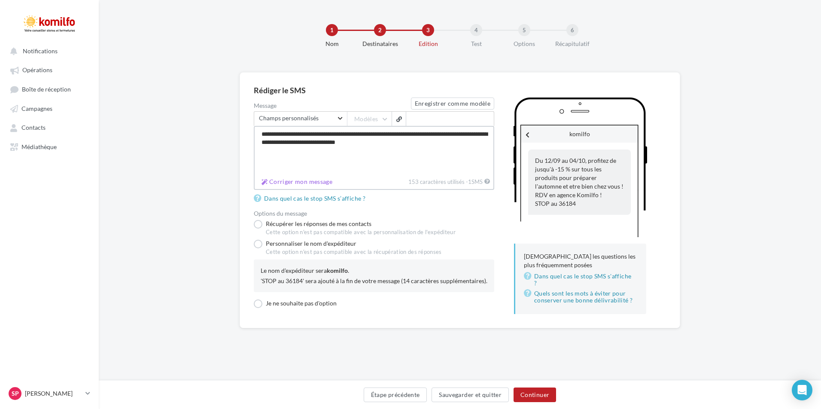
click at [419, 141] on textarea "**********" at bounding box center [374, 150] width 240 height 49
click at [297, 145] on textarea "**********" at bounding box center [374, 150] width 240 height 49
click at [417, 144] on textarea "**********" at bounding box center [374, 150] width 240 height 49
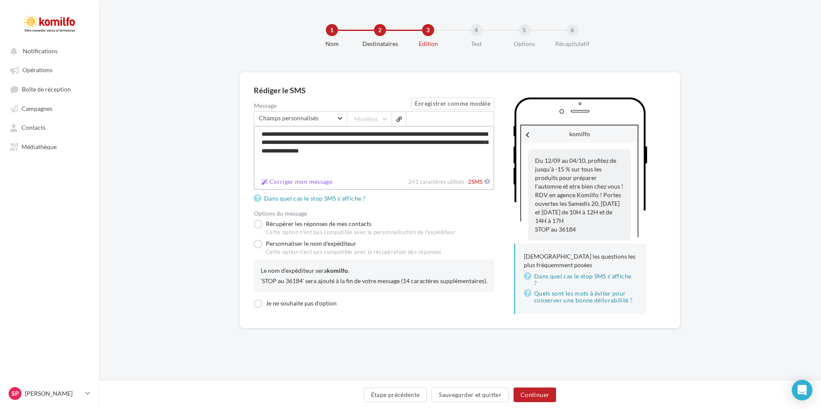
click at [372, 152] on textarea "**********" at bounding box center [374, 150] width 240 height 49
click at [465, 152] on textarea "**********" at bounding box center [374, 150] width 240 height 49
type textarea "**********"
click at [533, 392] on button "Continuer" at bounding box center [534, 394] width 42 height 15
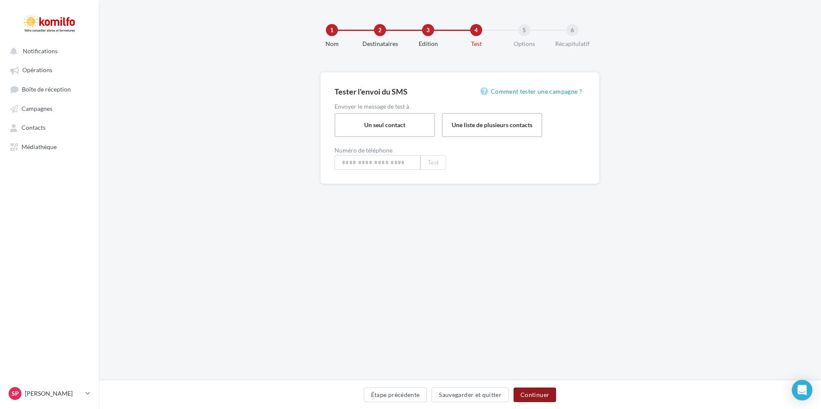
click at [544, 394] on button "Continuer" at bounding box center [534, 394] width 42 height 15
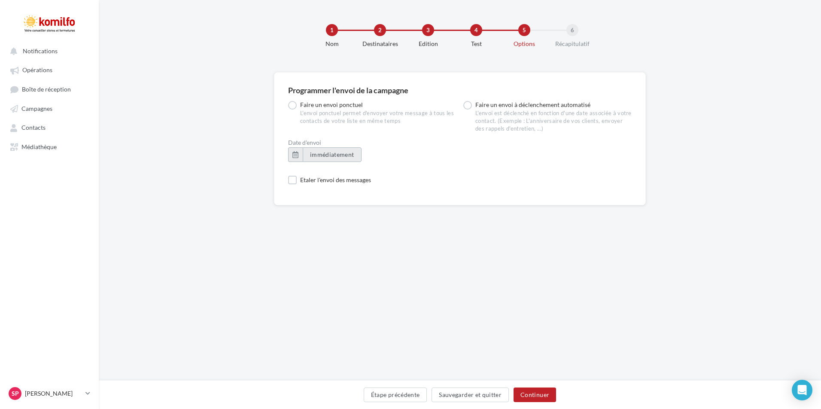
click at [314, 151] on span "immédiatement" at bounding box center [332, 154] width 44 height 7
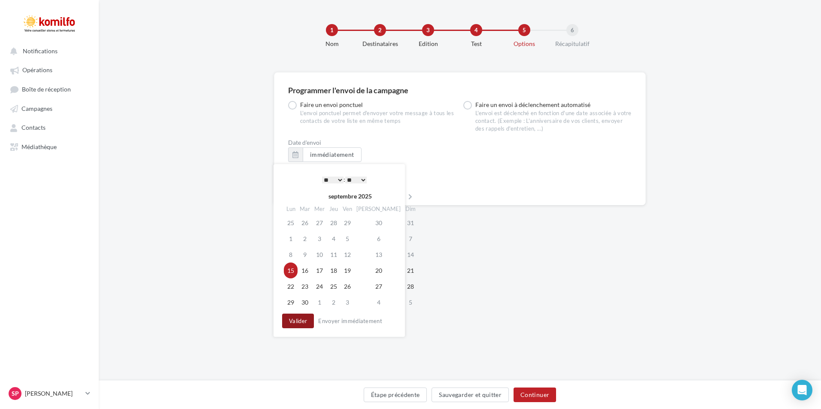
click at [295, 321] on button "Valider" at bounding box center [298, 320] width 32 height 15
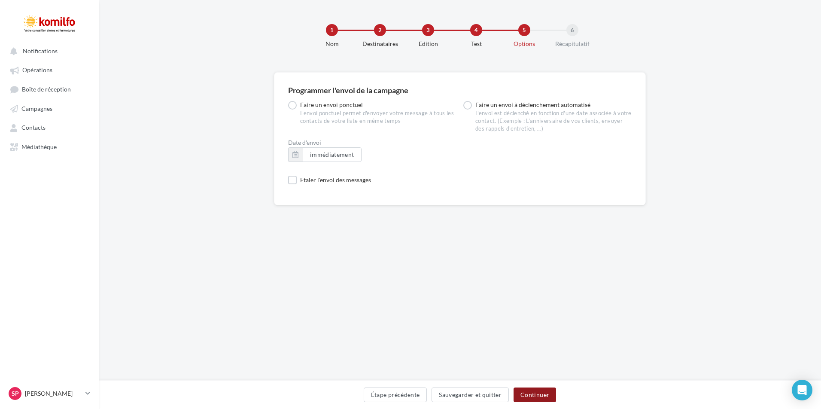
click at [538, 395] on button "Continuer" at bounding box center [534, 394] width 42 height 15
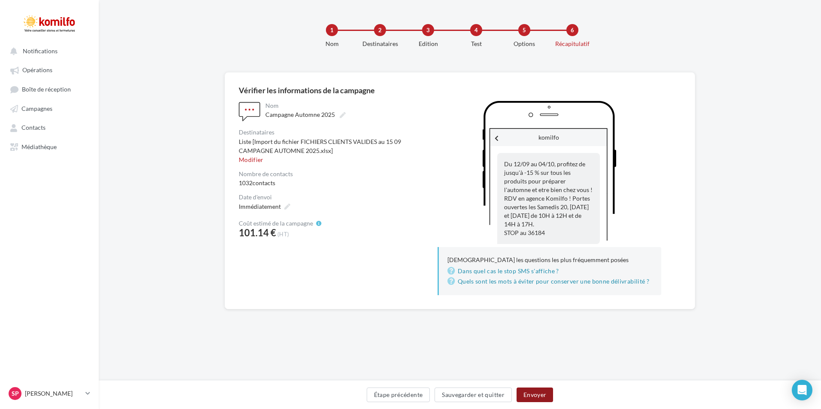
click at [545, 394] on button "Envoyer" at bounding box center [534, 394] width 36 height 15
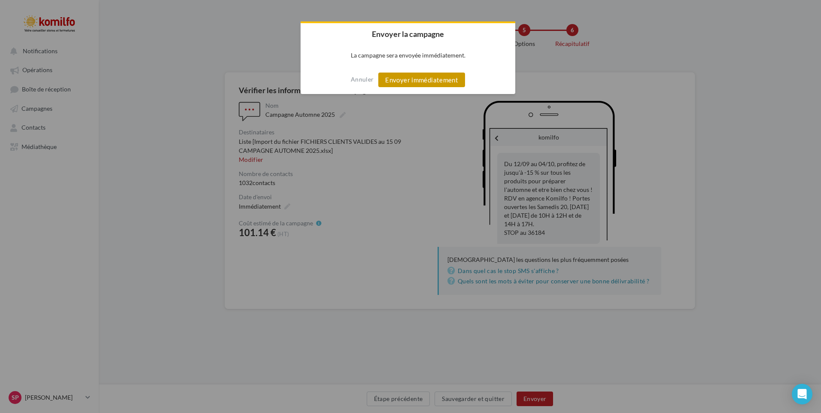
click at [449, 82] on button "Envoyer immédiatement" at bounding box center [421, 80] width 87 height 15
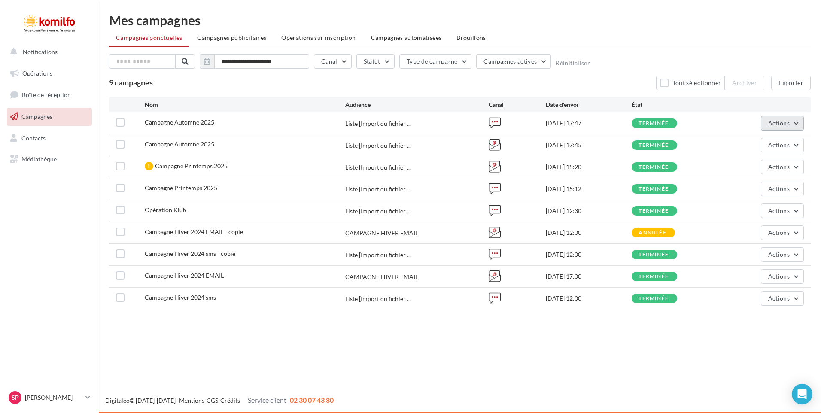
click at [780, 124] on span "Actions" at bounding box center [778, 122] width 21 height 7
